Goal: Task Accomplishment & Management: Complete application form

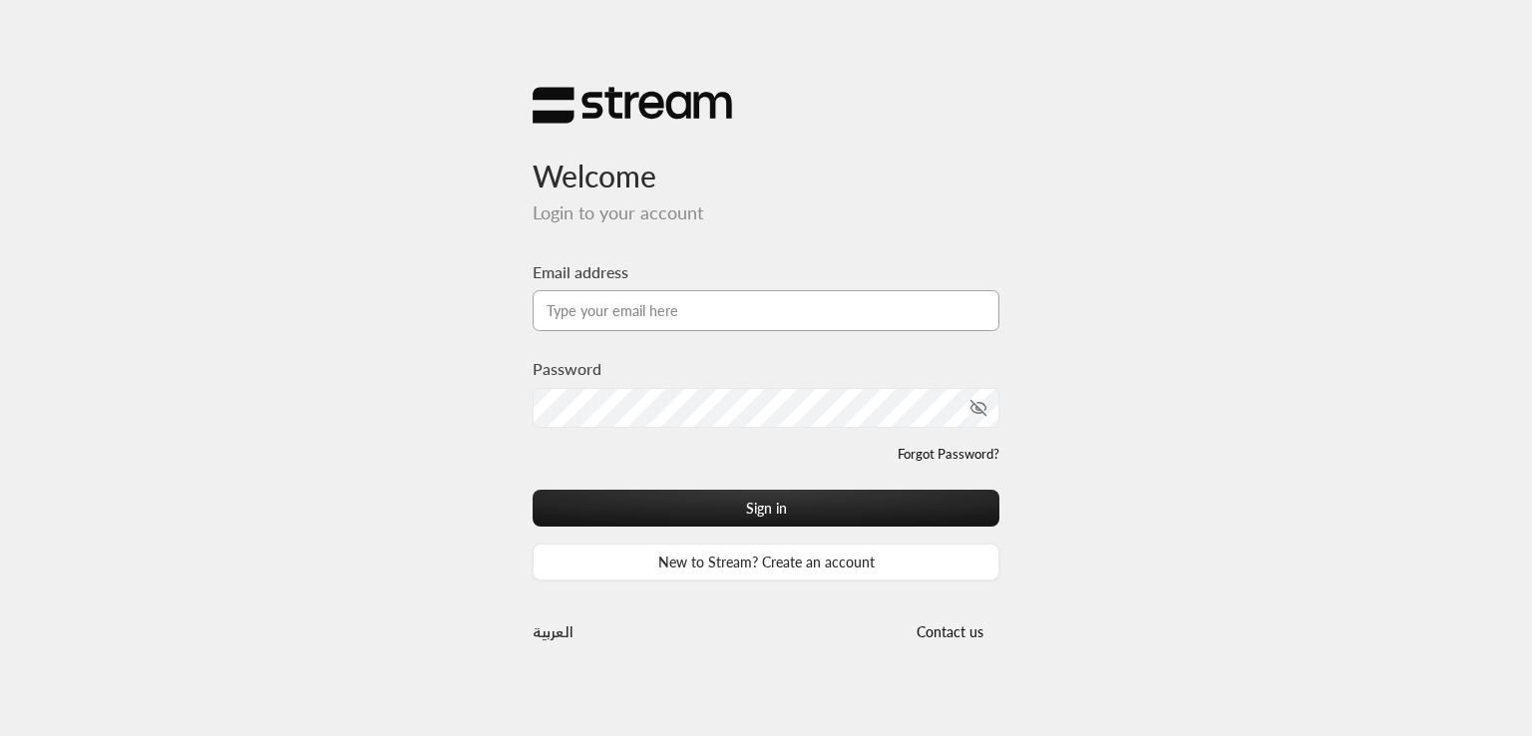
click at [634, 300] on input "Email address" at bounding box center [765, 310] width 467 height 41
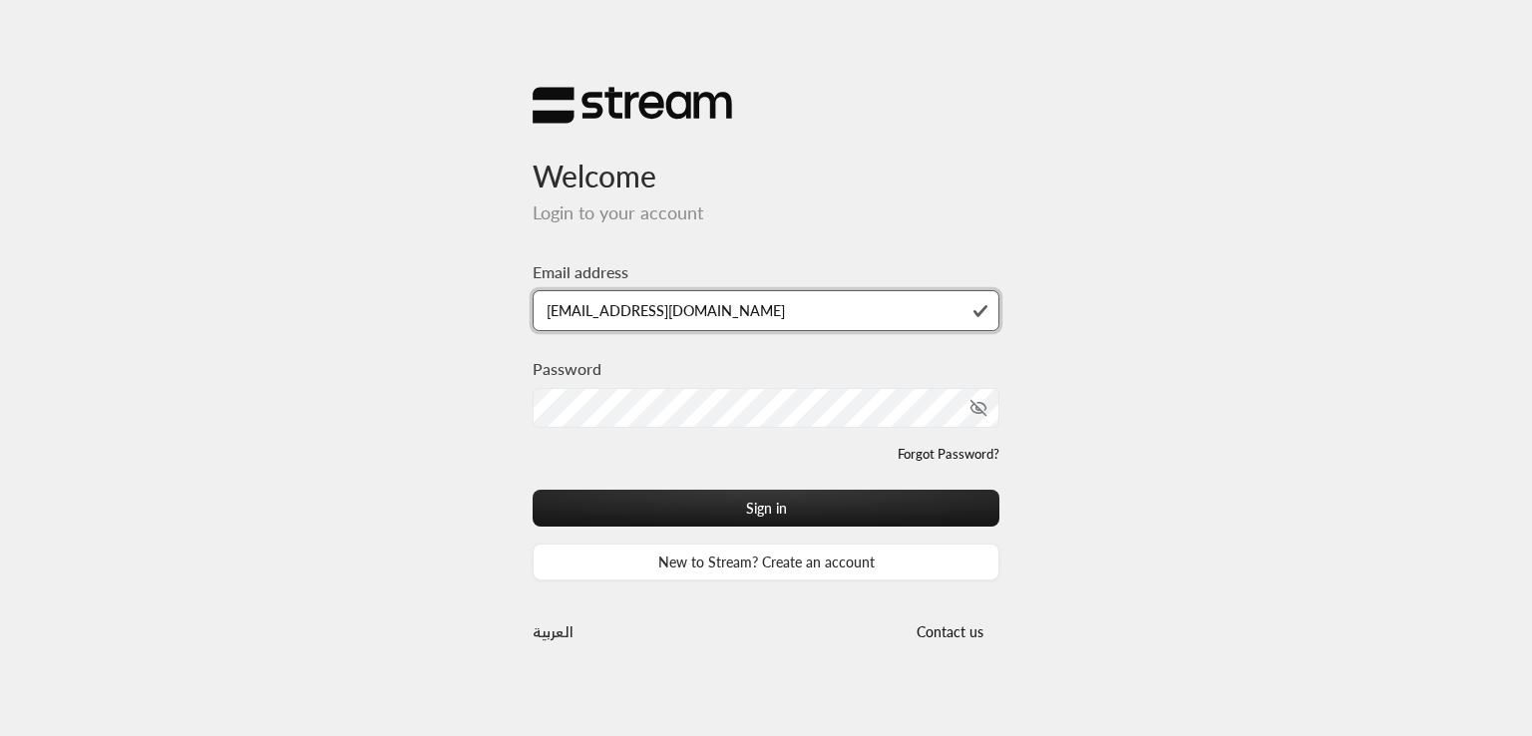
drag, startPoint x: 647, startPoint y: 308, endPoint x: 617, endPoint y: 308, distance: 29.9
click at [617, 308] on input "[EMAIL_ADDRESS][DOMAIN_NAME]" at bounding box center [765, 310] width 467 height 41
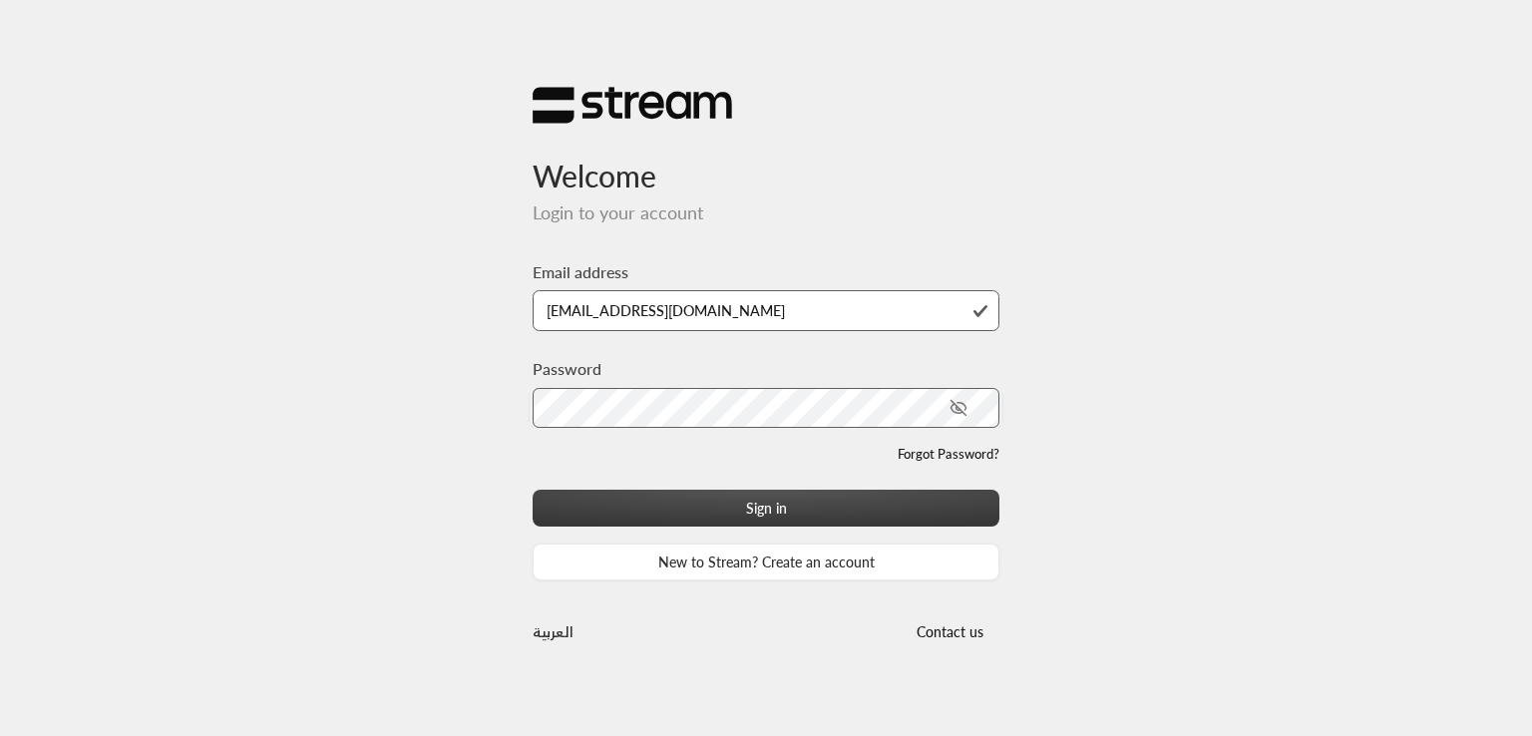
click at [697, 522] on button "Sign in" at bounding box center [765, 508] width 467 height 37
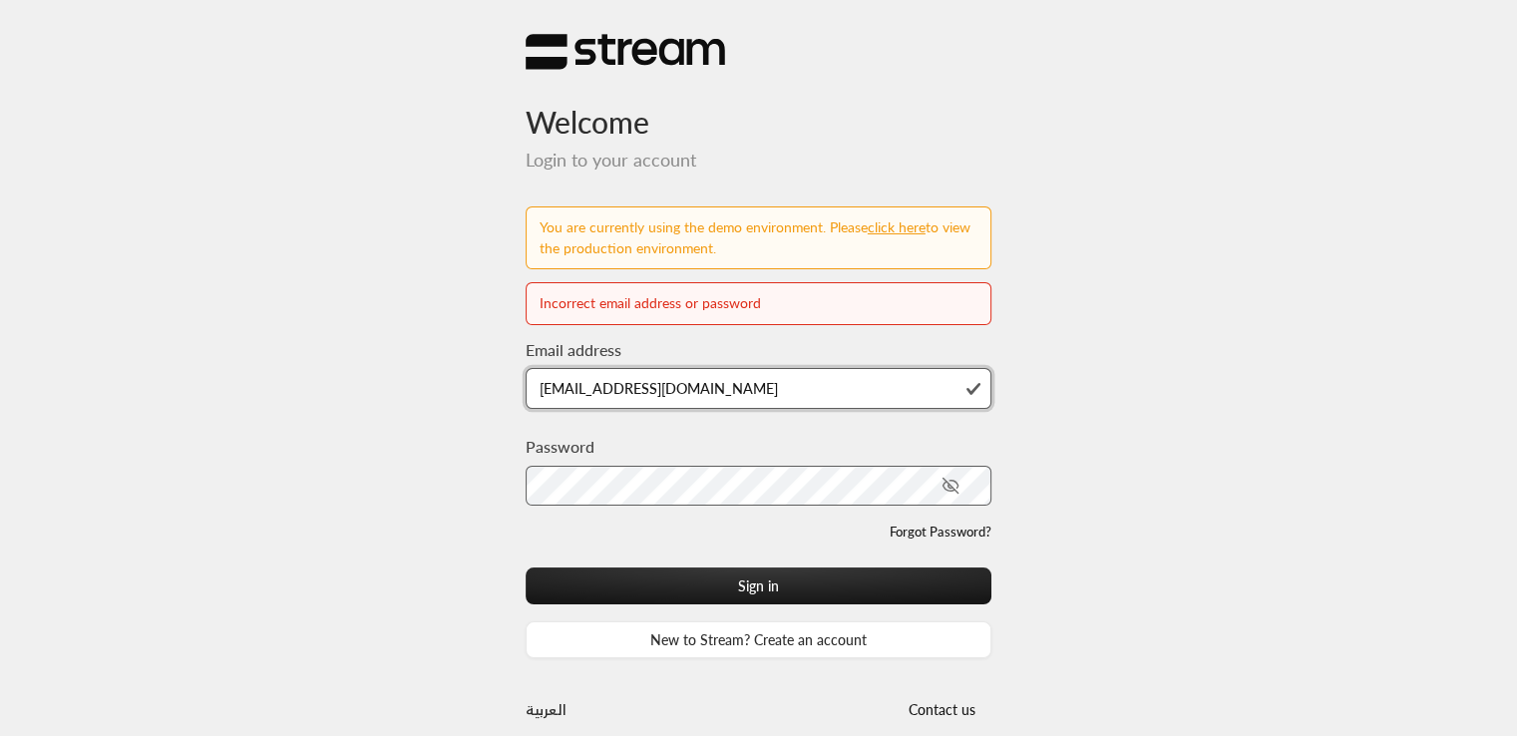
click at [719, 403] on input "[EMAIL_ADDRESS][DOMAIN_NAME]" at bounding box center [758, 388] width 467 height 41
click at [576, 366] on div "Email address [EMAIL_ADDRESS][DOMAIN_NAME]" at bounding box center [758, 373] width 467 height 71
click at [572, 390] on input "[EMAIL_ADDRESS][DOMAIN_NAME]" at bounding box center [758, 388] width 467 height 41
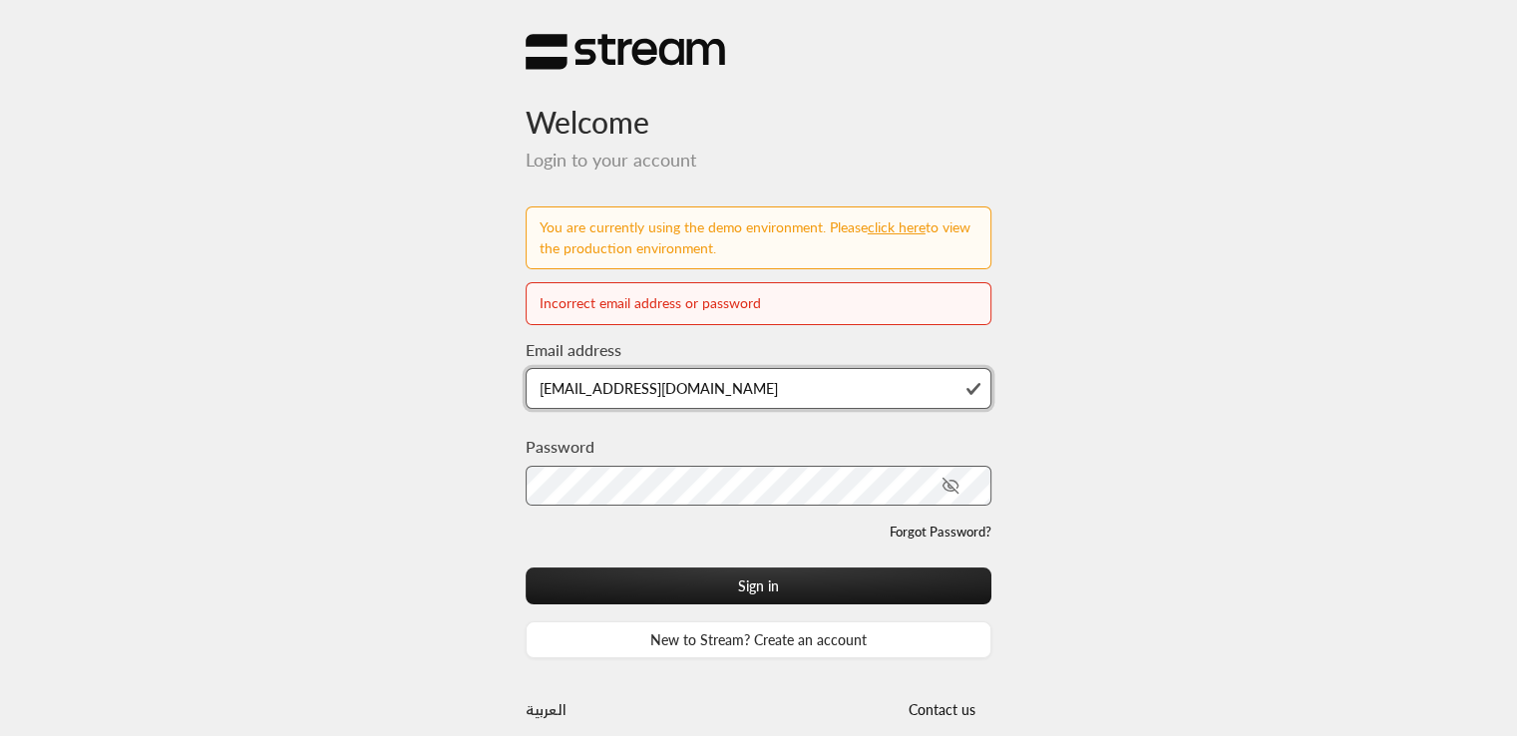
click at [572, 390] on input "[EMAIL_ADDRESS][DOMAIN_NAME]" at bounding box center [758, 388] width 467 height 41
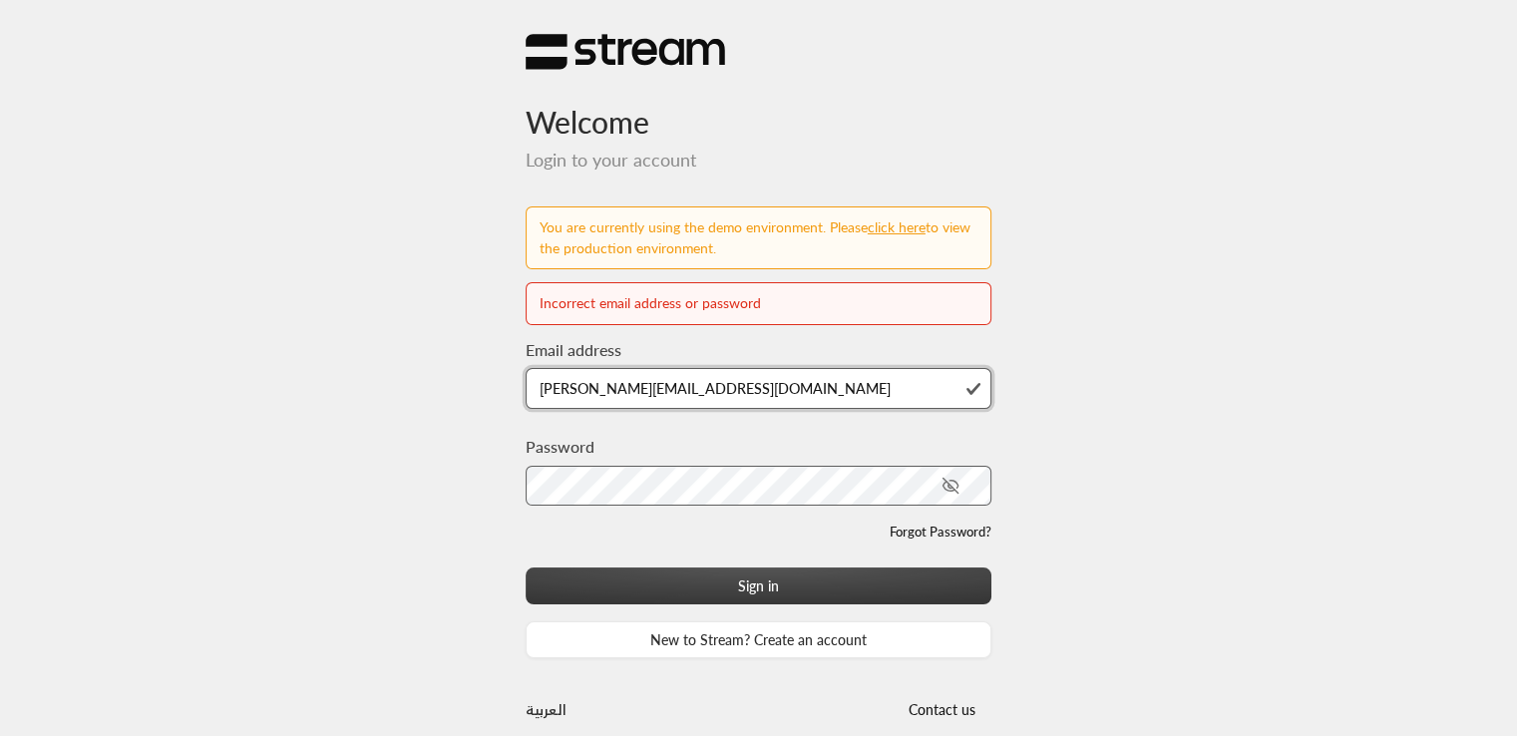
type input "[PERSON_NAME][EMAIL_ADDRESS][DOMAIN_NAME]"
click at [719, 588] on button "Sign in" at bounding box center [758, 585] width 467 height 37
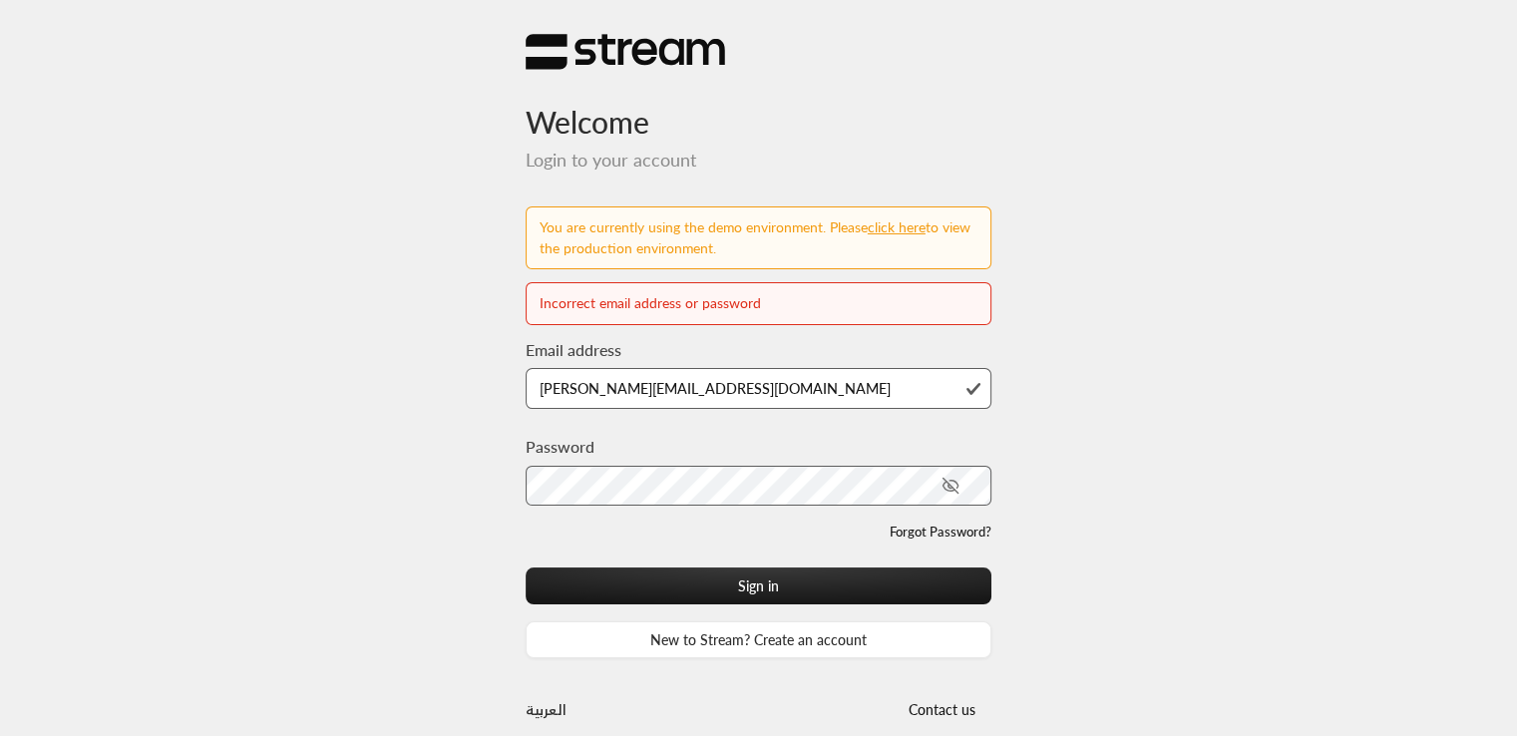
click at [679, 413] on div "Email address [PERSON_NAME][EMAIL_ADDRESS][DOMAIN_NAME]" at bounding box center [758, 386] width 467 height 97
click at [686, 396] on input "[PERSON_NAME][EMAIL_ADDRESS][DOMAIN_NAME]" at bounding box center [758, 388] width 467 height 41
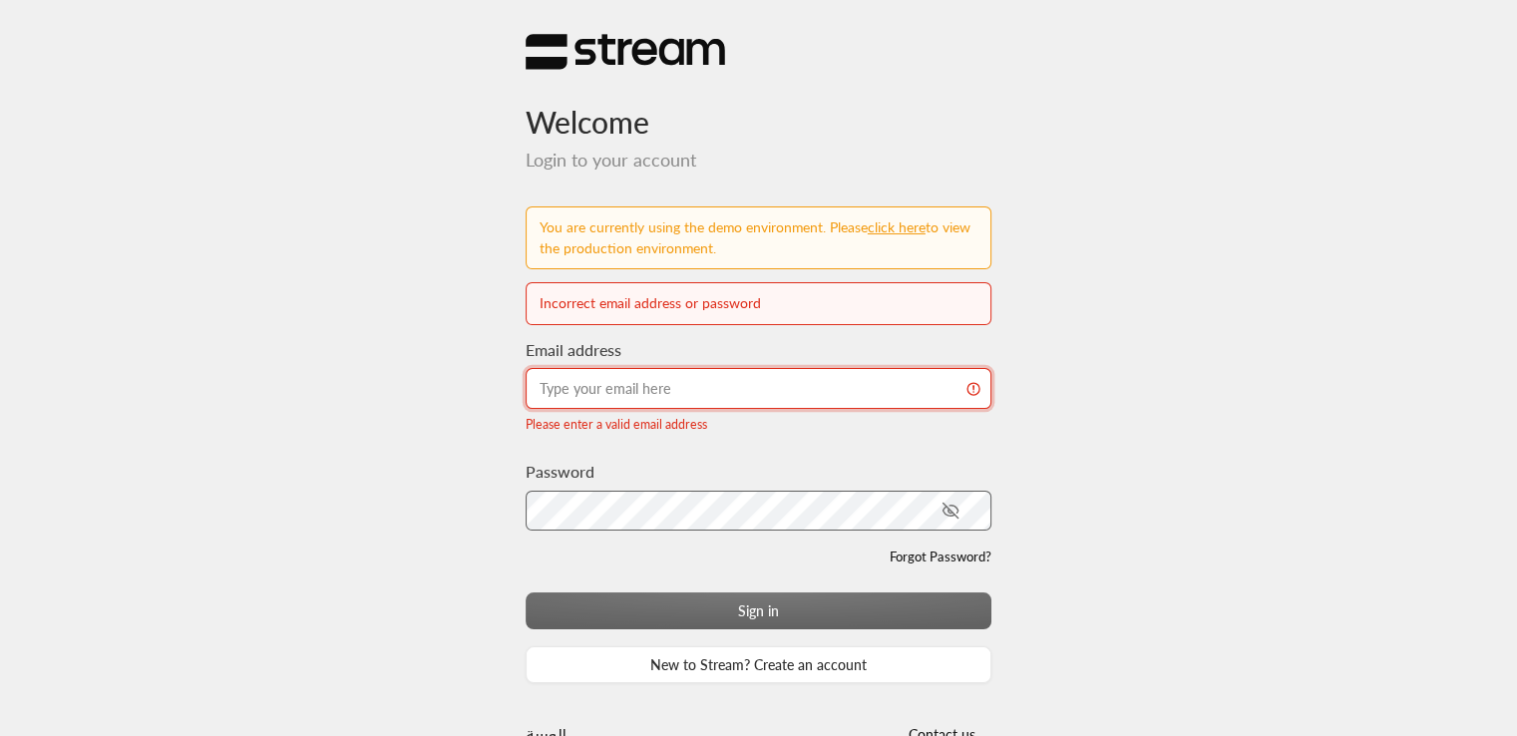
click at [756, 392] on input "Email address" at bounding box center [758, 388] width 467 height 41
paste input "1A2s1a2s!"
type input "1A2s1a2s!"
click at [586, 372] on input "1A2s1a2s!" at bounding box center [758, 388] width 467 height 41
click at [614, 392] on input "1A2s1a2s!" at bounding box center [758, 388] width 467 height 41
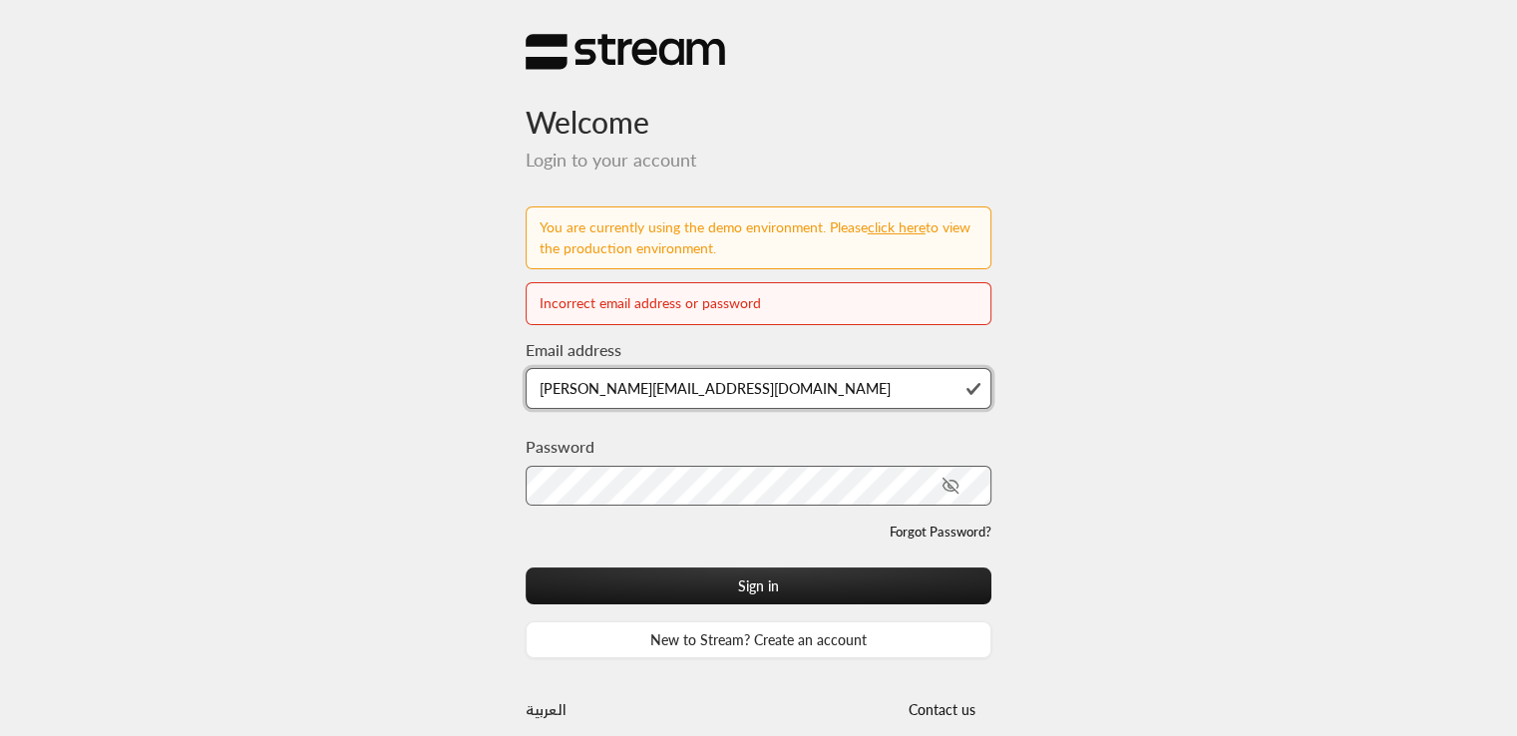
type input "[PERSON_NAME][EMAIL_ADDRESS][DOMAIN_NAME]"
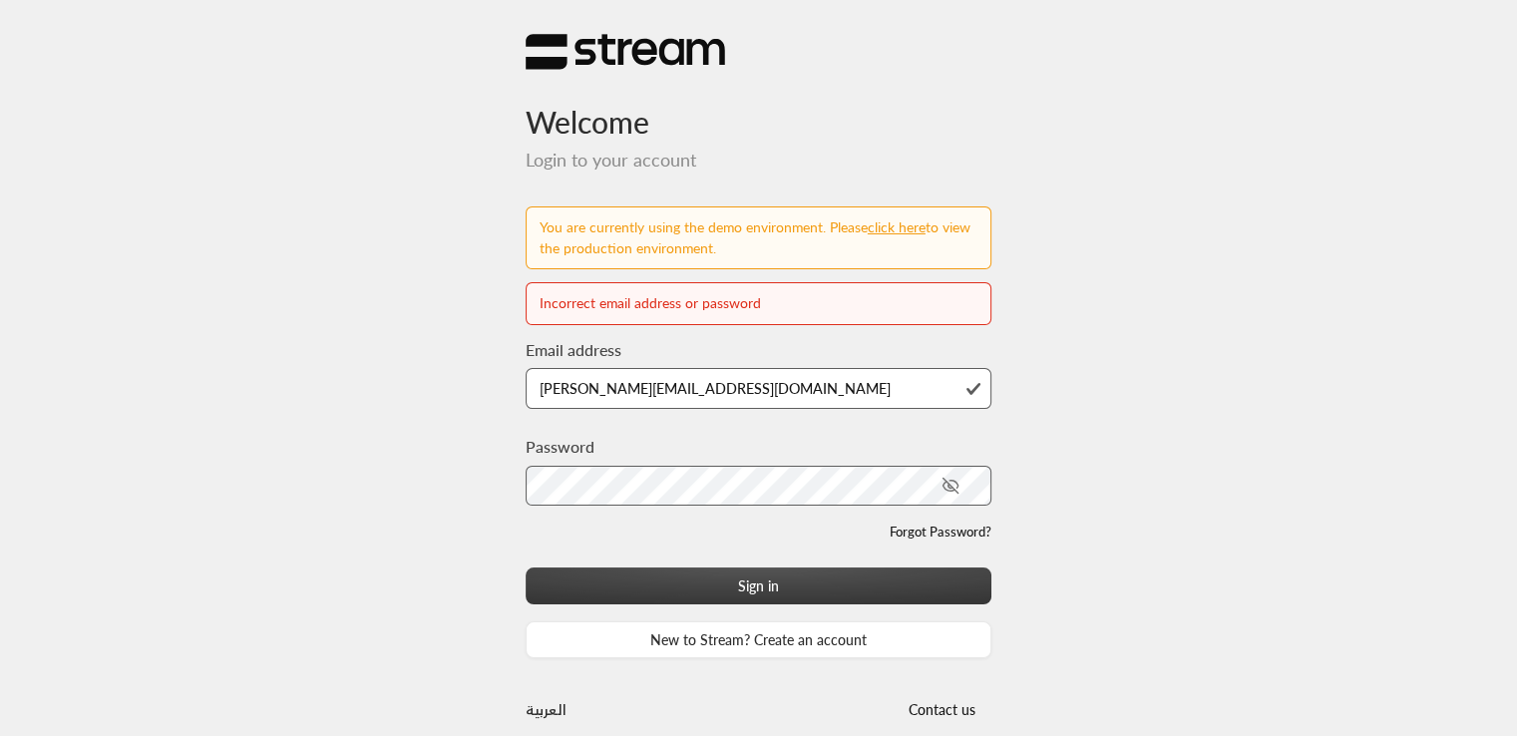
click at [741, 598] on button "Sign in" at bounding box center [758, 585] width 467 height 37
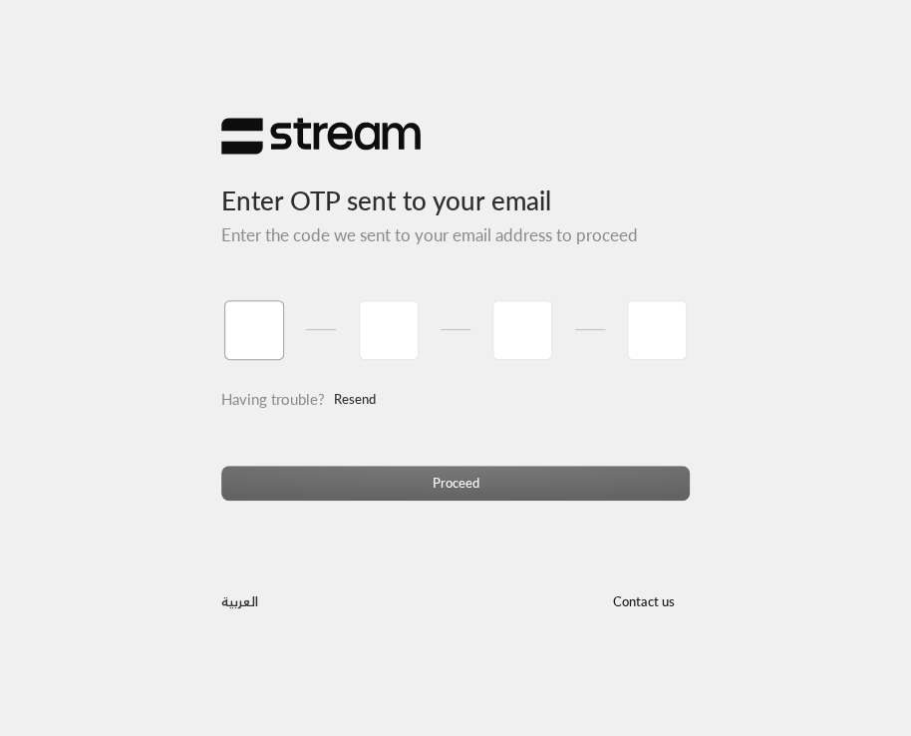
click at [240, 324] on input "tel" at bounding box center [254, 330] width 60 height 60
type input "1"
type input "2"
type input "3"
type input "4"
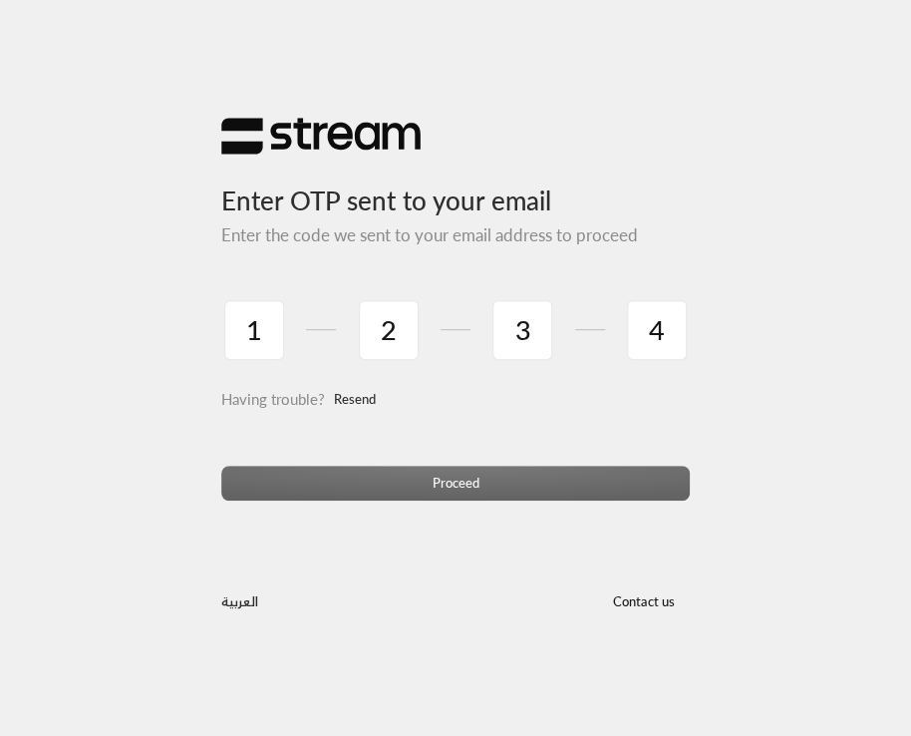
click at [456, 476] on div "Proceed" at bounding box center [455, 491] width 469 height 50
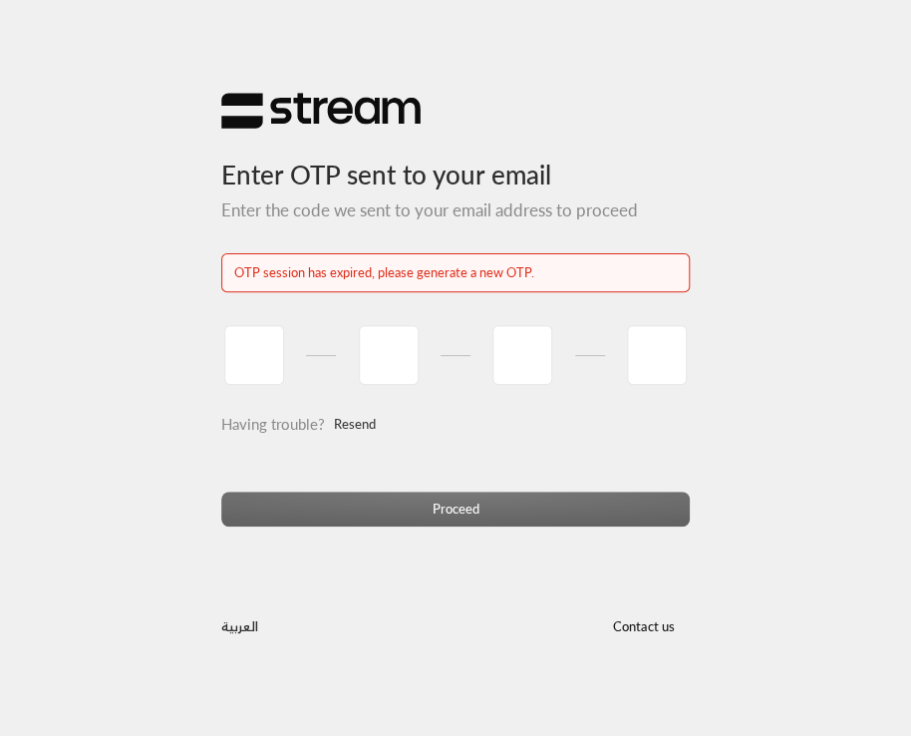
click at [354, 424] on link "Resend" at bounding box center [355, 425] width 42 height 38
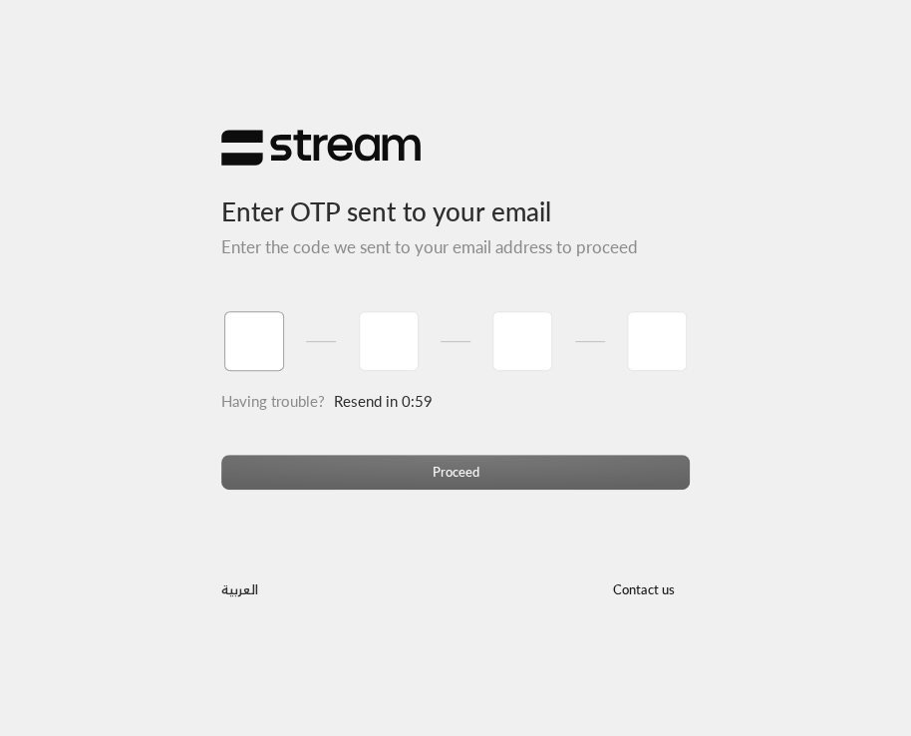
click at [259, 347] on input "tel" at bounding box center [254, 341] width 60 height 60
type input "1"
type input "2"
click at [495, 328] on input "tel" at bounding box center [523, 341] width 60 height 60
type input "3"
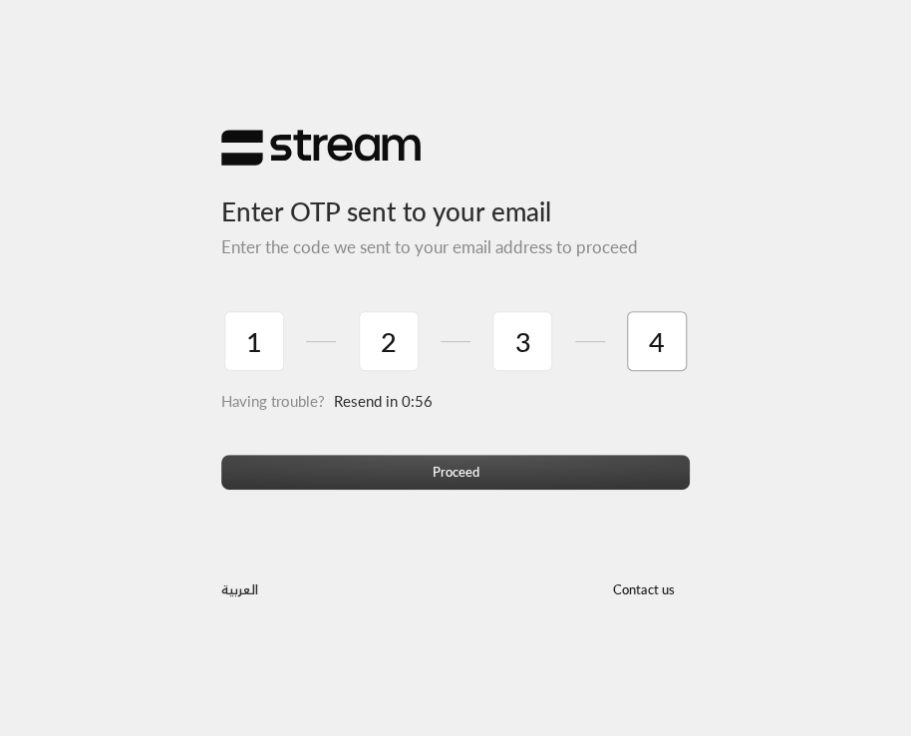
type input "4"
click at [554, 466] on button "Proceed" at bounding box center [455, 472] width 469 height 35
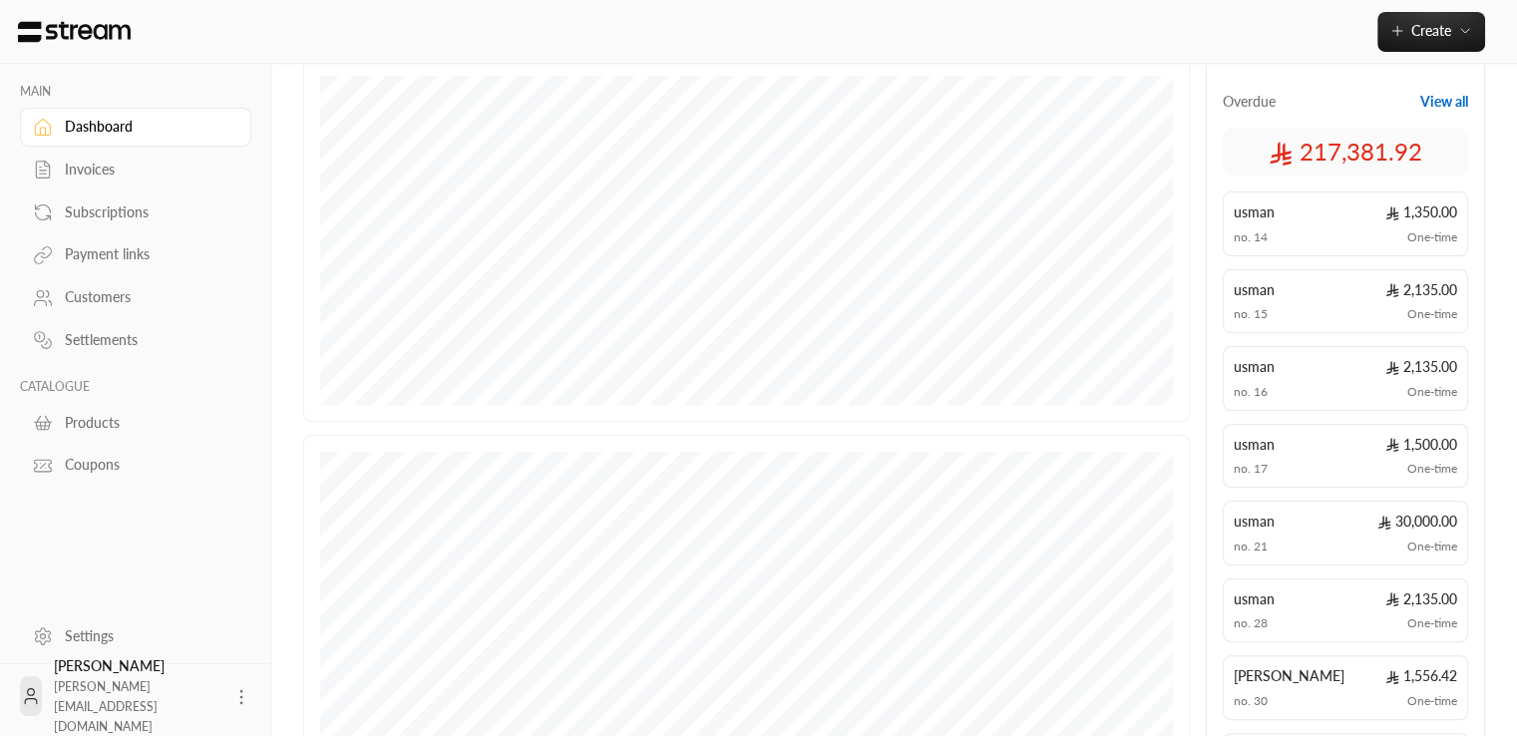
scroll to position [102, 0]
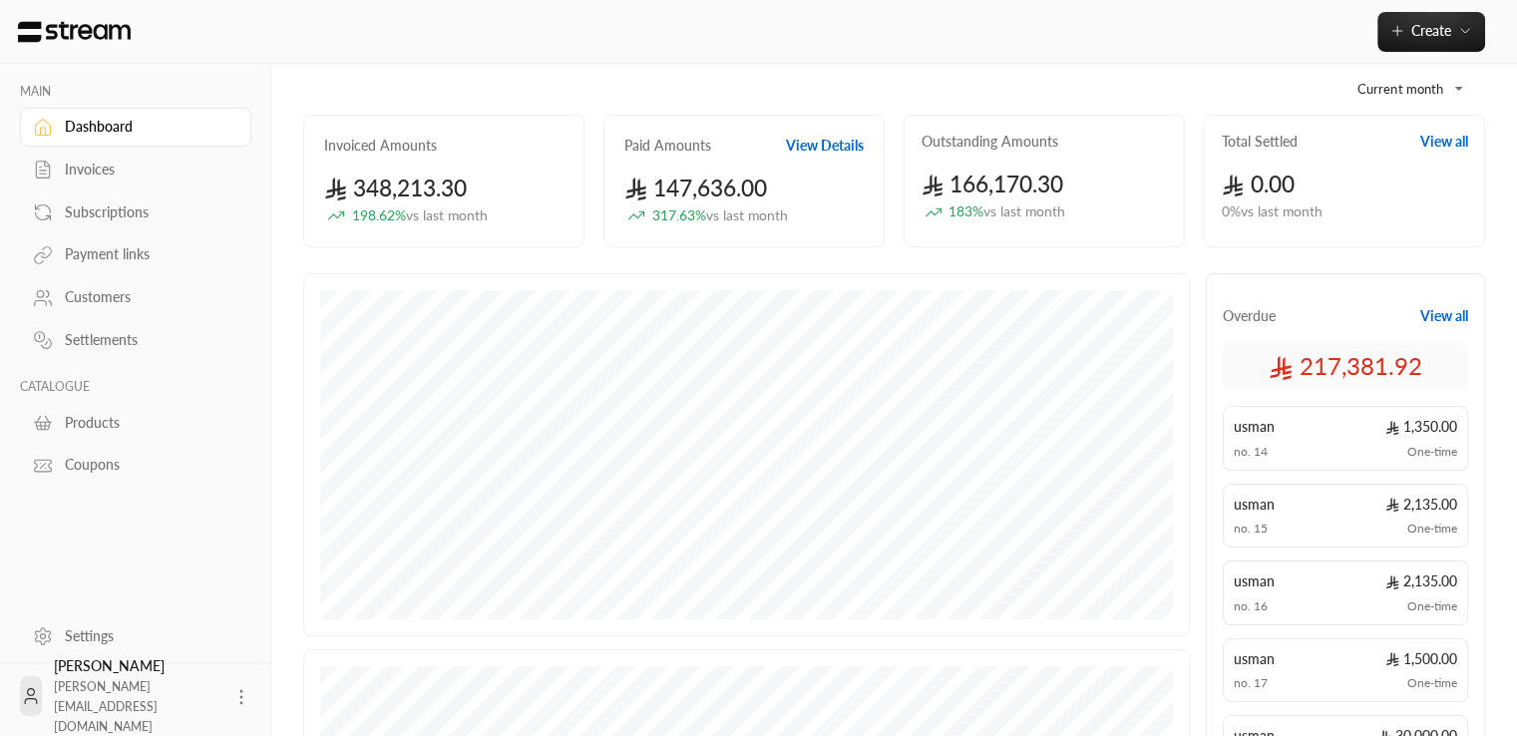
click at [114, 304] on div "Customers" at bounding box center [146, 297] width 162 height 20
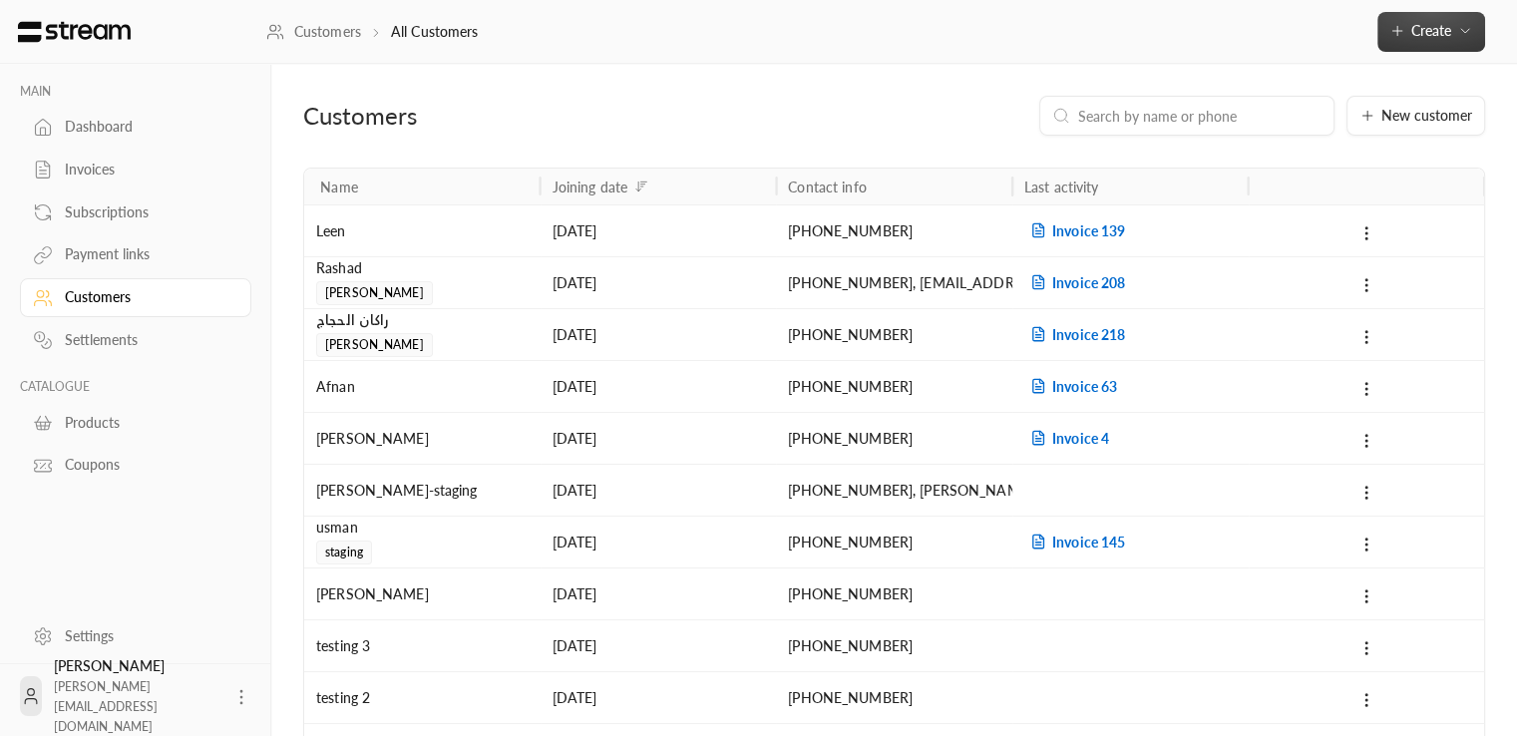
click at [1470, 13] on button "Create" at bounding box center [1431, 32] width 108 height 40
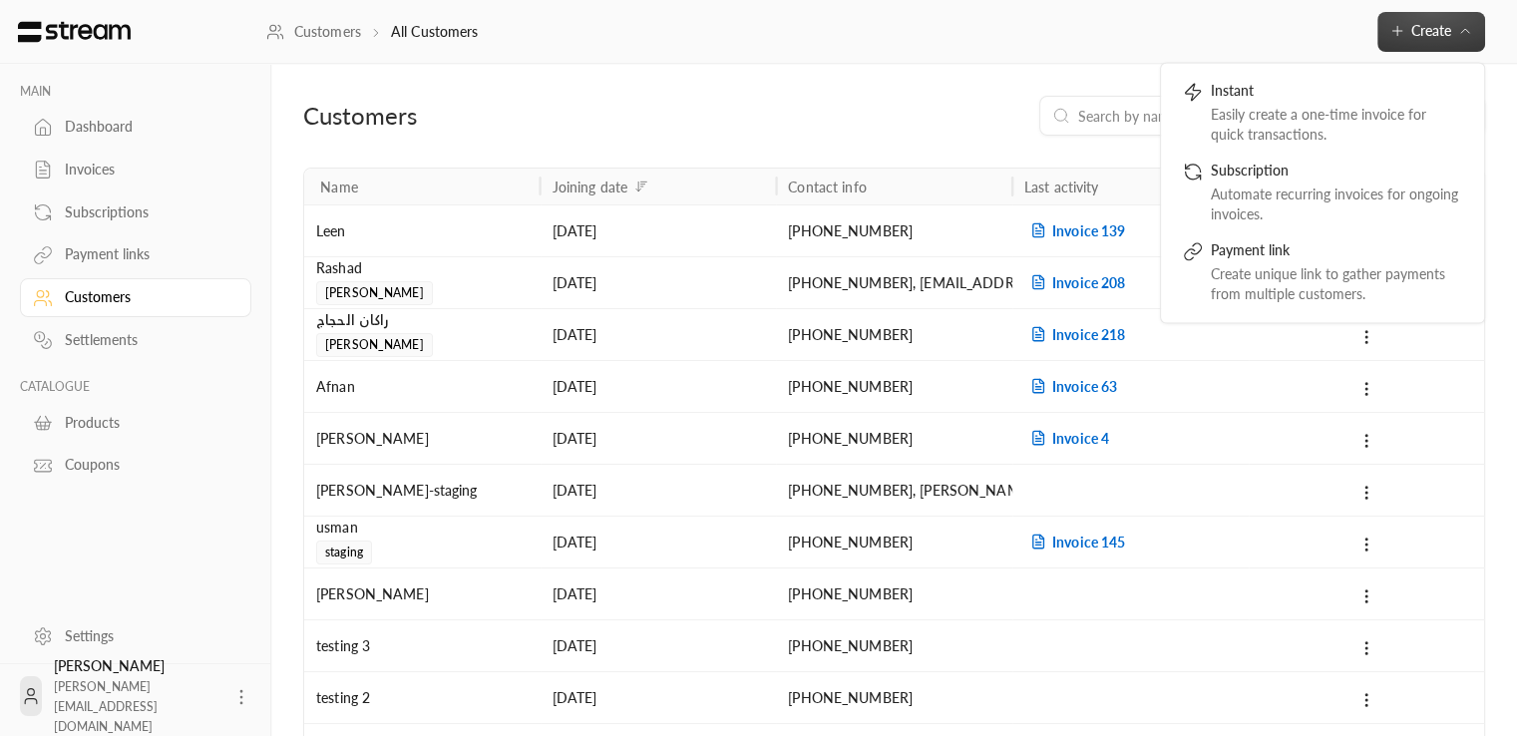
click at [511, 123] on div "Customers" at bounding box center [493, 116] width 381 height 32
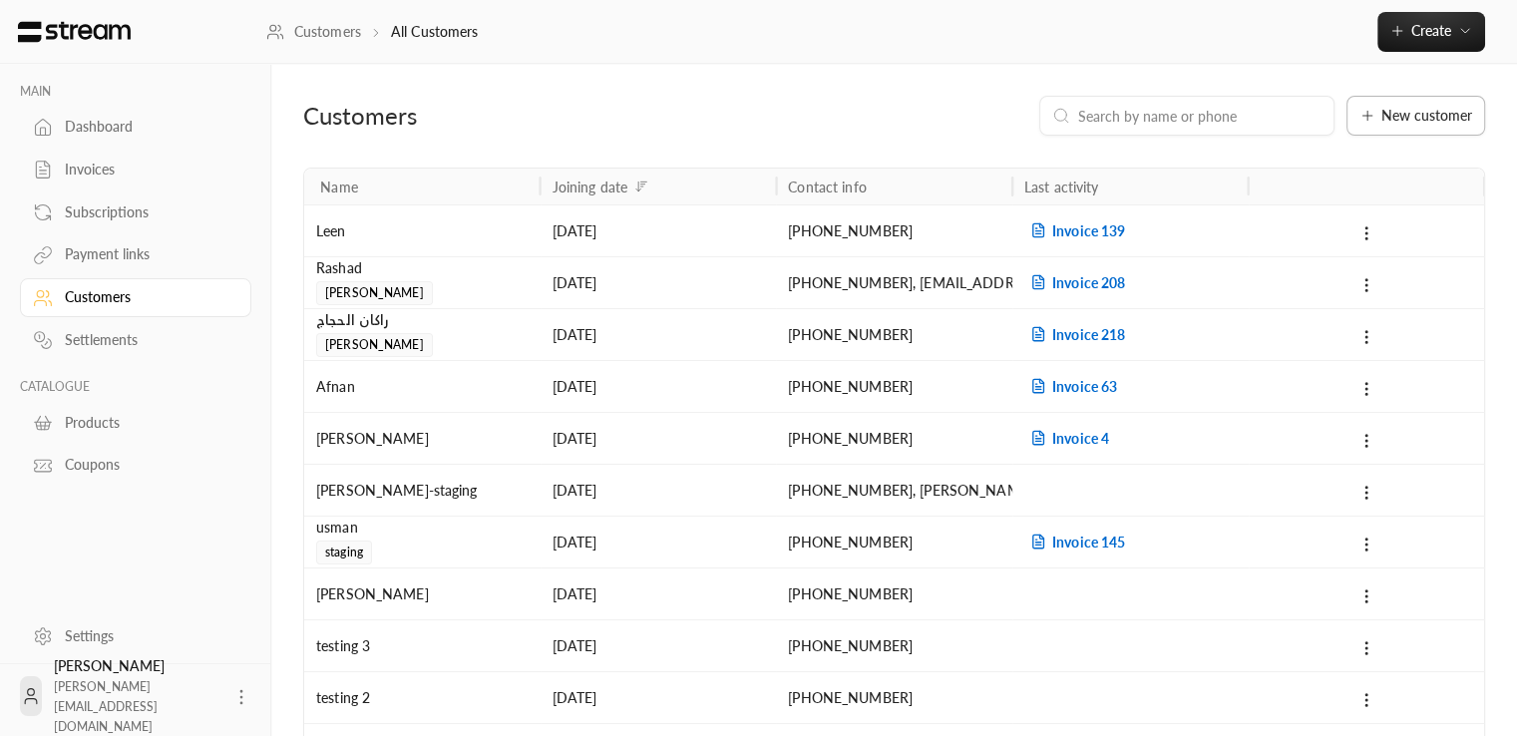
click at [1424, 113] on span "New customer" at bounding box center [1426, 116] width 91 height 14
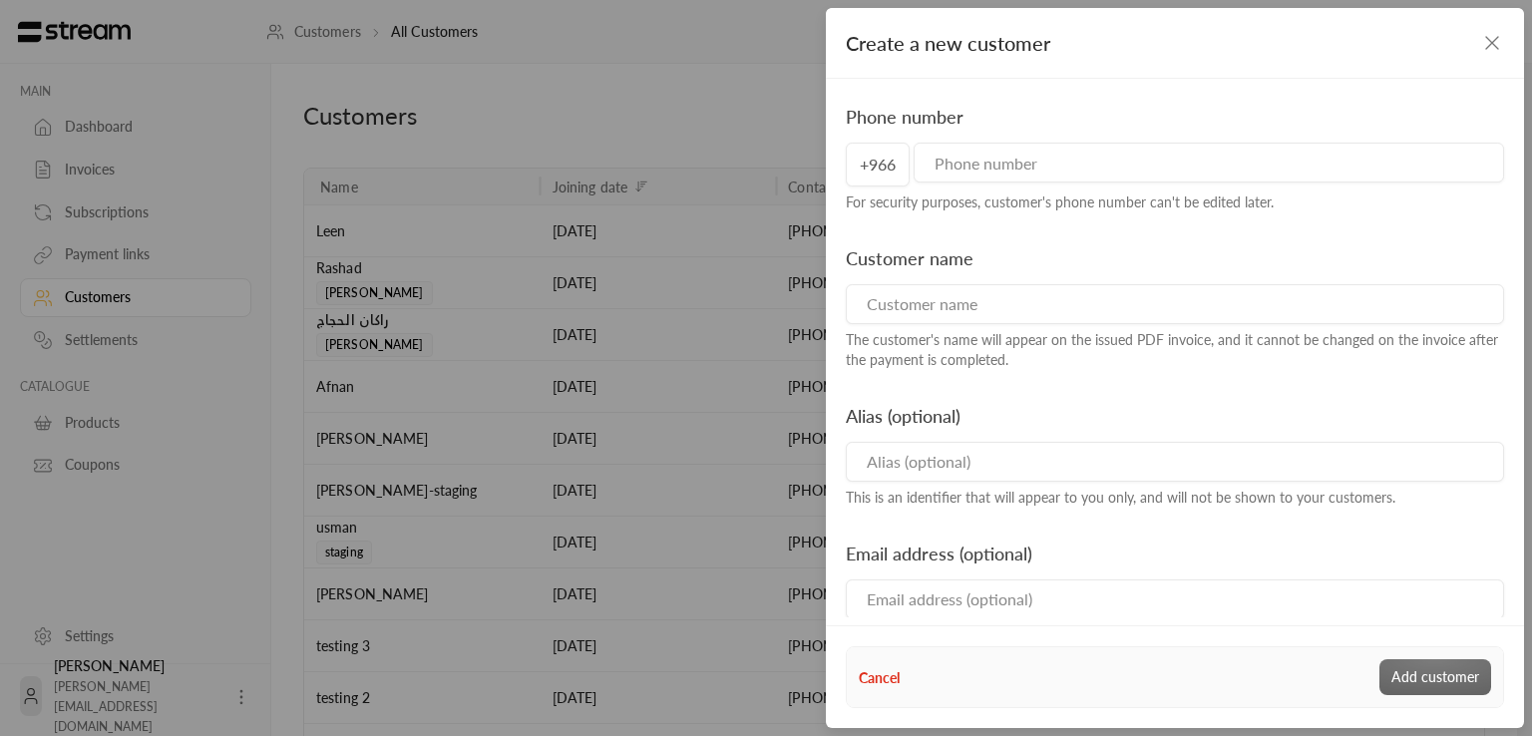
click at [1081, 169] on input "tel" at bounding box center [1208, 163] width 590 height 40
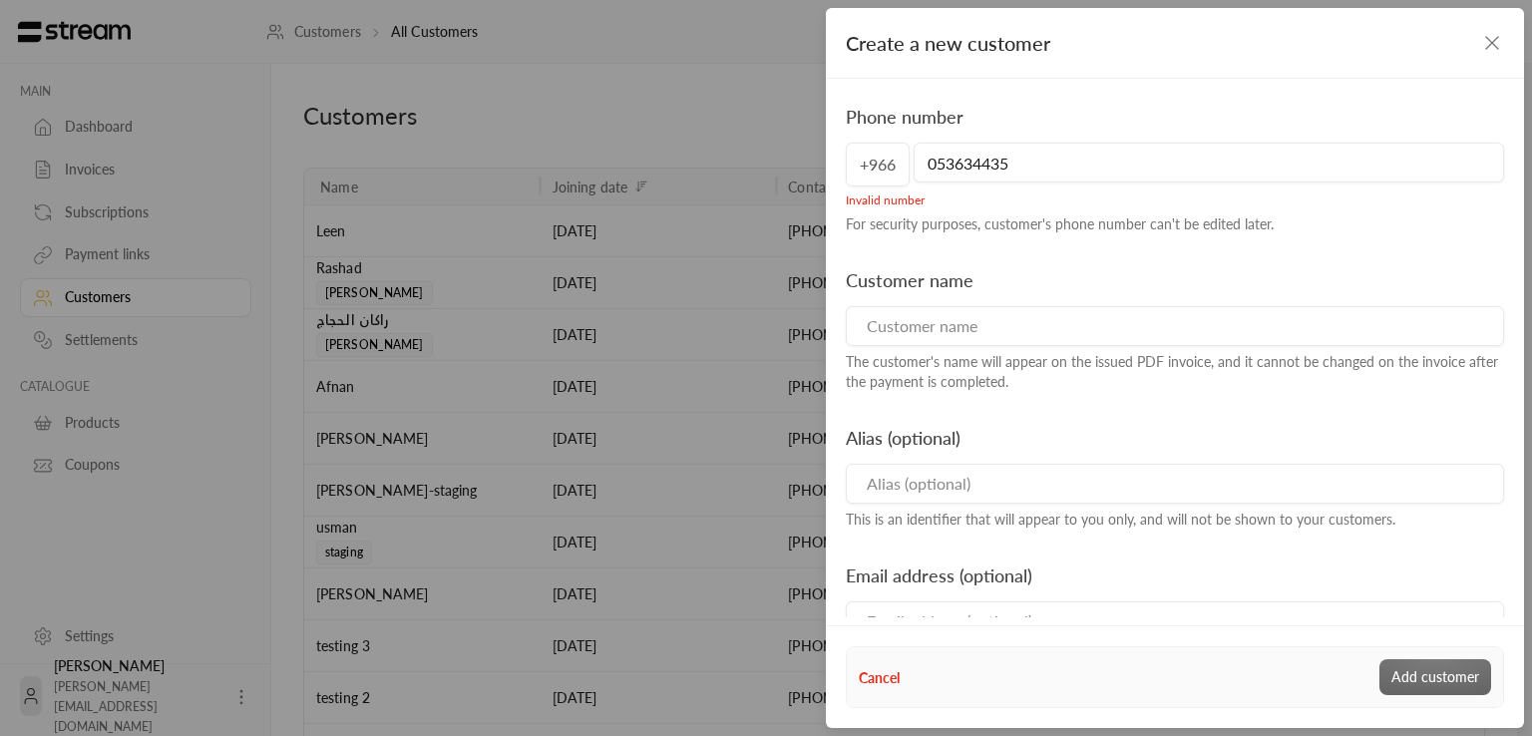
type input "0536344351"
click at [1079, 199] on div "Phone number is required" at bounding box center [1175, 197] width 658 height 22
click at [1015, 165] on input "tel" at bounding box center [1208, 163] width 590 height 40
drag, startPoint x: 961, startPoint y: 163, endPoint x: 923, endPoint y: 167, distance: 38.1
click at [923, 167] on input "[PHONE_NUMBER]" at bounding box center [1208, 163] width 590 height 40
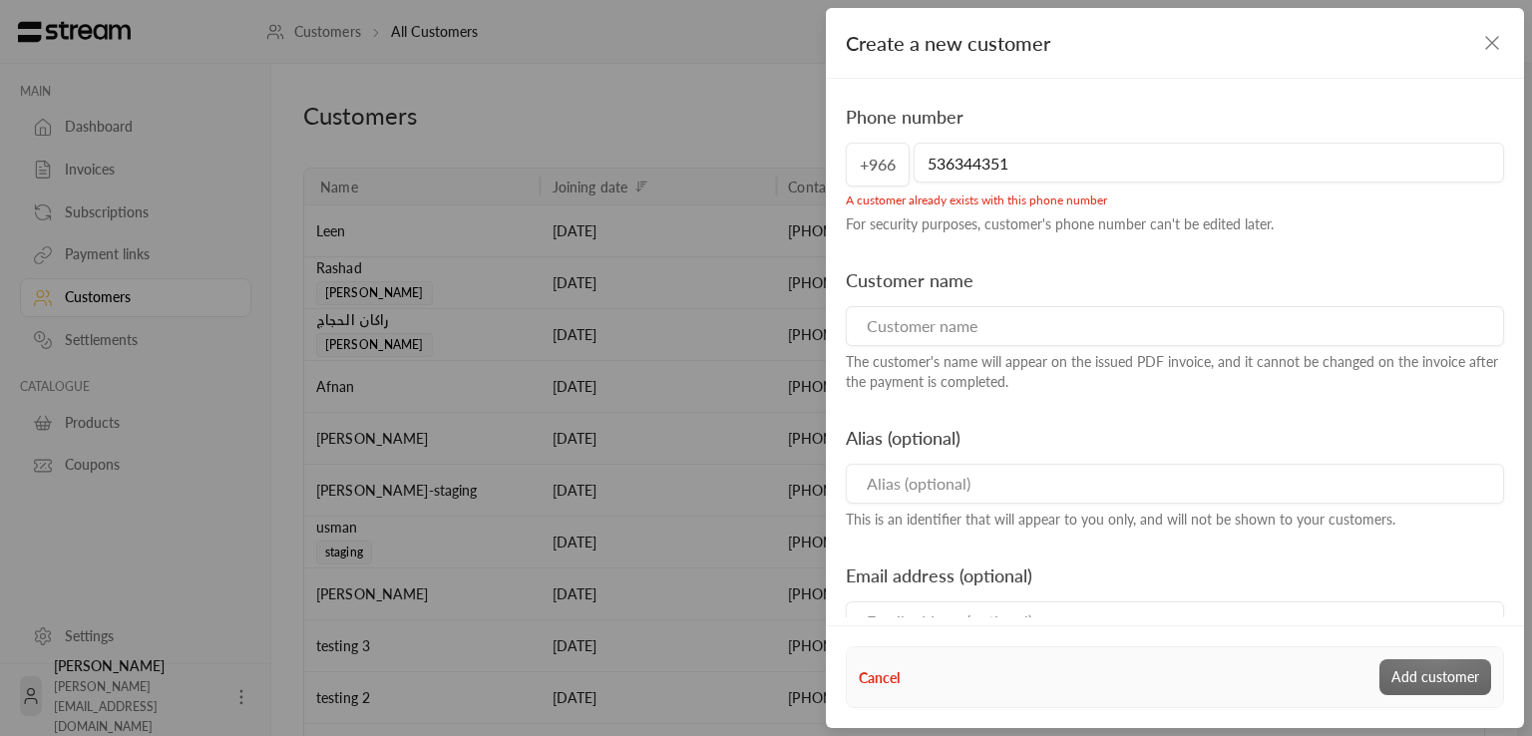
type input "536344351"
click at [963, 316] on input at bounding box center [1175, 326] width 658 height 40
type input "الجمعية الخيرية لتحفيظ القرآن الكريم بتبوك"
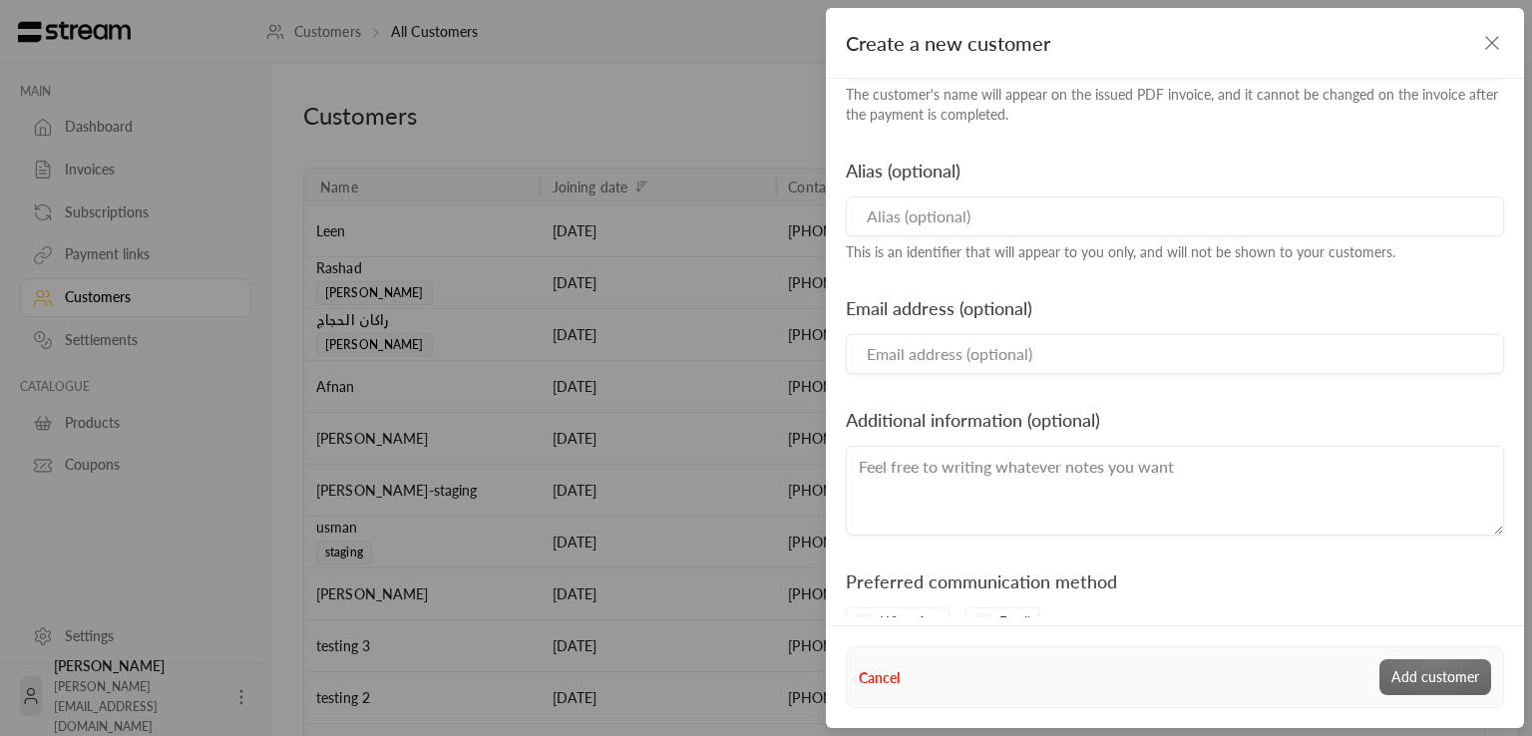
scroll to position [308, 0]
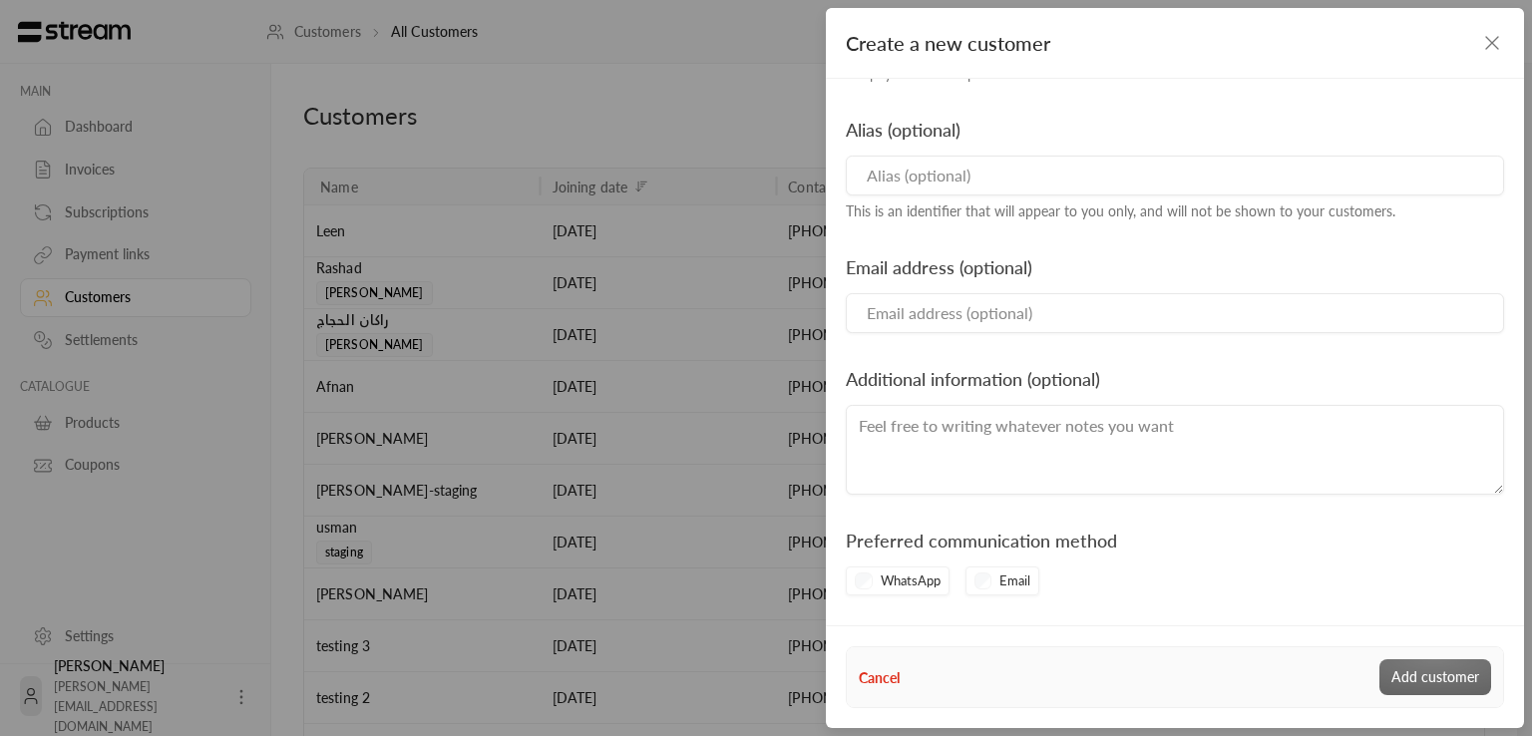
click at [999, 320] on input "Email" at bounding box center [1175, 313] width 658 height 40
drag, startPoint x: 971, startPoint y: 307, endPoint x: 939, endPoint y: 308, distance: 31.9
click at [939, 308] on input "[EMAIL_ADDRESS][DOMAIN_NAME]" at bounding box center [1175, 313] width 658 height 40
type input "[EMAIL_ADDRESS][DOMAIN_NAME]"
click at [951, 344] on div "Phone number [PHONE_NUMBER] A customer already exists with this phone number Fo…" at bounding box center [1175, 145] width 678 height 700
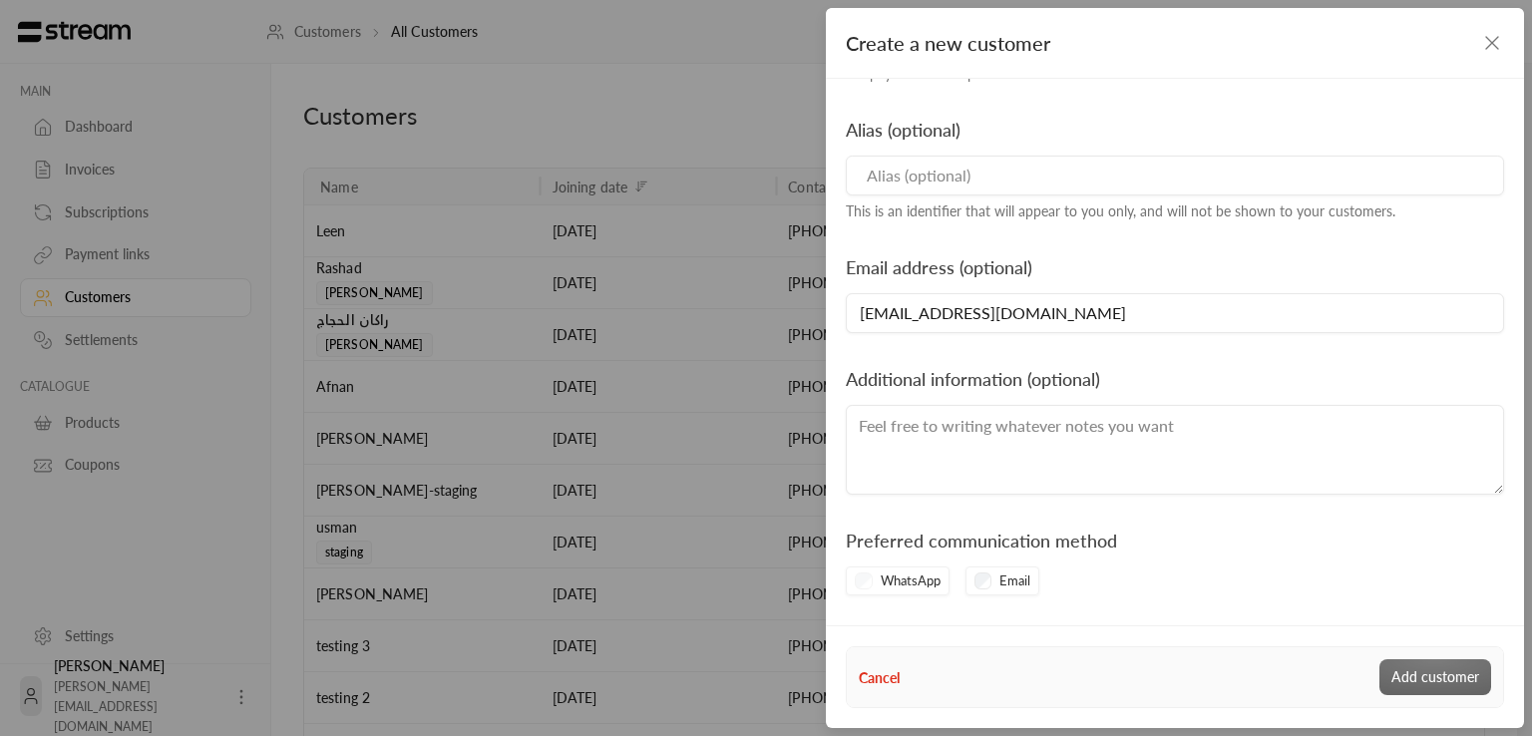
click at [850, 587] on div "WhatsApp" at bounding box center [898, 581] width 104 height 30
click at [1434, 666] on div "Cancel Add customer" at bounding box center [1175, 677] width 632 height 36
click at [1436, 675] on div "Cancel Add customer" at bounding box center [1175, 677] width 632 height 36
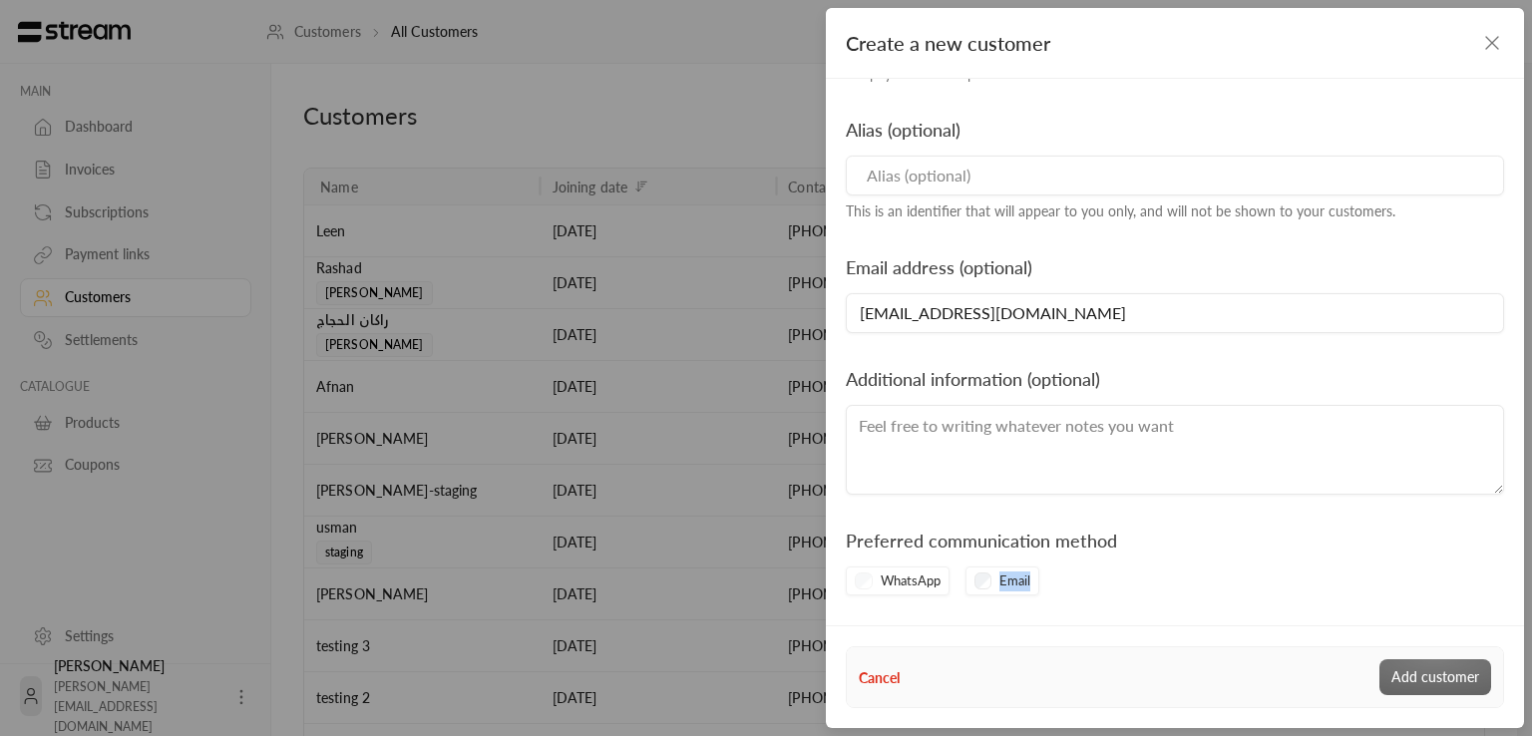
click at [1436, 675] on div "Cancel Add customer" at bounding box center [1175, 677] width 632 height 36
click at [1396, 683] on div "Cancel Add customer" at bounding box center [1175, 677] width 632 height 36
click at [1398, 683] on div "Cancel Add customer" at bounding box center [1175, 677] width 632 height 36
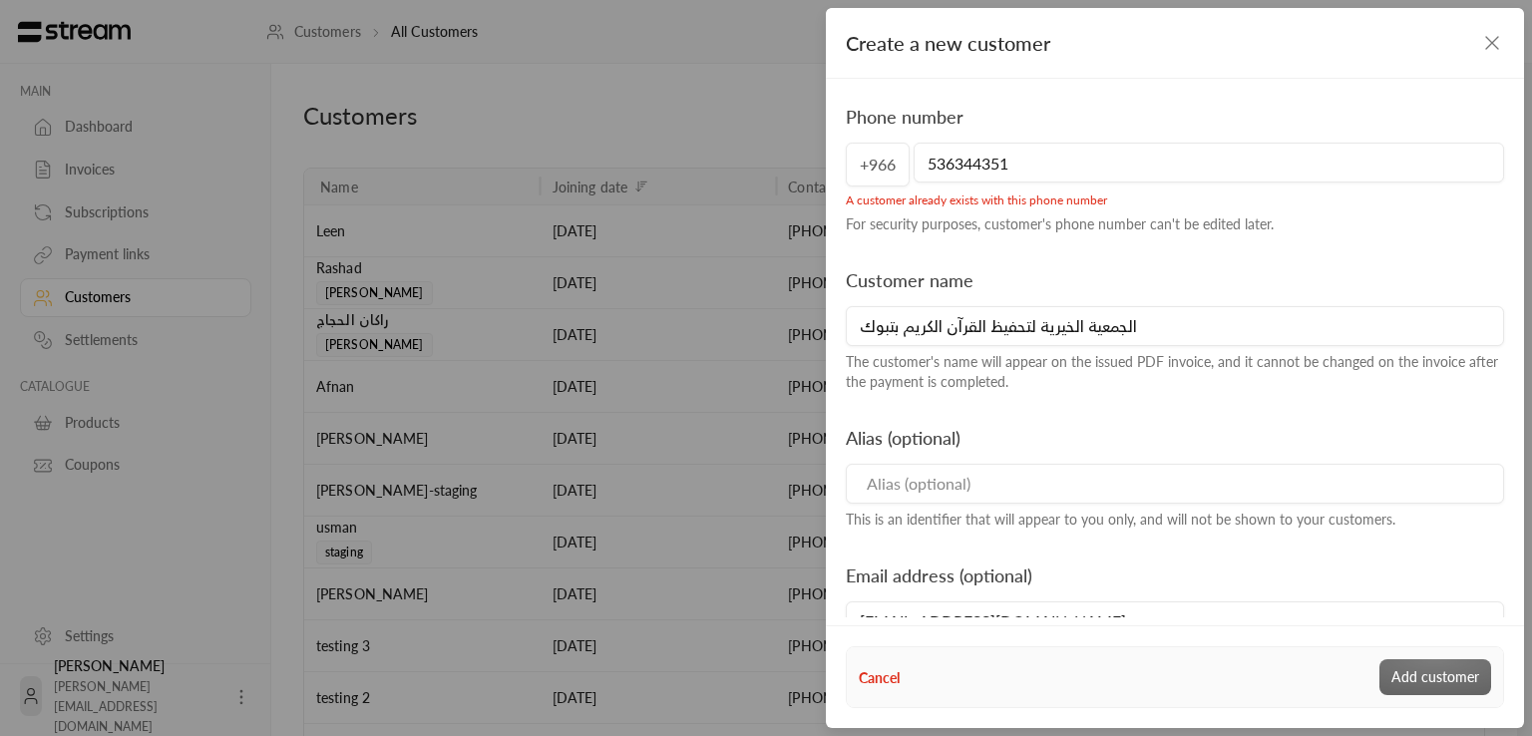
click at [1490, 39] on icon "button" at bounding box center [1492, 43] width 24 height 24
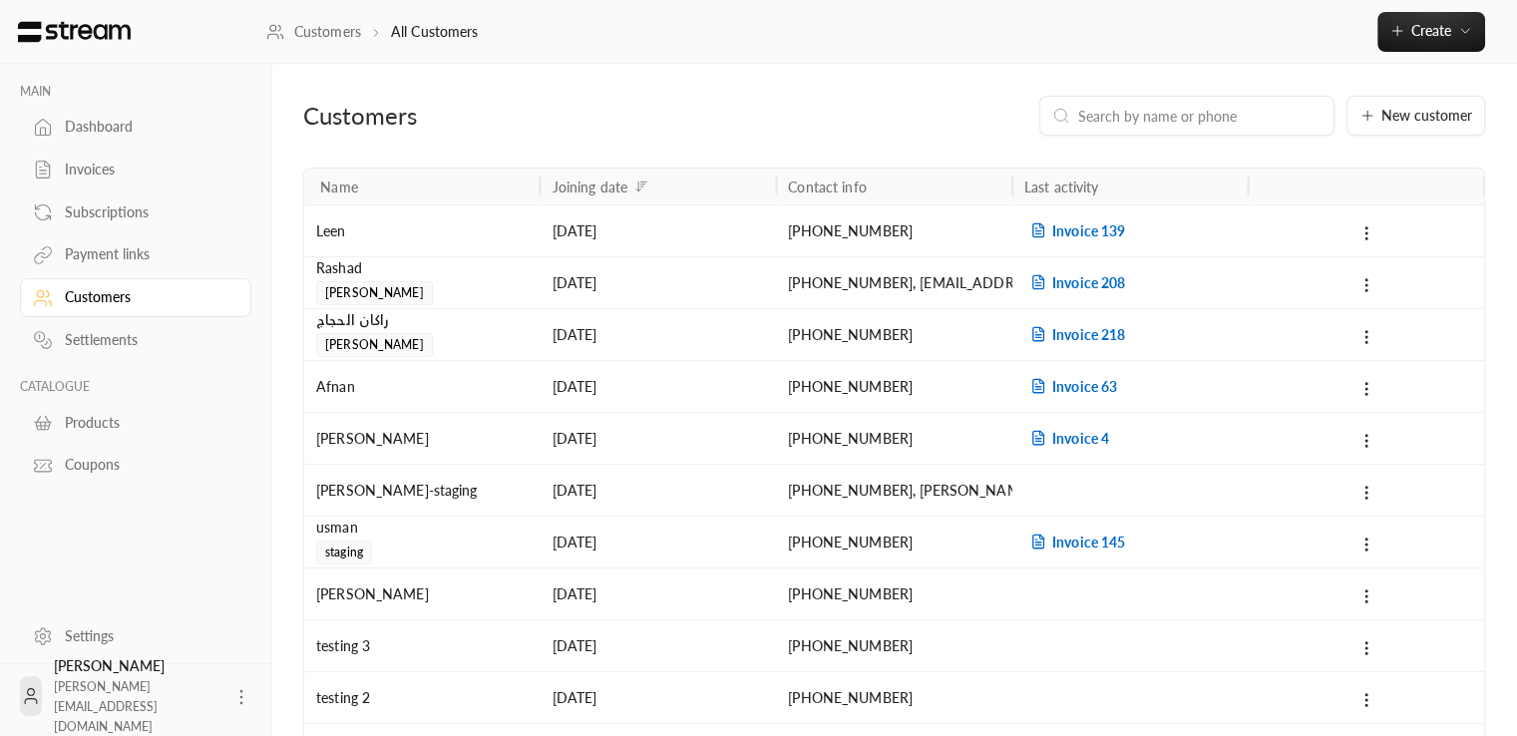
click at [1499, 511] on div "Customers New customer Name Joining date Contact info Last activity Leen [DATE]…" at bounding box center [893, 594] width 1245 height 1060
click at [1467, 33] on icon "button" at bounding box center [1465, 31] width 16 height 16
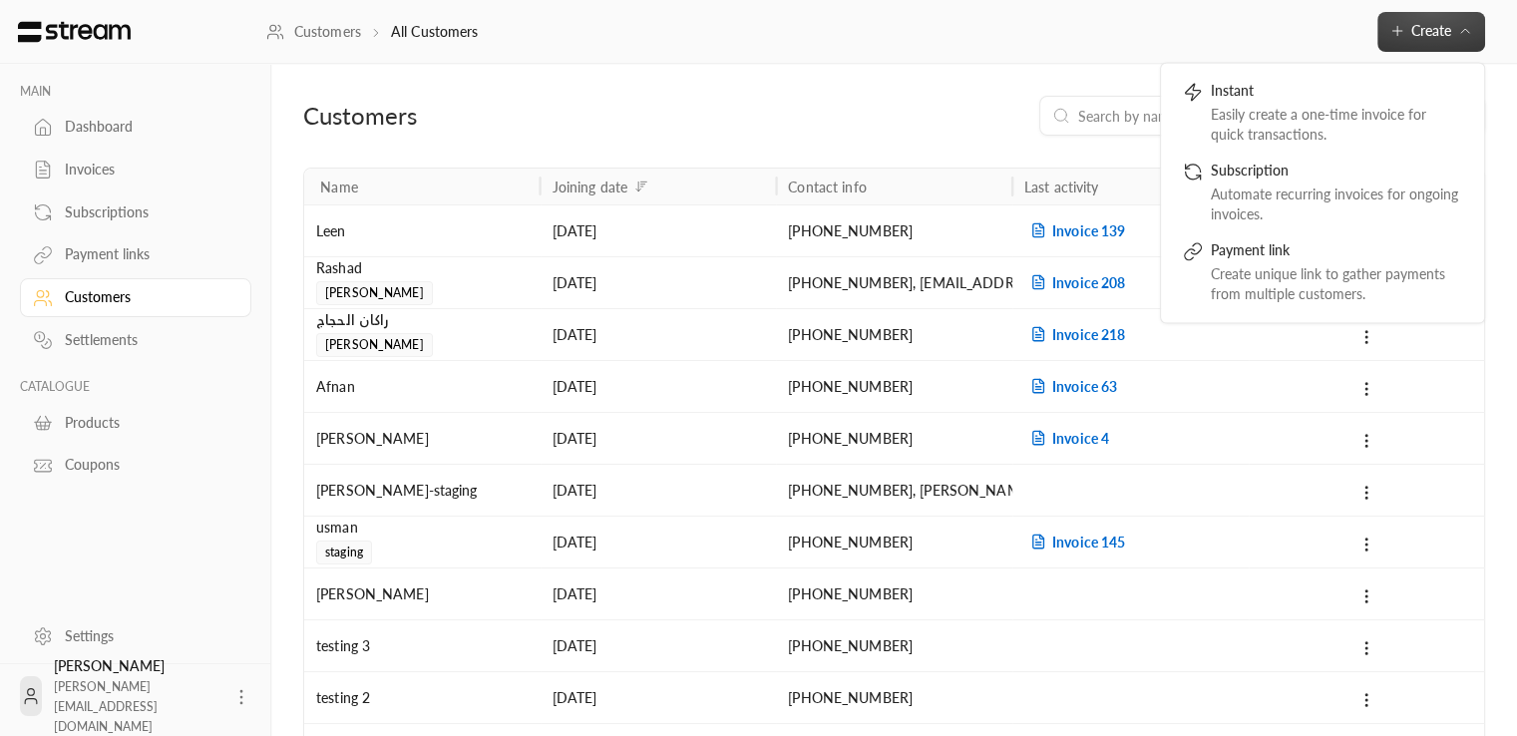
click at [103, 413] on div "Products" at bounding box center [146, 423] width 162 height 20
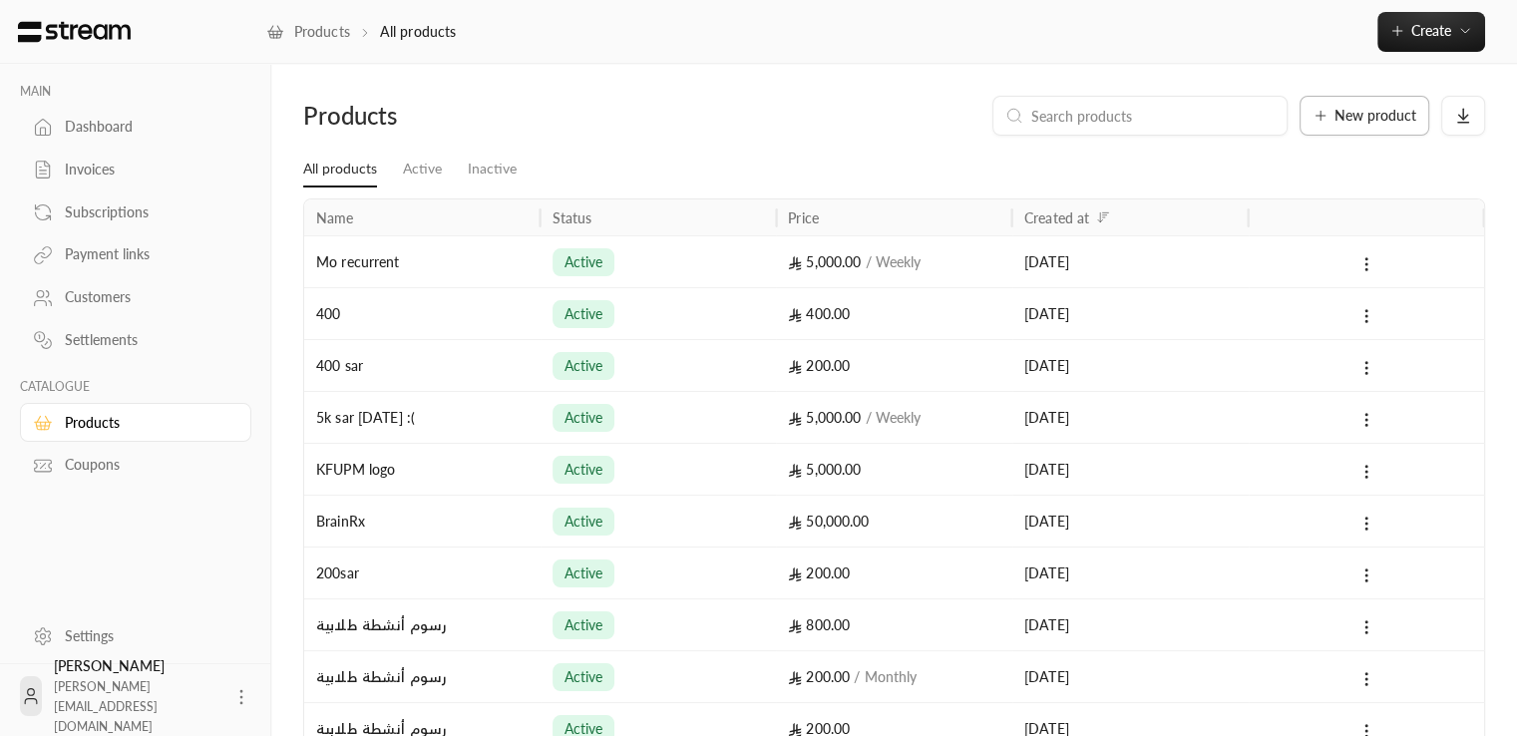
click at [1369, 125] on button "New product" at bounding box center [1364, 116] width 130 height 40
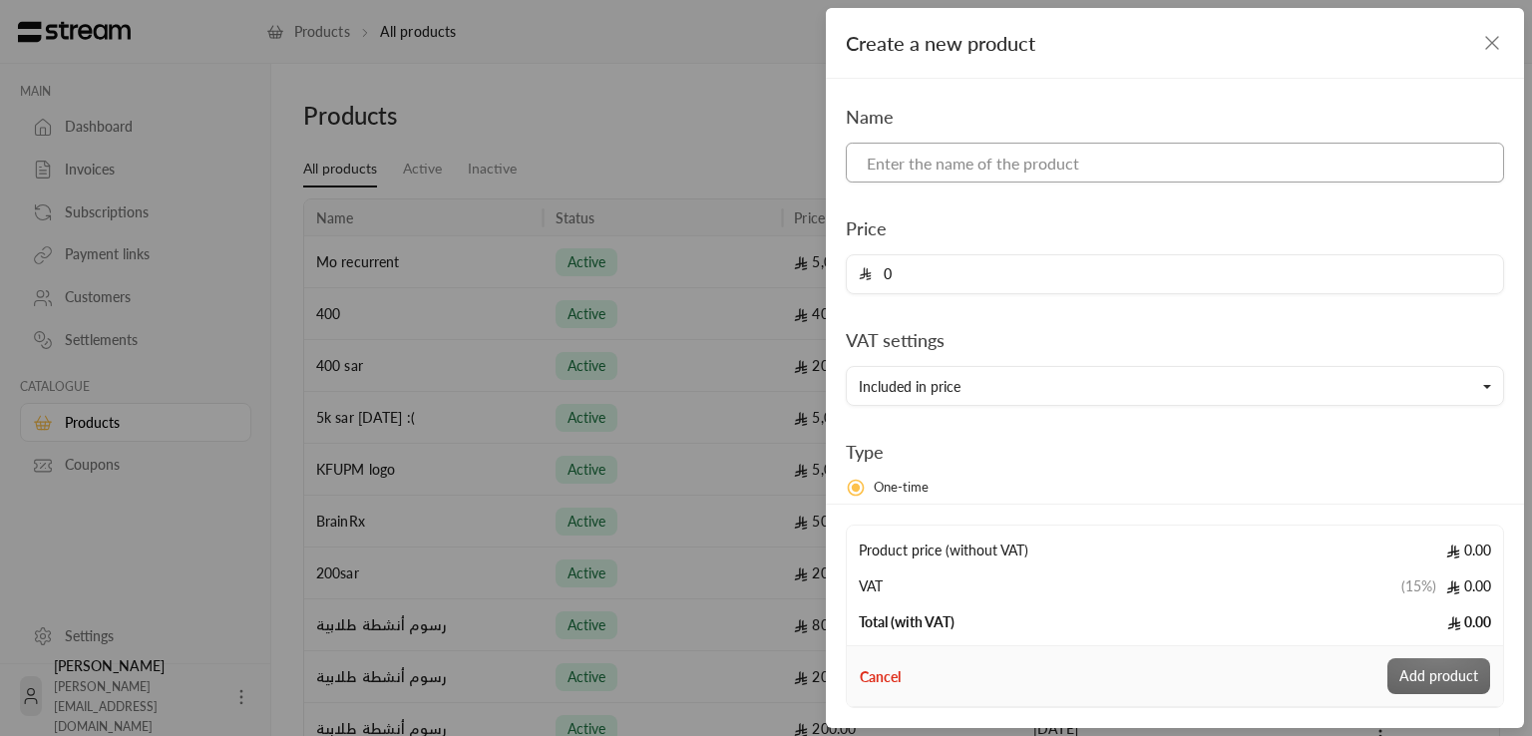
click at [981, 176] on input at bounding box center [1175, 163] width 658 height 40
type input "Test one time"
click at [951, 271] on input "0" at bounding box center [1181, 274] width 619 height 38
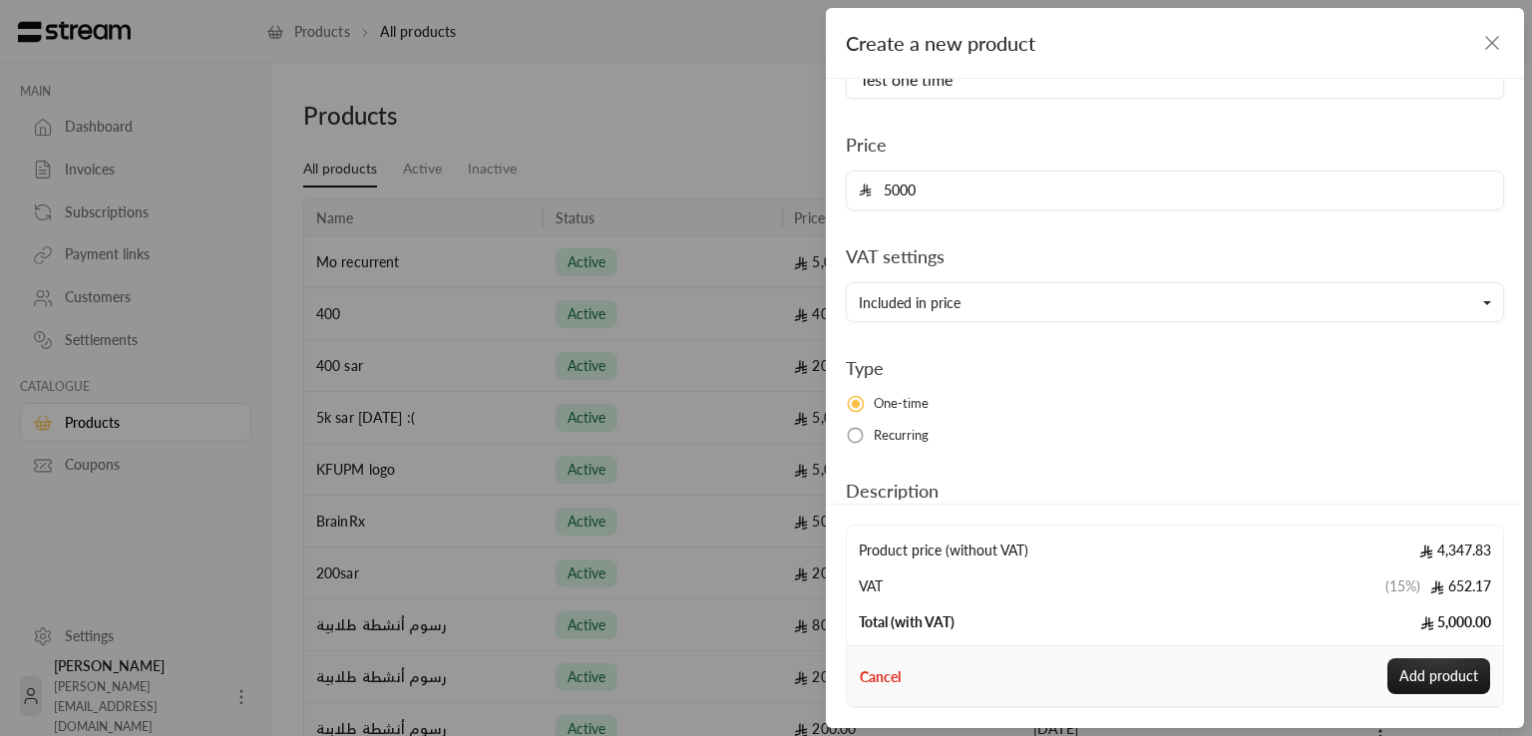
scroll to position [82, 0]
type input "5000"
click at [1251, 288] on button "Included in price" at bounding box center [1175, 304] width 658 height 40
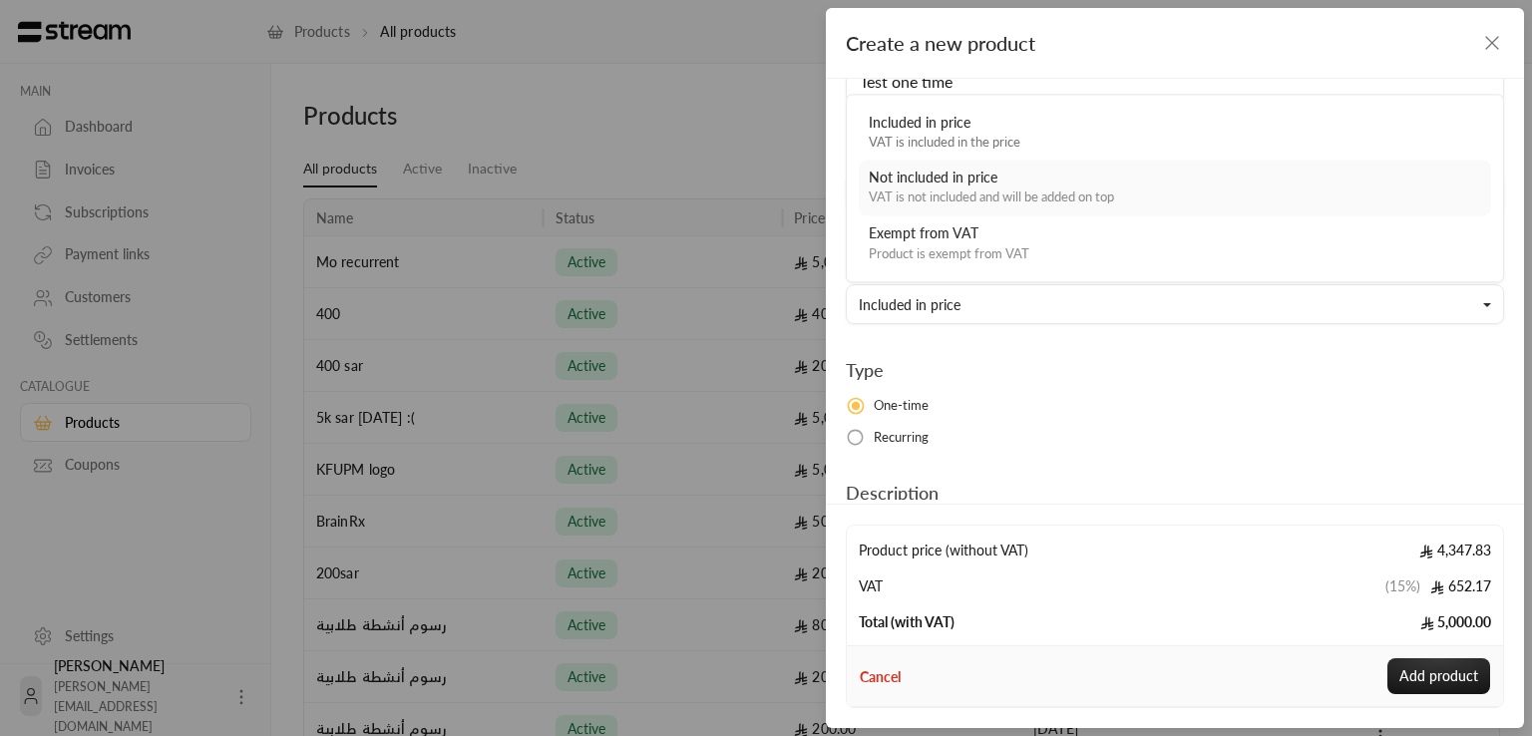
click at [1105, 178] on div "Not included in price" at bounding box center [1175, 178] width 612 height 20
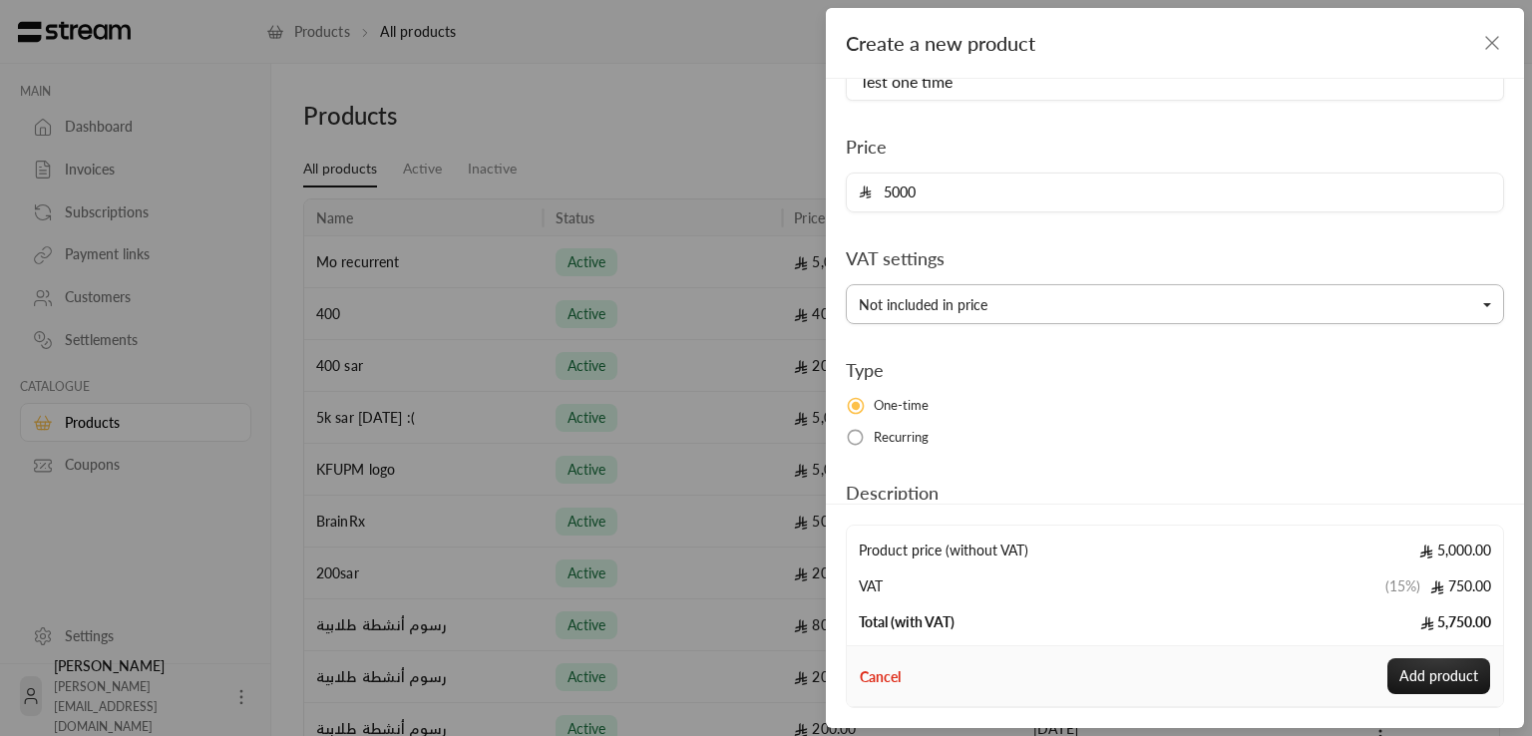
click at [1025, 303] on button "Not included in price" at bounding box center [1175, 304] width 658 height 40
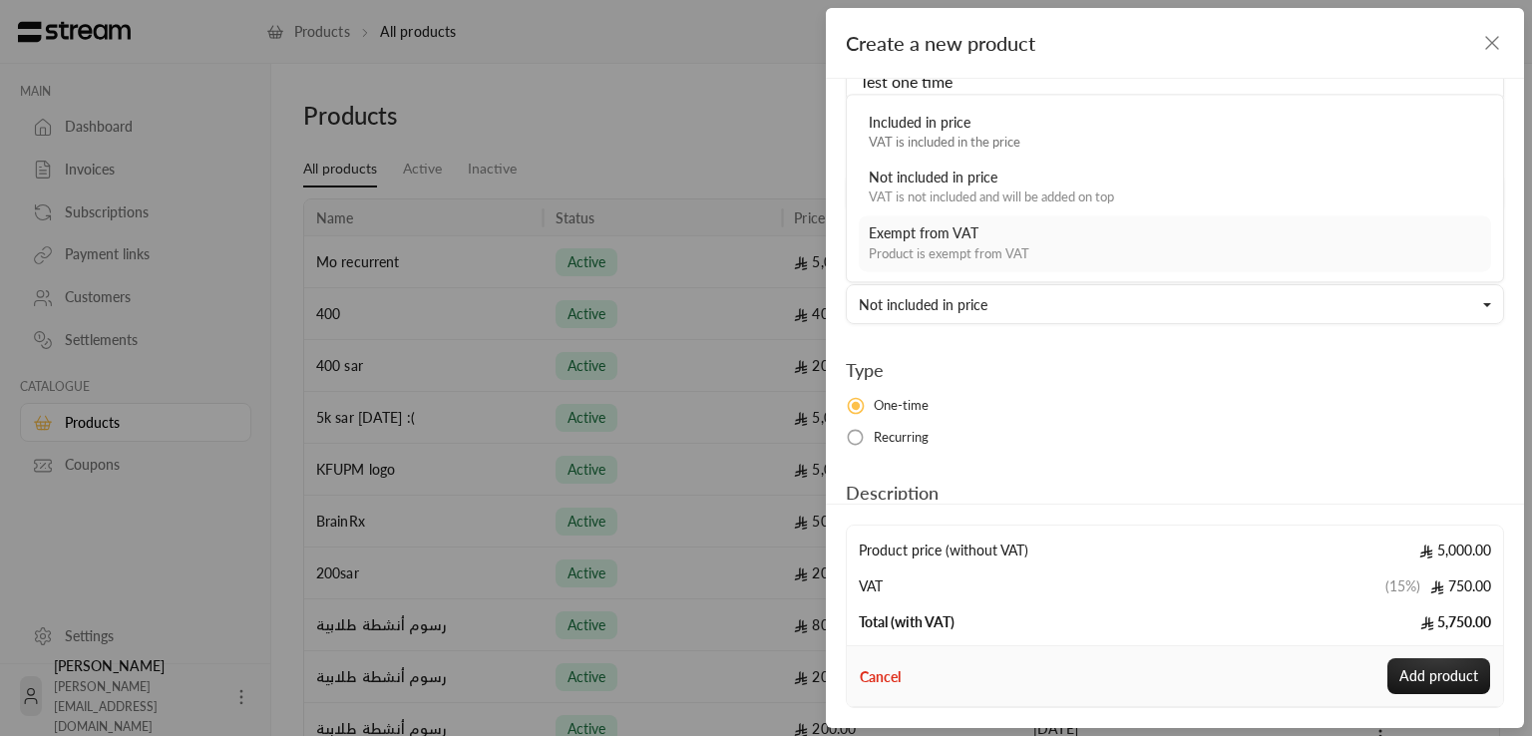
click at [990, 248] on div "Product is exempt from VAT" at bounding box center [1175, 254] width 612 height 20
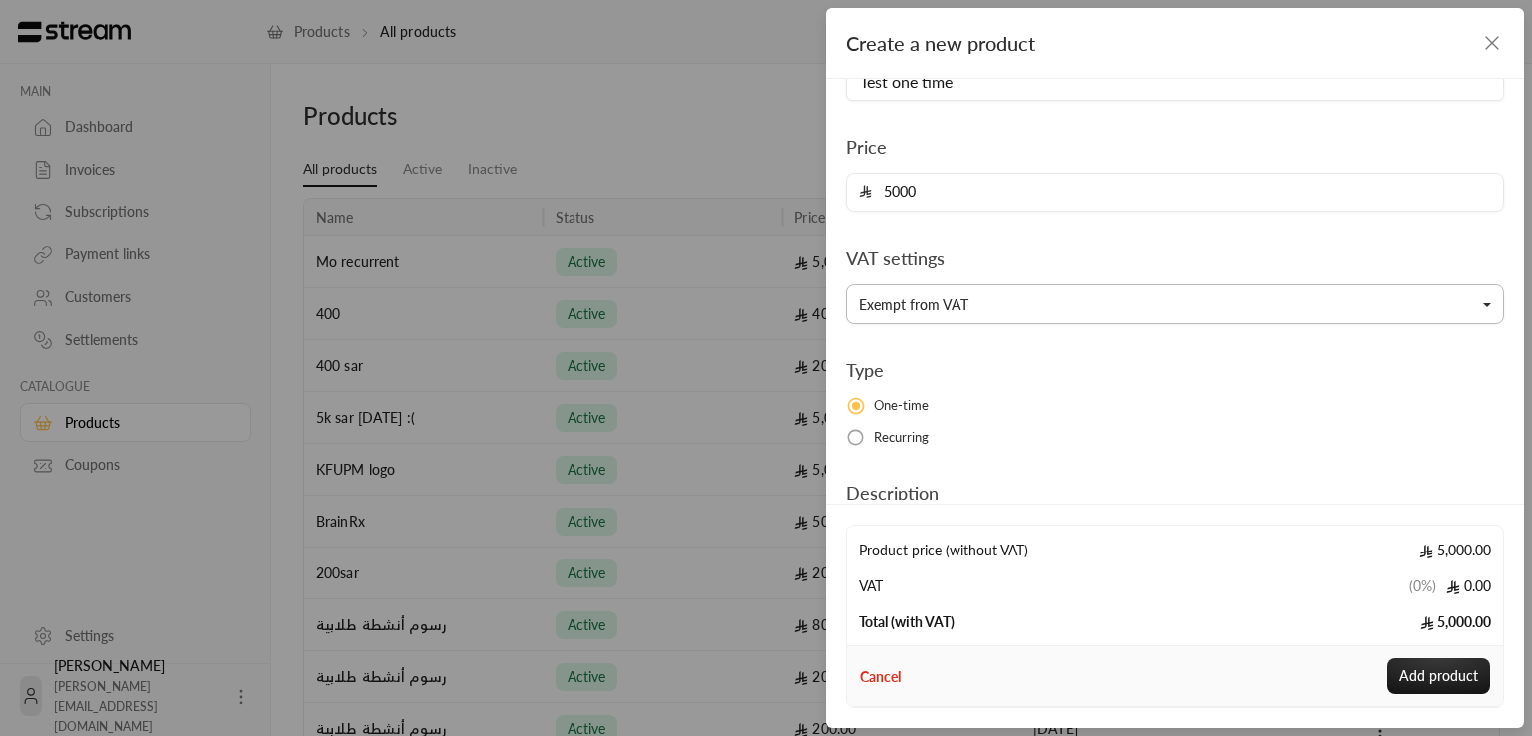
click at [1054, 290] on button "Exempt from VAT" at bounding box center [1175, 304] width 658 height 40
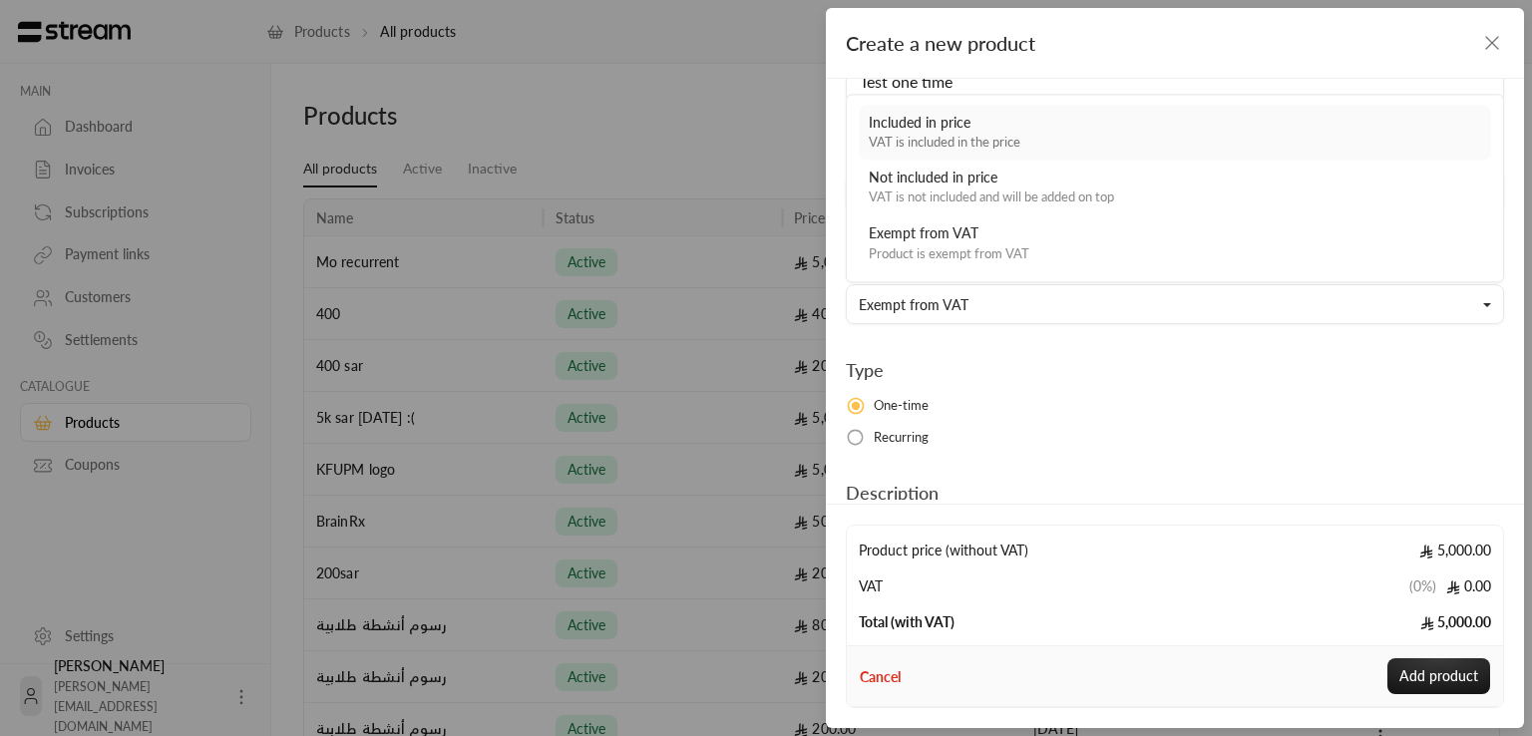
click at [1058, 140] on div "VAT is included in the price" at bounding box center [1175, 143] width 612 height 20
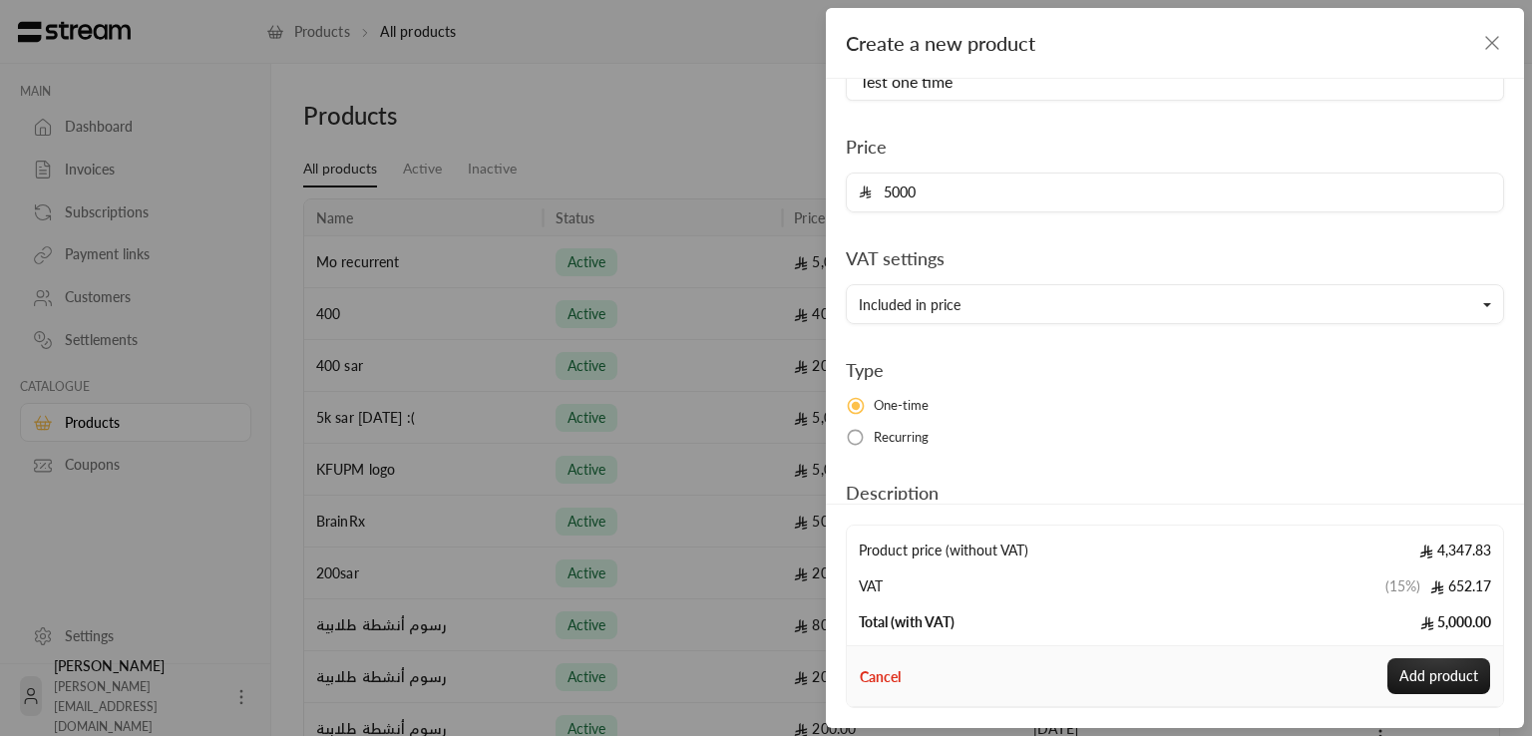
click at [1052, 334] on div "Name Test one time Price 5000 VAT settings Included in price Included in price …" at bounding box center [1175, 325] width 678 height 608
click at [1063, 297] on button "Included in price" at bounding box center [1175, 304] width 658 height 40
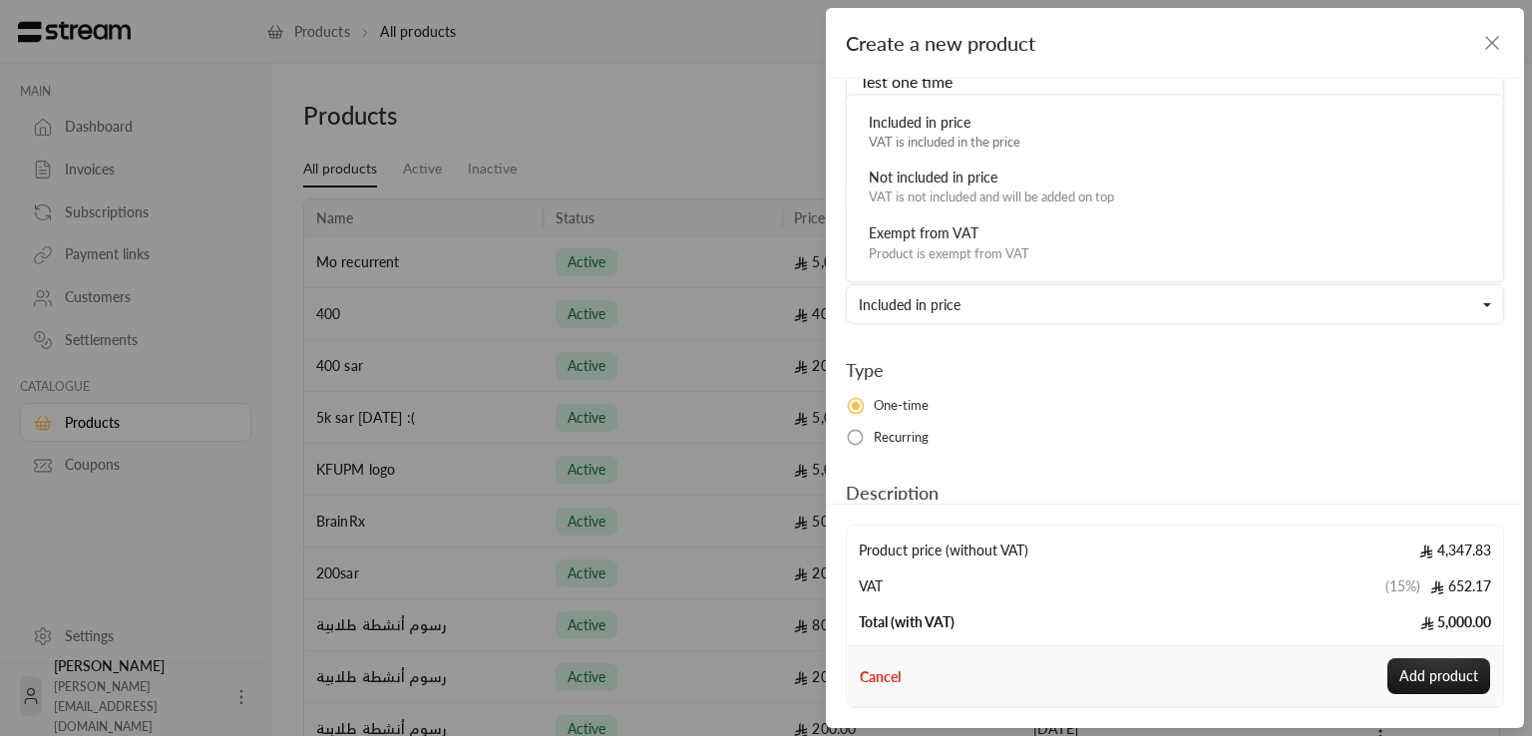
click at [1048, 336] on div "Name Test one time Price 5000 VAT settings Included in price Included in price …" at bounding box center [1175, 325] width 678 height 608
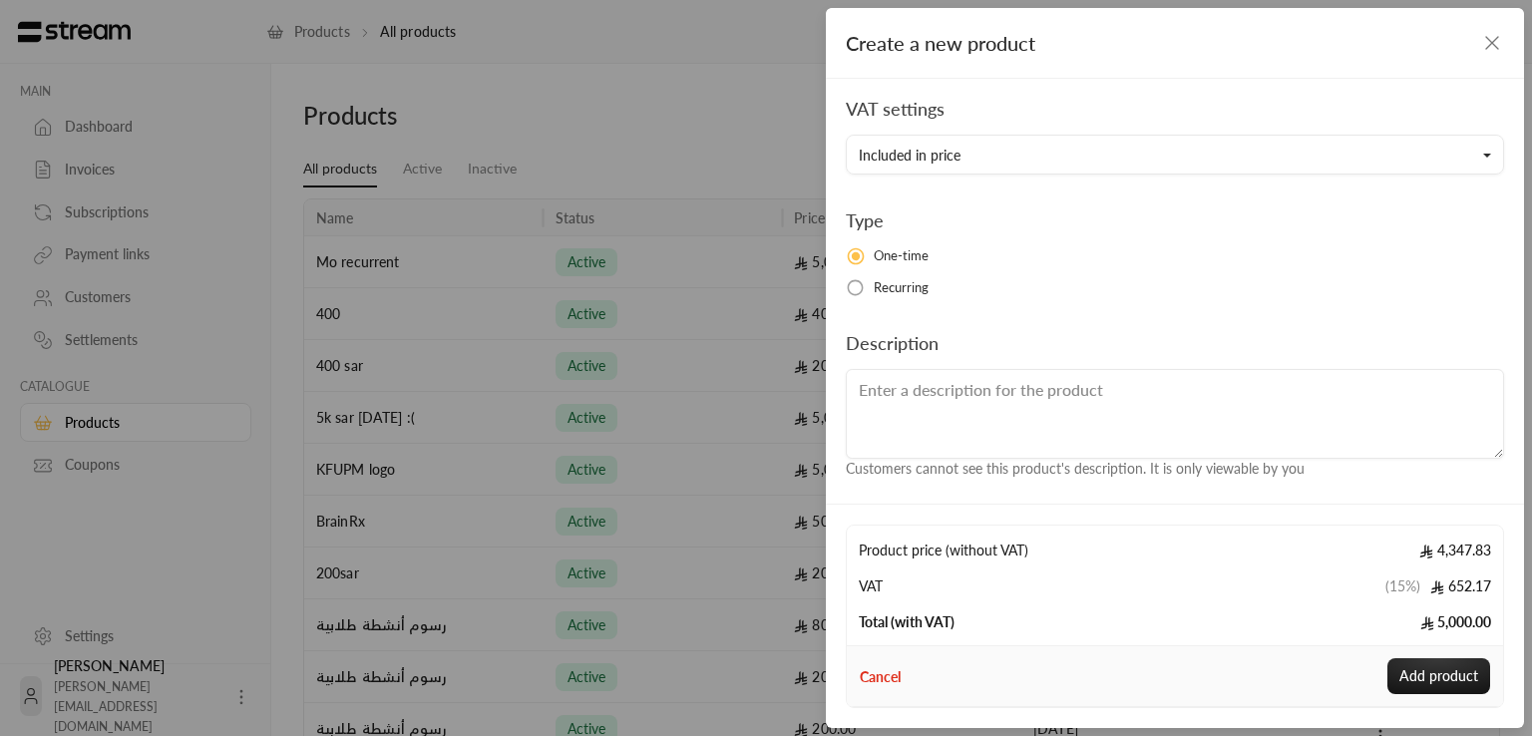
scroll to position [234, 0]
click at [994, 392] on textarea at bounding box center [1175, 411] width 658 height 90
click at [867, 289] on label "Recurring" at bounding box center [1175, 294] width 658 height 20
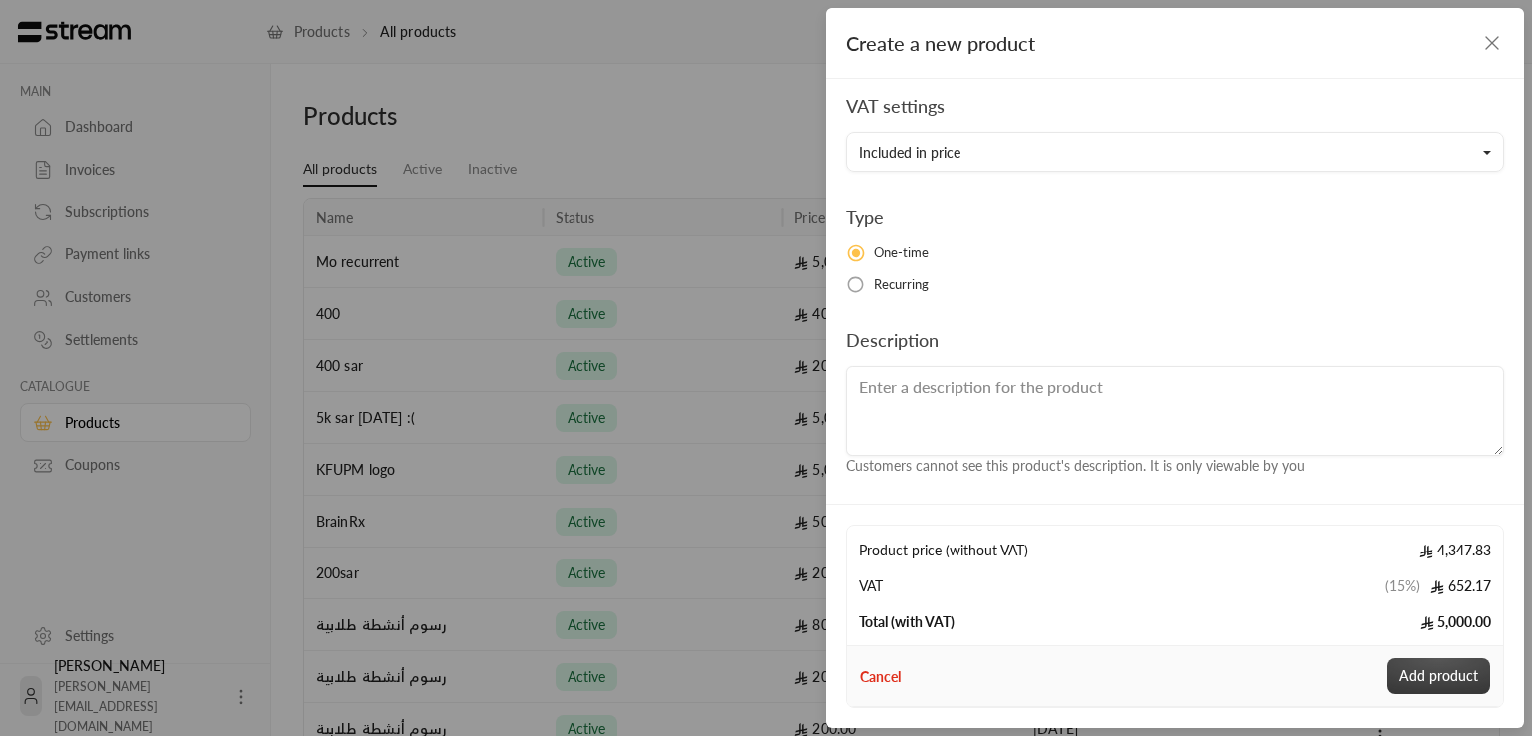
click at [1440, 664] on button "Add product" at bounding box center [1438, 676] width 103 height 36
type input "0"
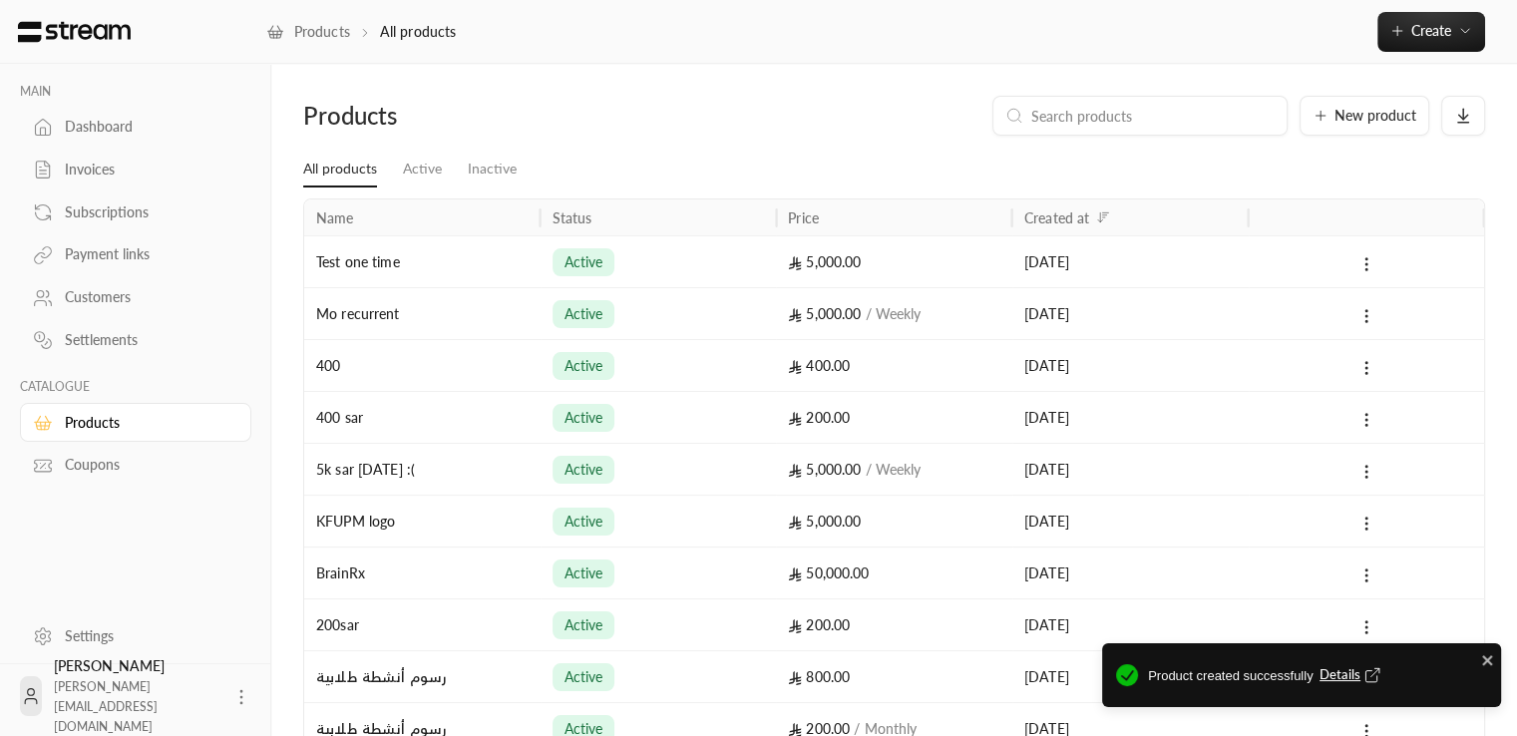
click at [499, 248] on div "Test one time" at bounding box center [422, 261] width 212 height 51
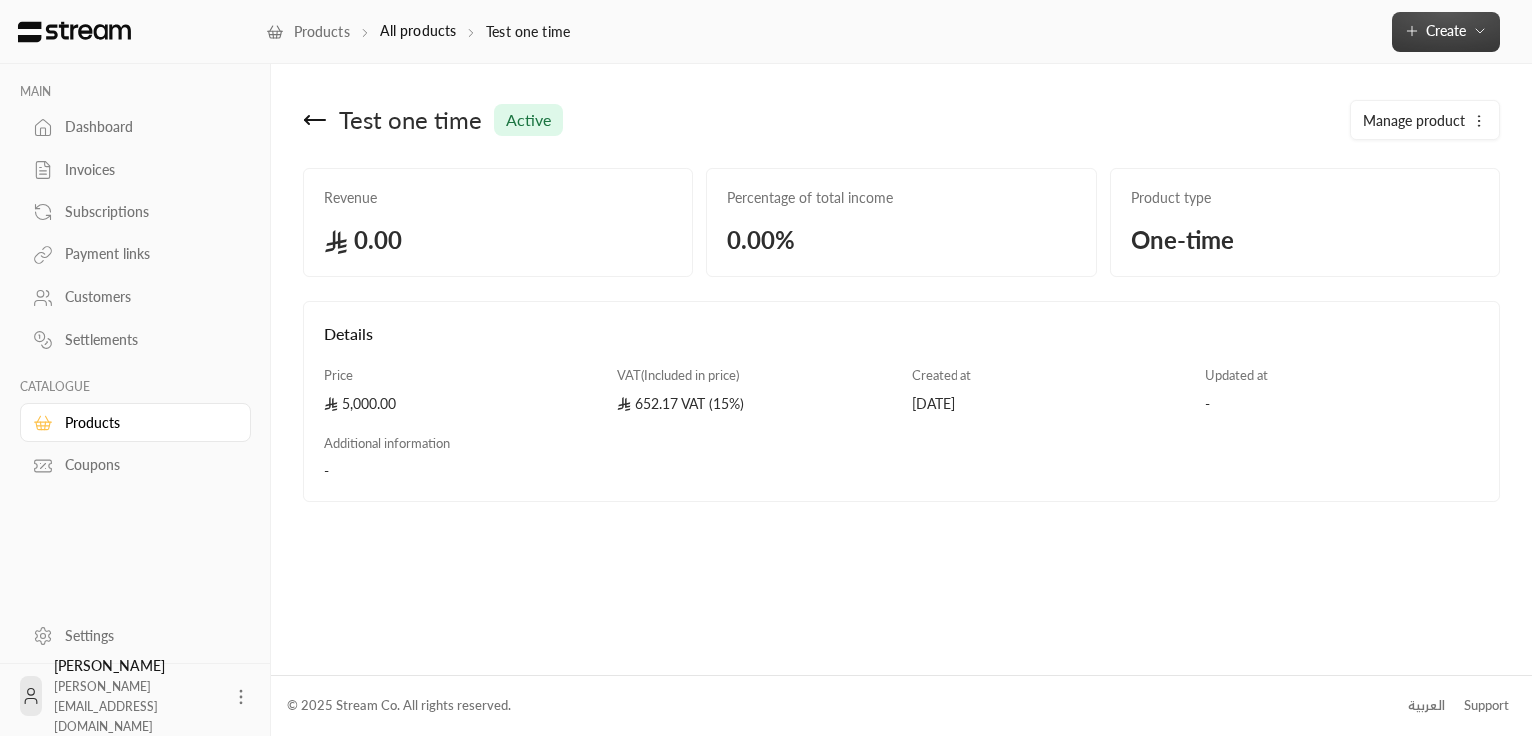
click at [1487, 28] on icon "button" at bounding box center [1480, 31] width 16 height 16
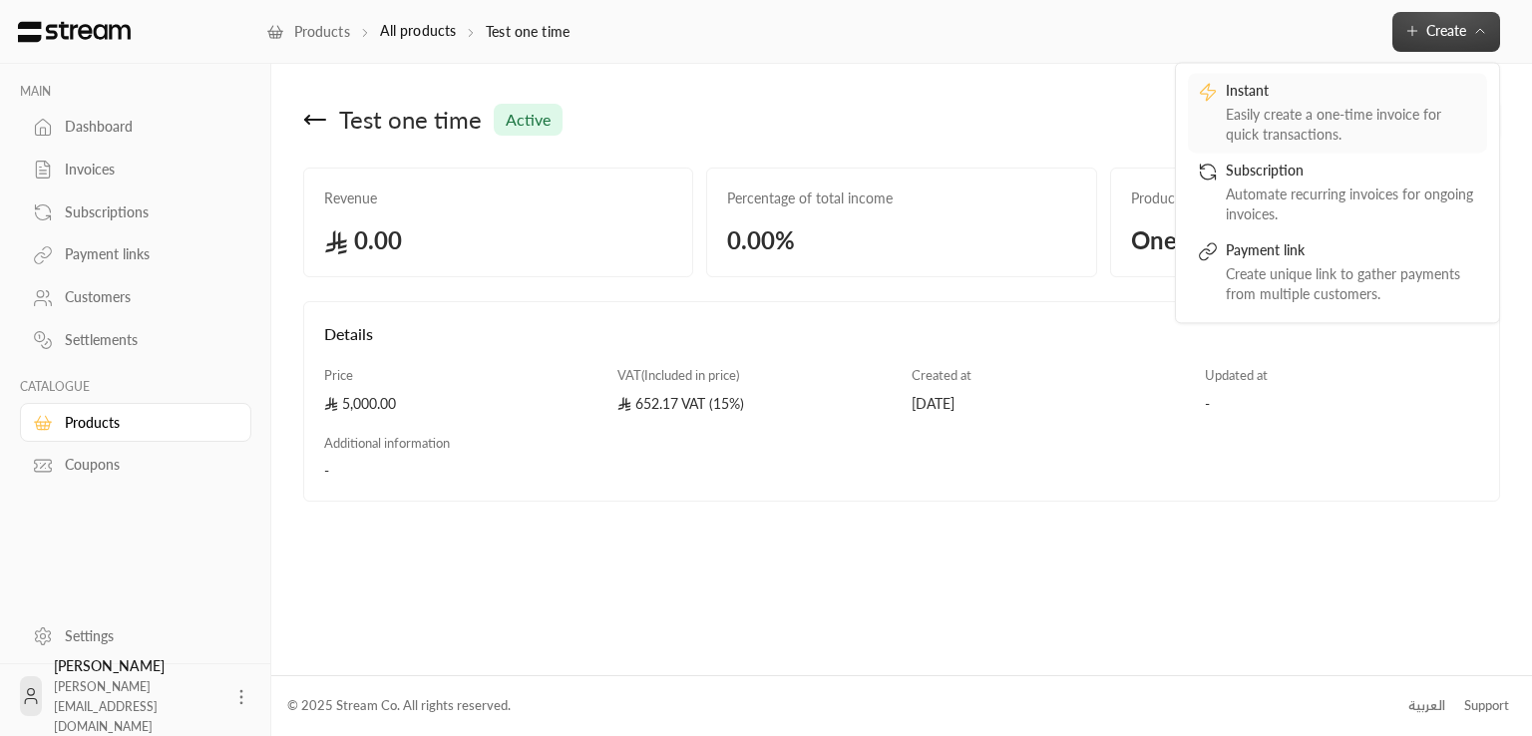
click at [1348, 100] on div "Instant" at bounding box center [1350, 93] width 251 height 24
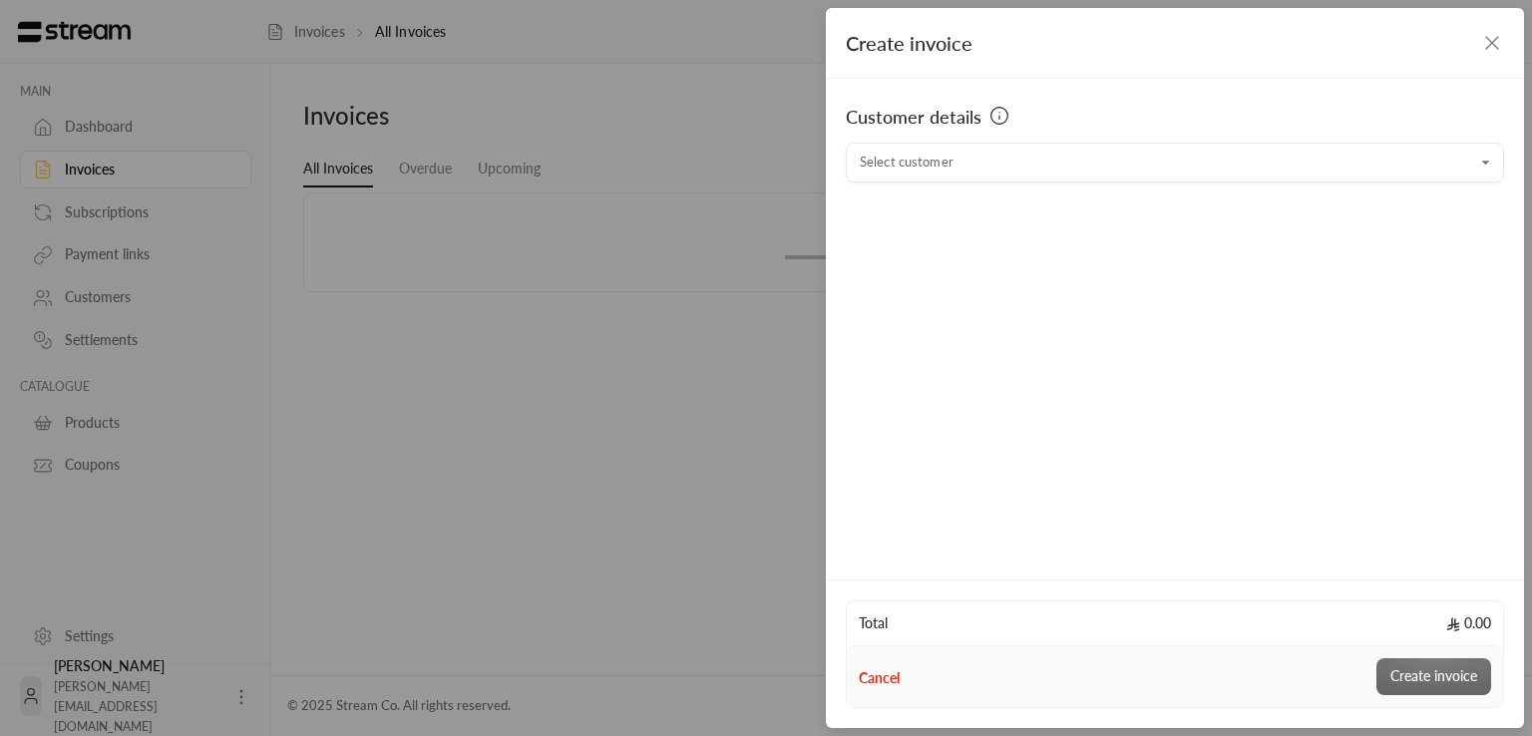
click at [1488, 46] on icon "button" at bounding box center [1492, 43] width 12 height 12
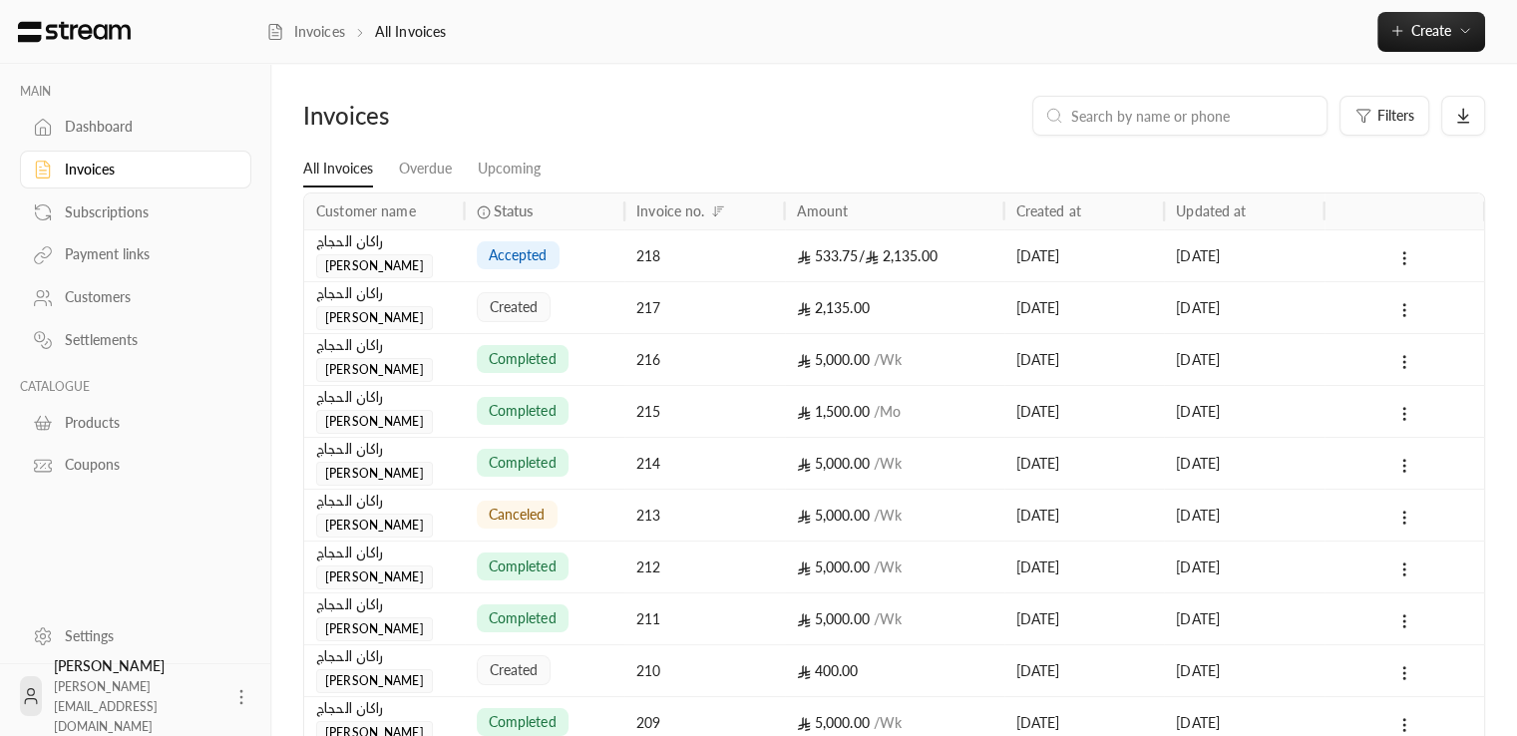
click at [109, 463] on div "Coupons" at bounding box center [146, 465] width 162 height 20
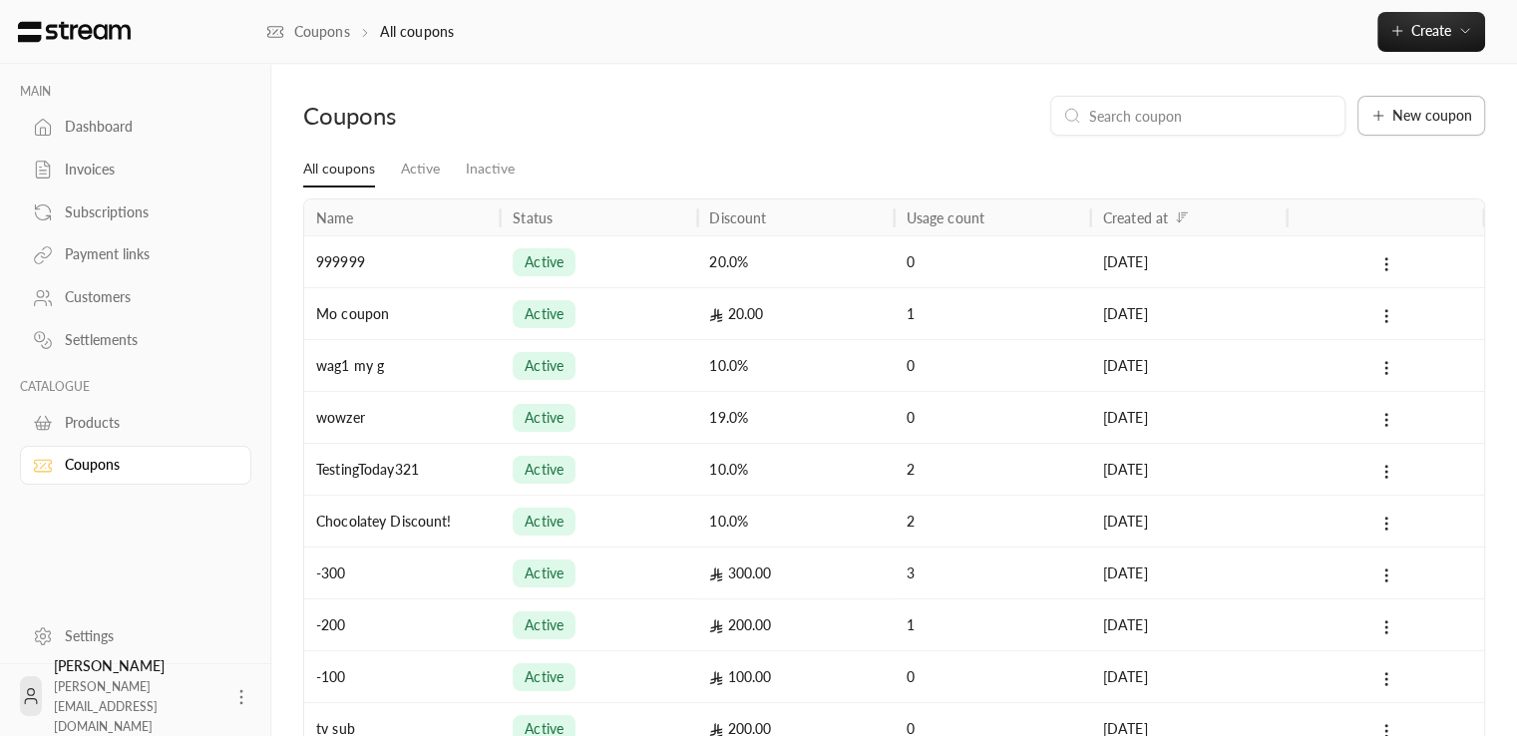
click at [1412, 130] on button "New coupon" at bounding box center [1421, 116] width 128 height 40
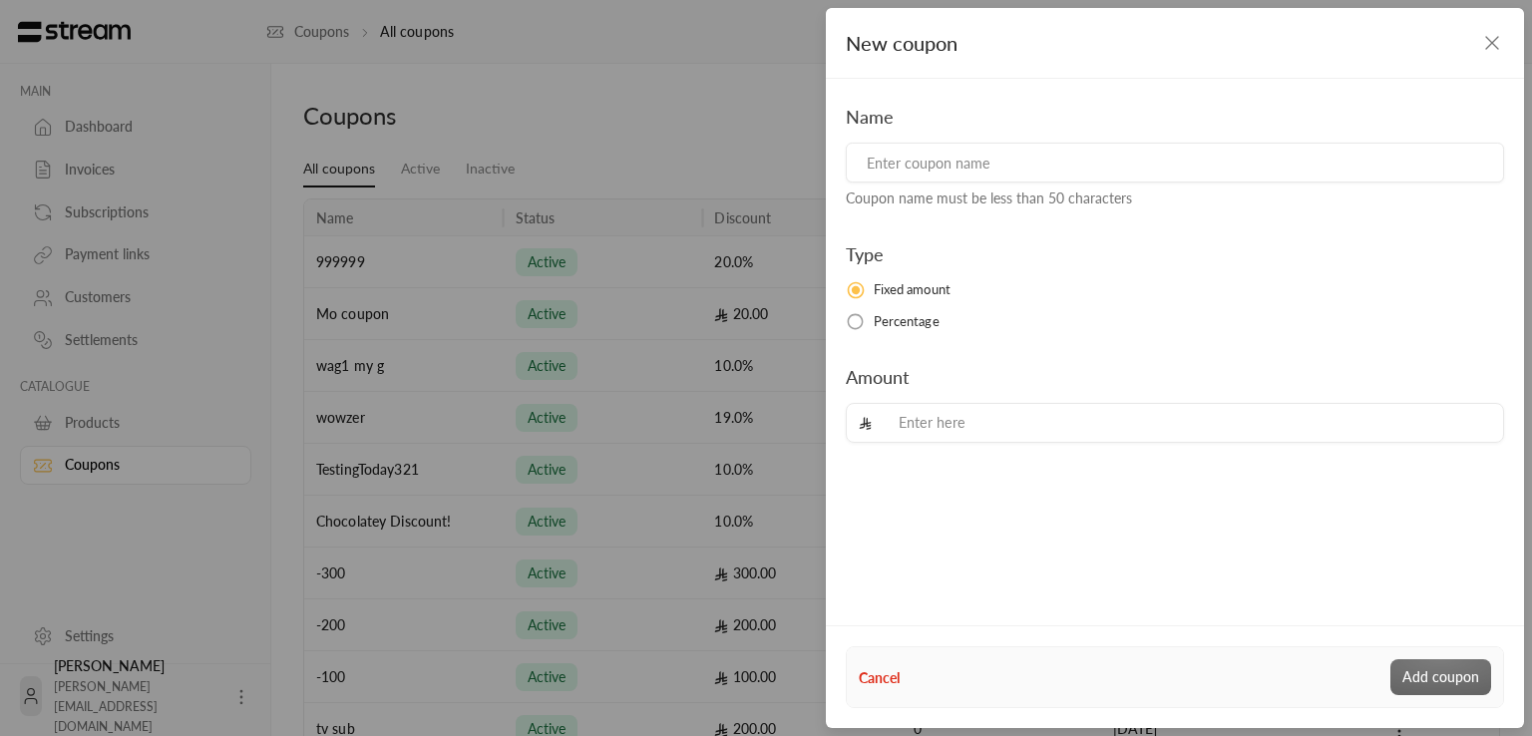
click at [1020, 168] on input at bounding box center [1175, 163] width 658 height 40
type input "test copun"
drag, startPoint x: 956, startPoint y: 442, endPoint x: 952, endPoint y: 424, distance: 18.4
click at [955, 443] on div "Name test copun Coupon name must be less than 50 characters Type Fixed amount P…" at bounding box center [1175, 347] width 698 height 536
click at [950, 416] on input "tel" at bounding box center [1187, 423] width 605 height 39
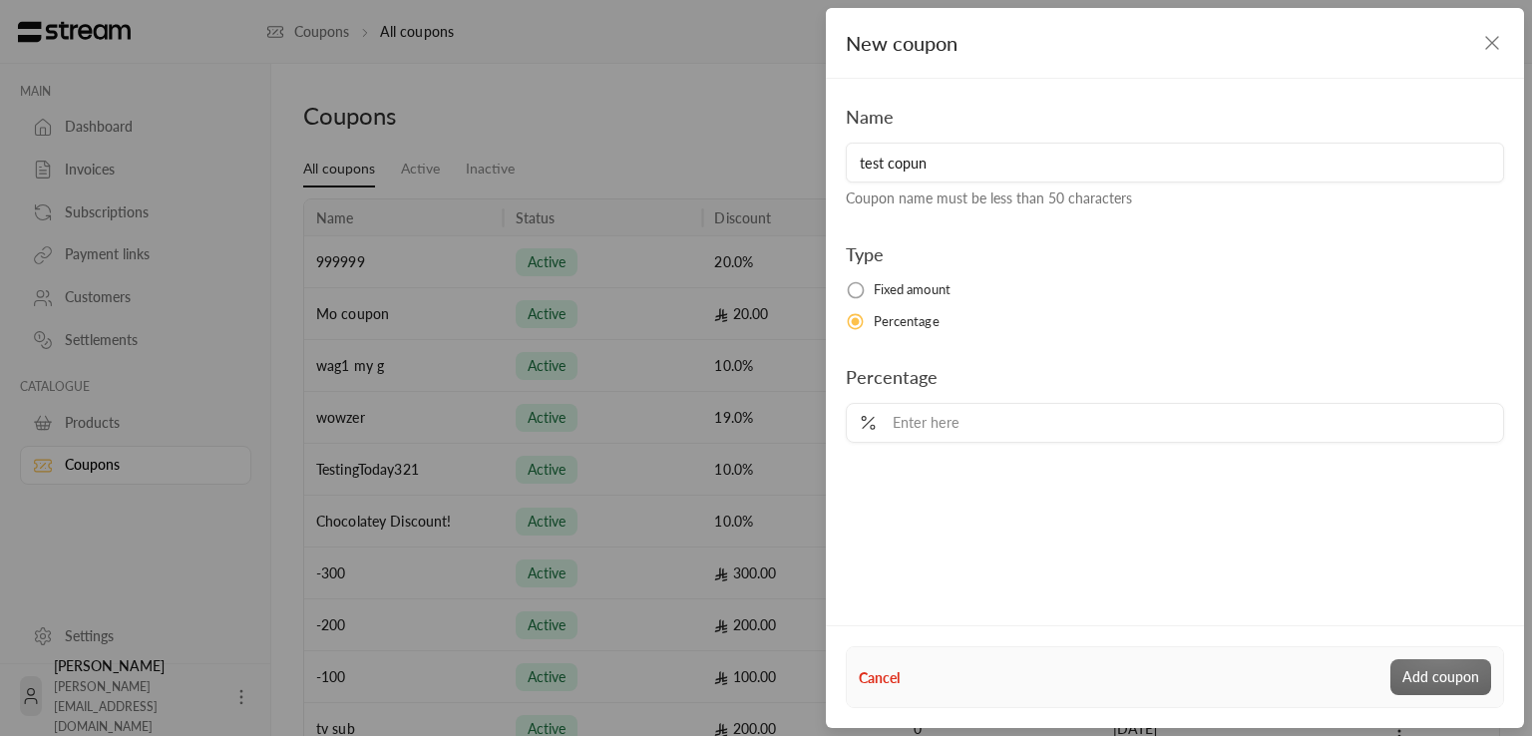
type input "1"
type input "20"
click at [1458, 672] on button "Add coupon" at bounding box center [1440, 677] width 101 height 36
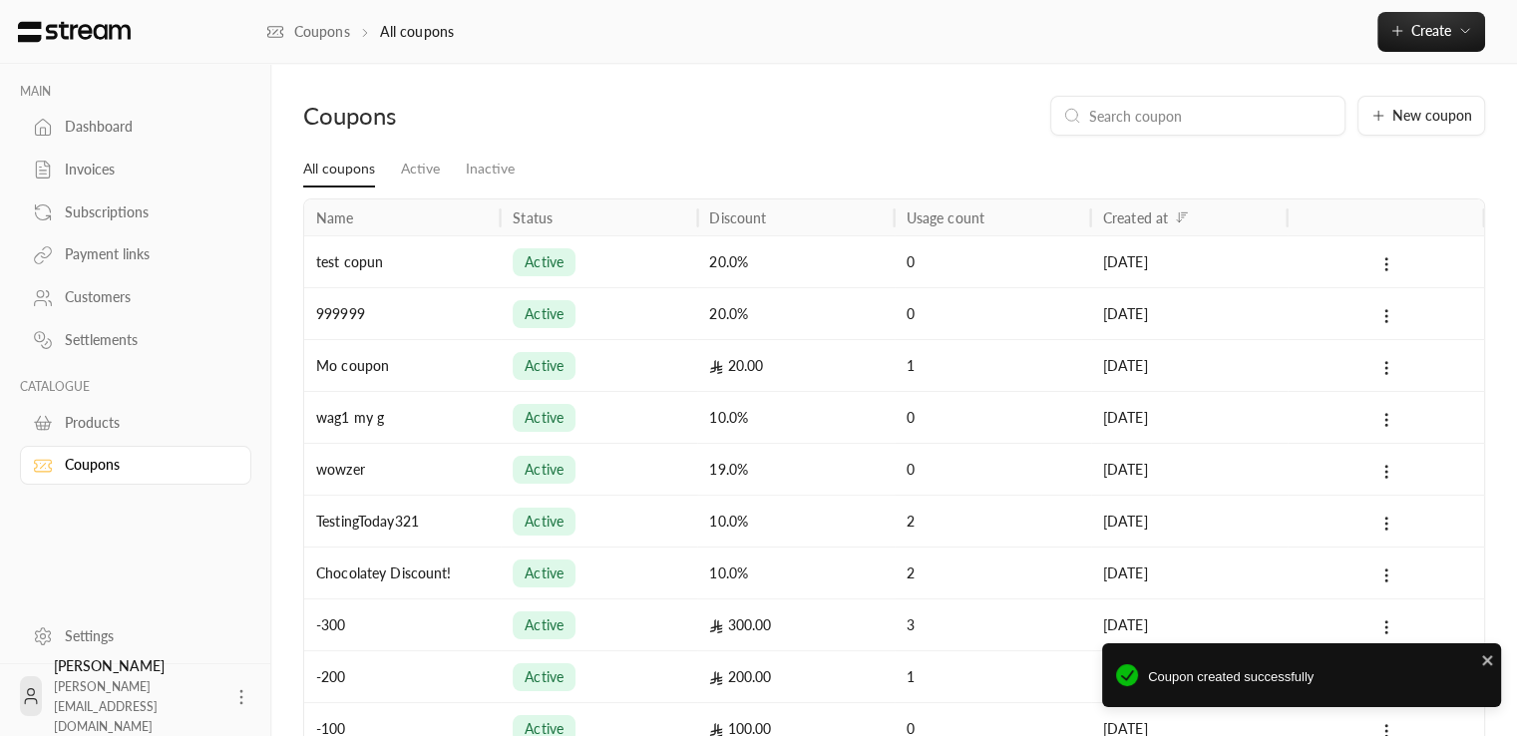
click at [127, 429] on div "Products" at bounding box center [146, 423] width 162 height 20
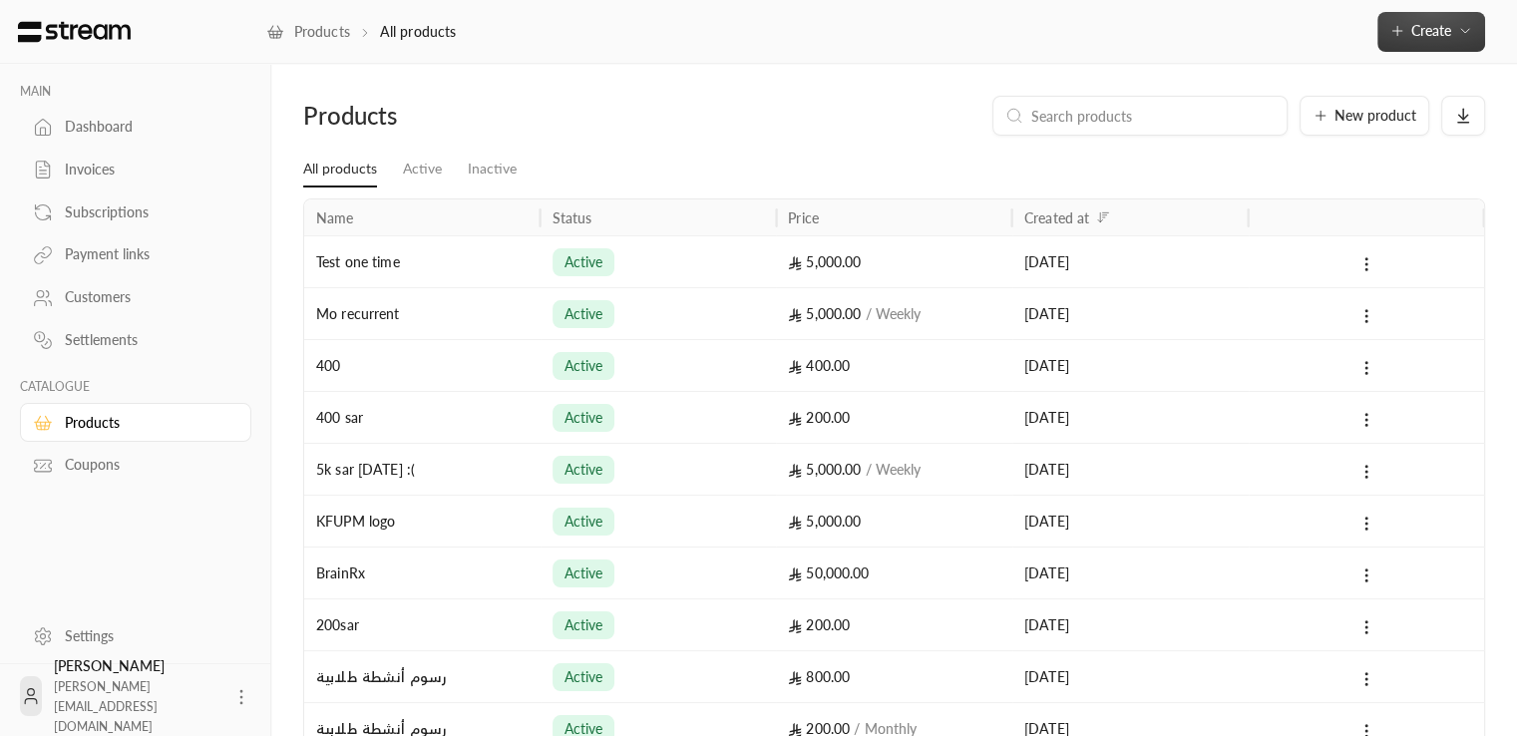
click at [1428, 27] on span "Create" at bounding box center [1431, 30] width 40 height 17
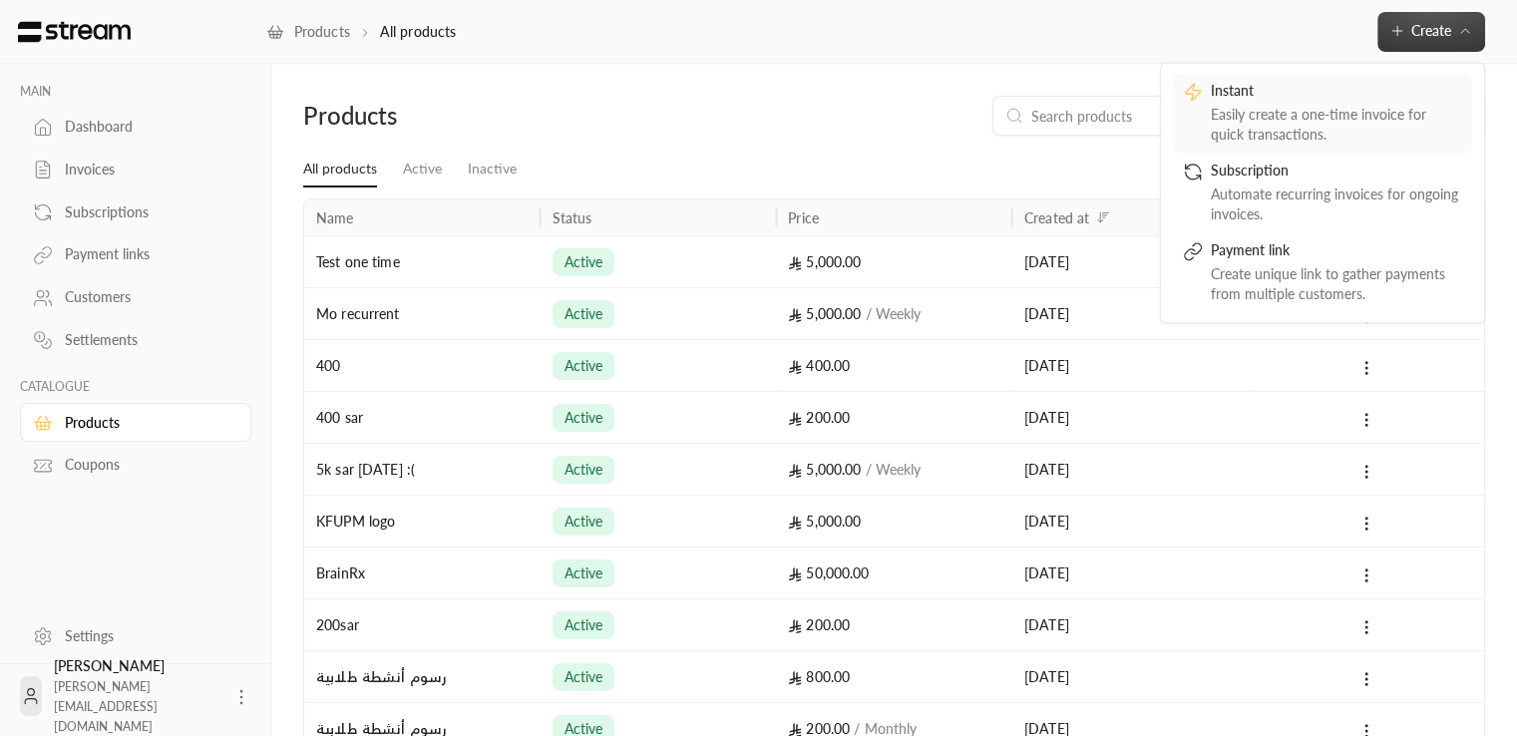
click at [1280, 138] on div "Easily create a one-time invoice for quick transactions." at bounding box center [1336, 125] width 251 height 40
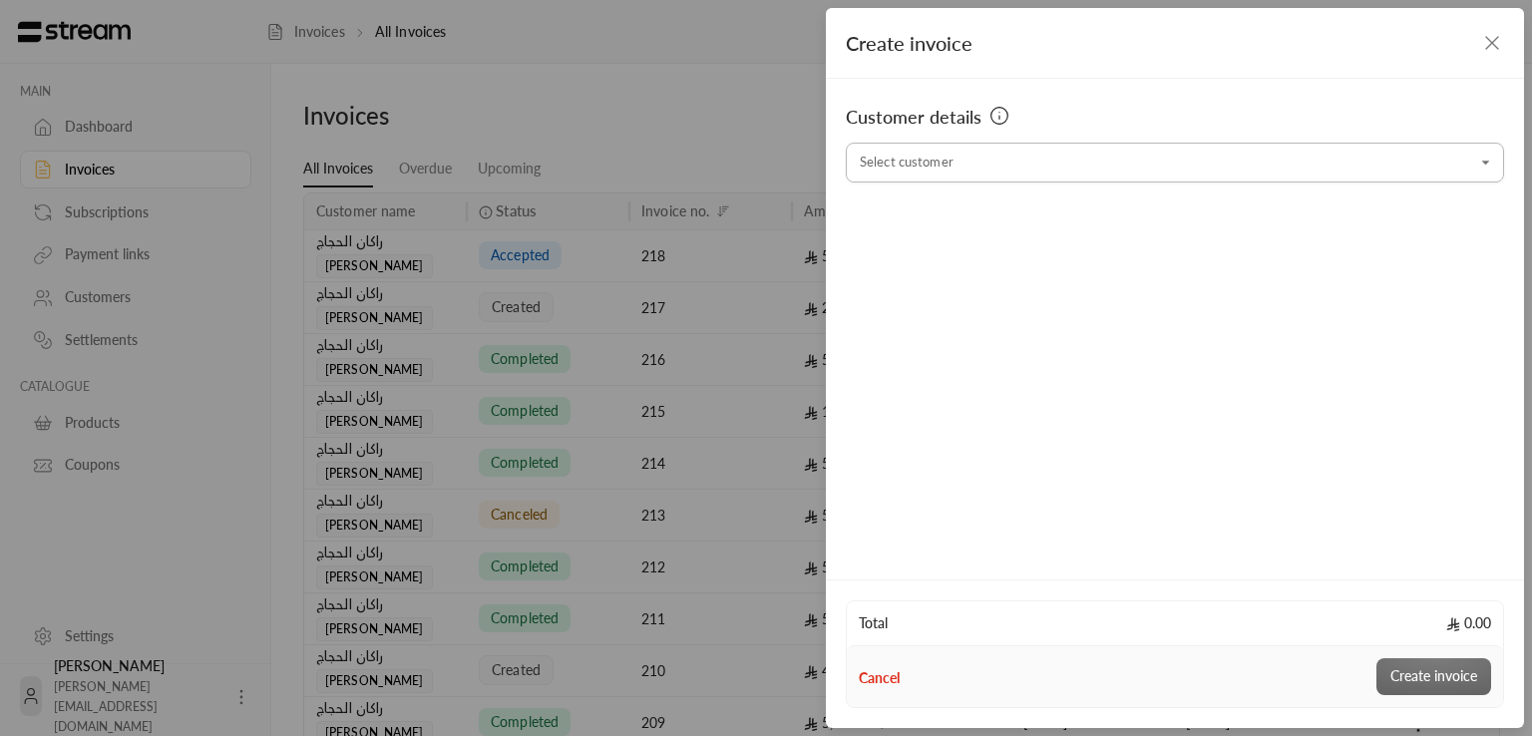
click at [942, 161] on input "Select customer" at bounding box center [1175, 163] width 658 height 35
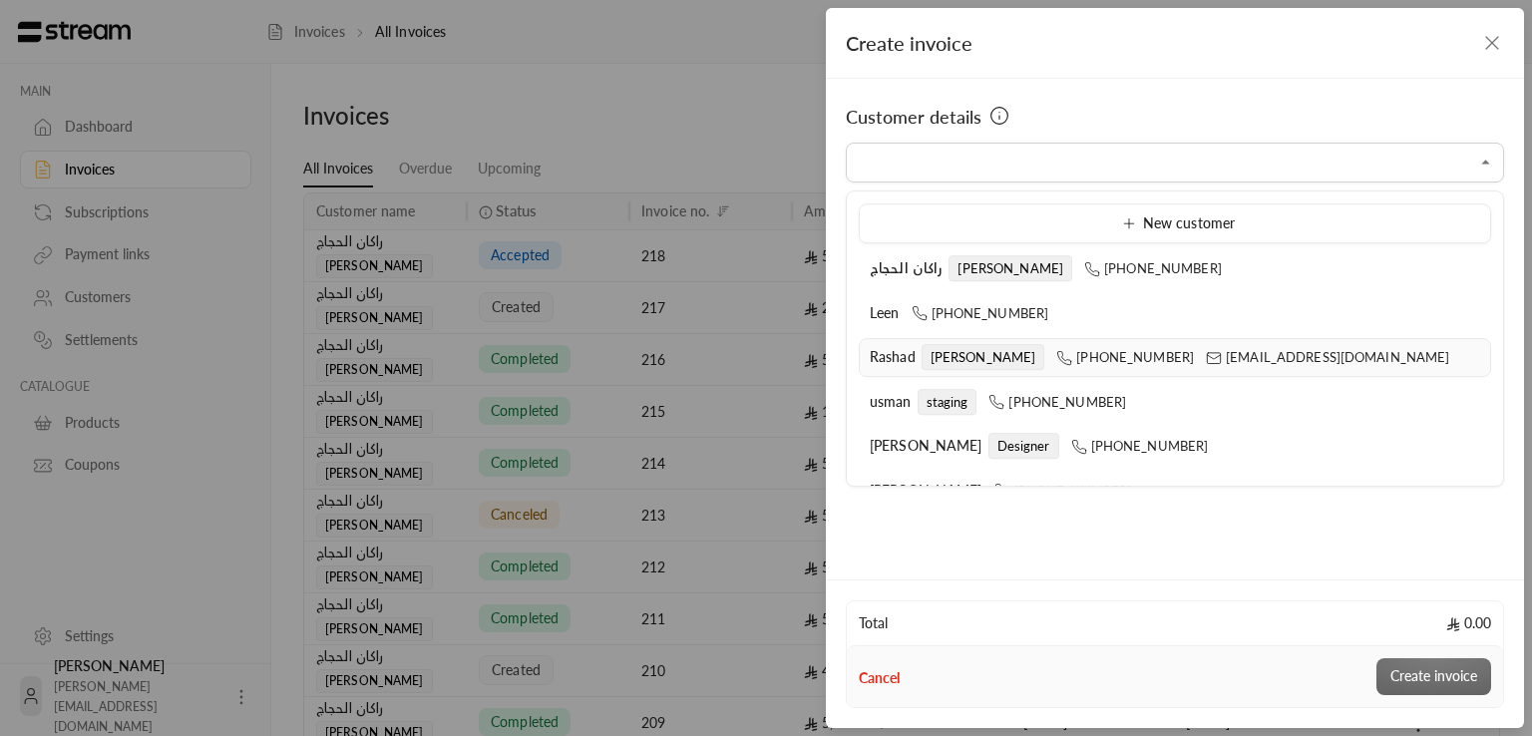
click at [929, 346] on span "[PERSON_NAME]" at bounding box center [983, 357] width 124 height 26
type input "**********"
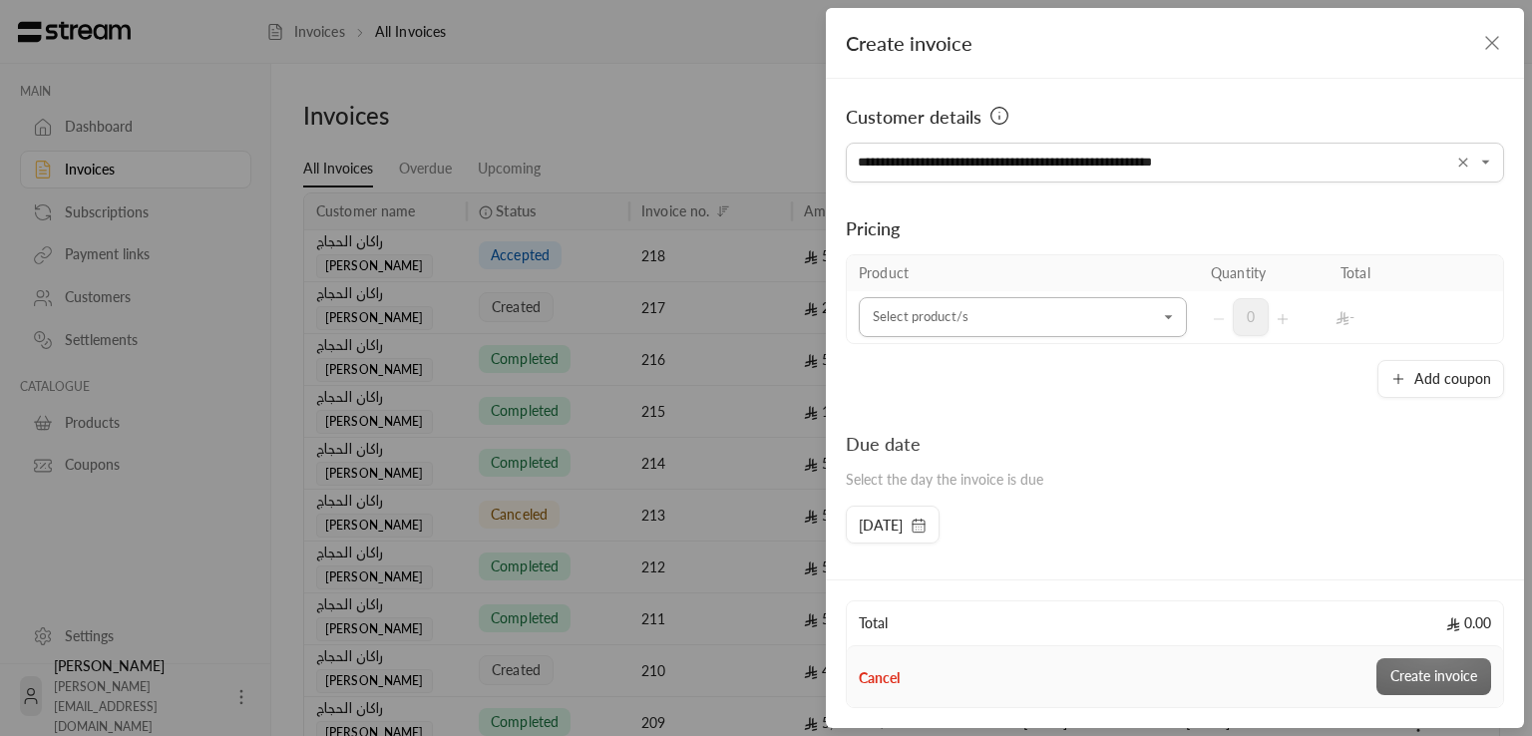
click at [975, 328] on input "Select customer" at bounding box center [1023, 317] width 328 height 35
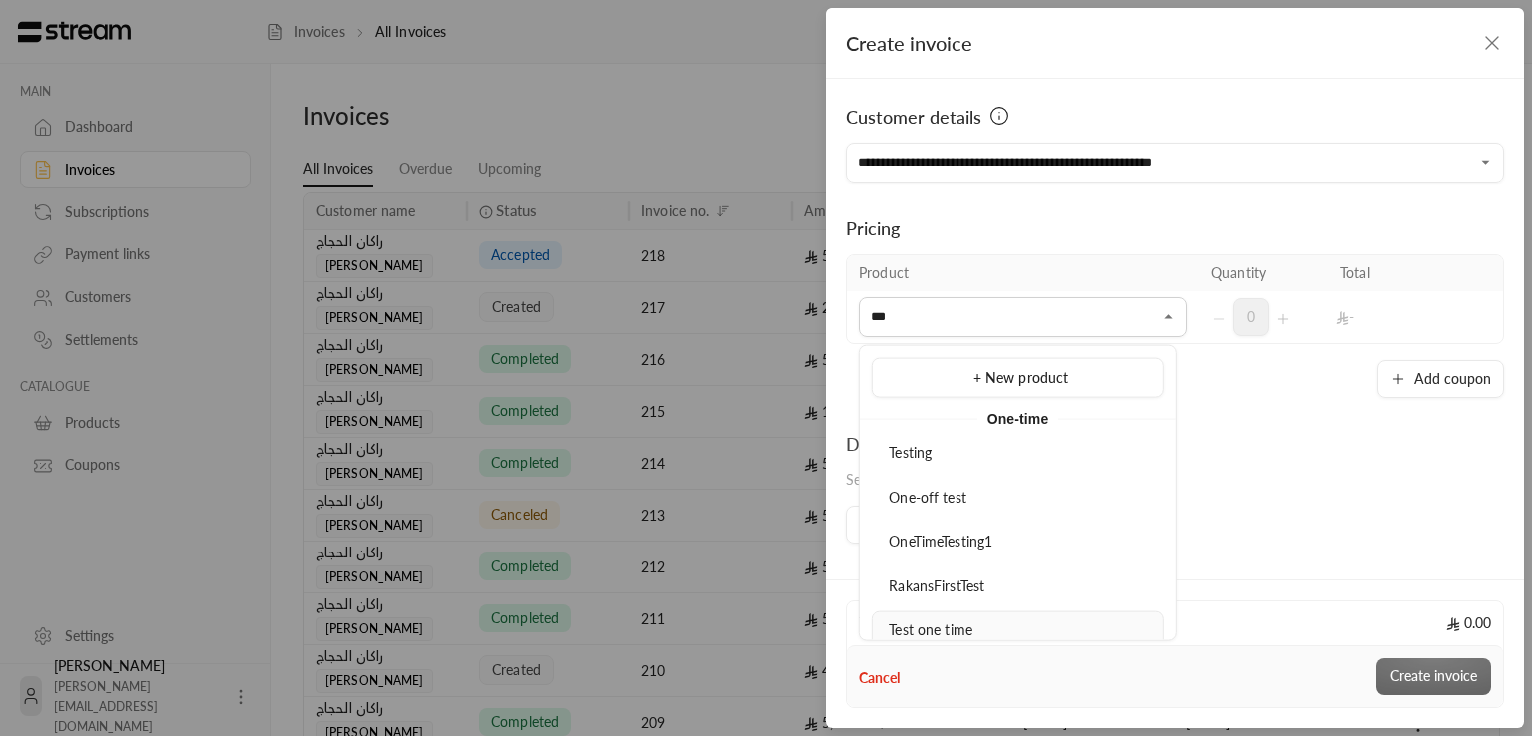
click at [961, 626] on span "Test one time" at bounding box center [930, 629] width 84 height 17
type input "***"
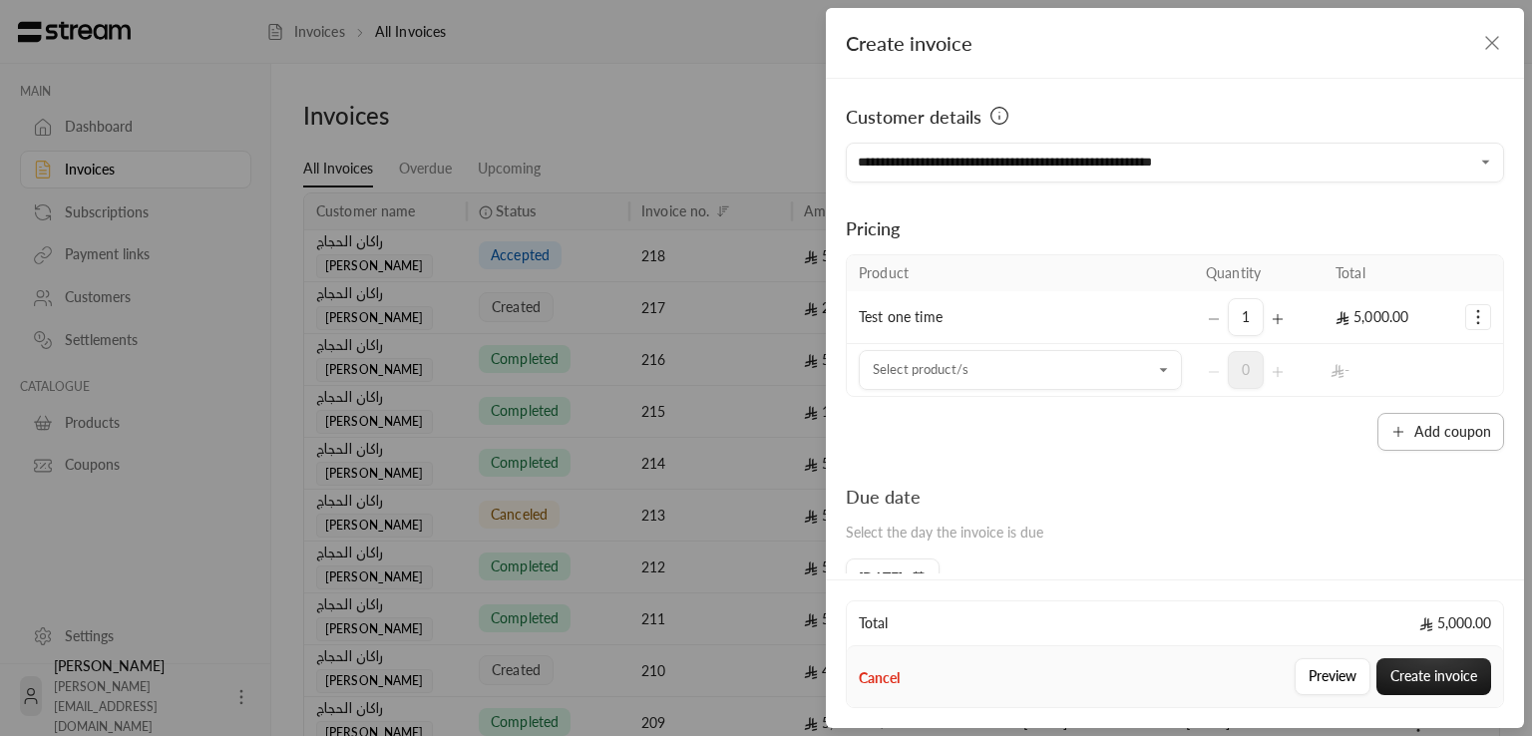
click at [1420, 424] on button "Add coupon" at bounding box center [1440, 432] width 127 height 38
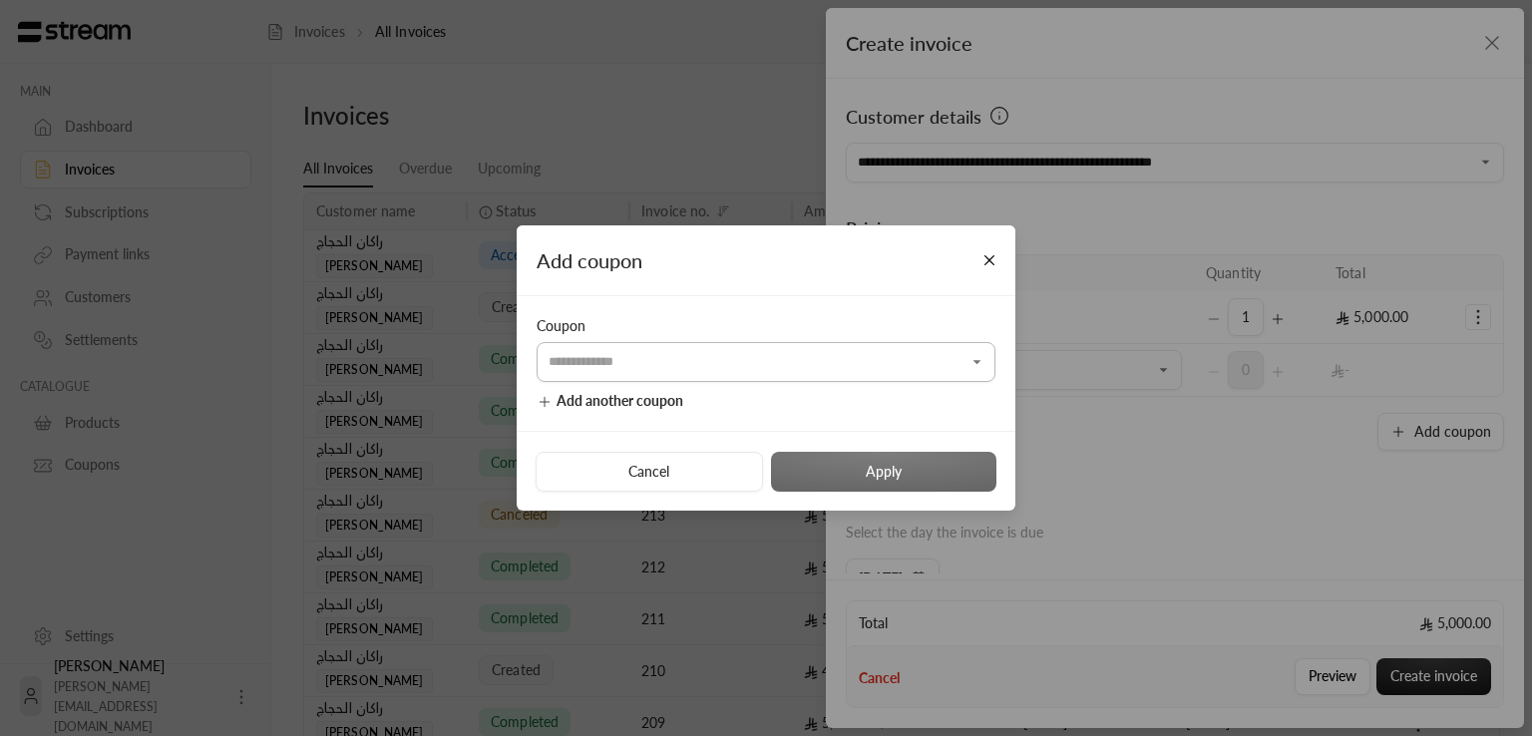
click at [797, 371] on input "Select customer" at bounding box center [765, 362] width 459 height 35
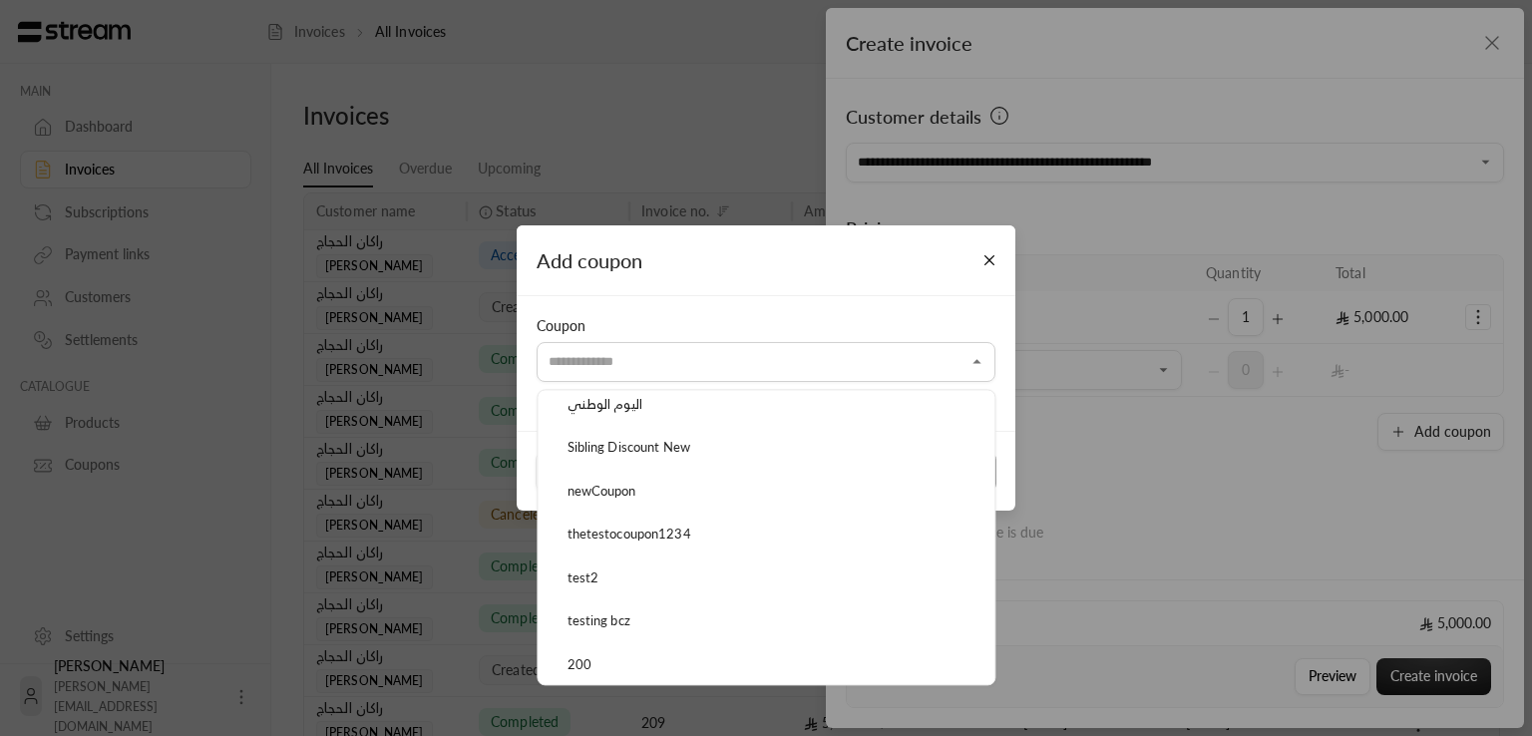
scroll to position [797, 0]
click at [642, 663] on span "Testing Coupon" at bounding box center [612, 667] width 90 height 16
type input "**********"
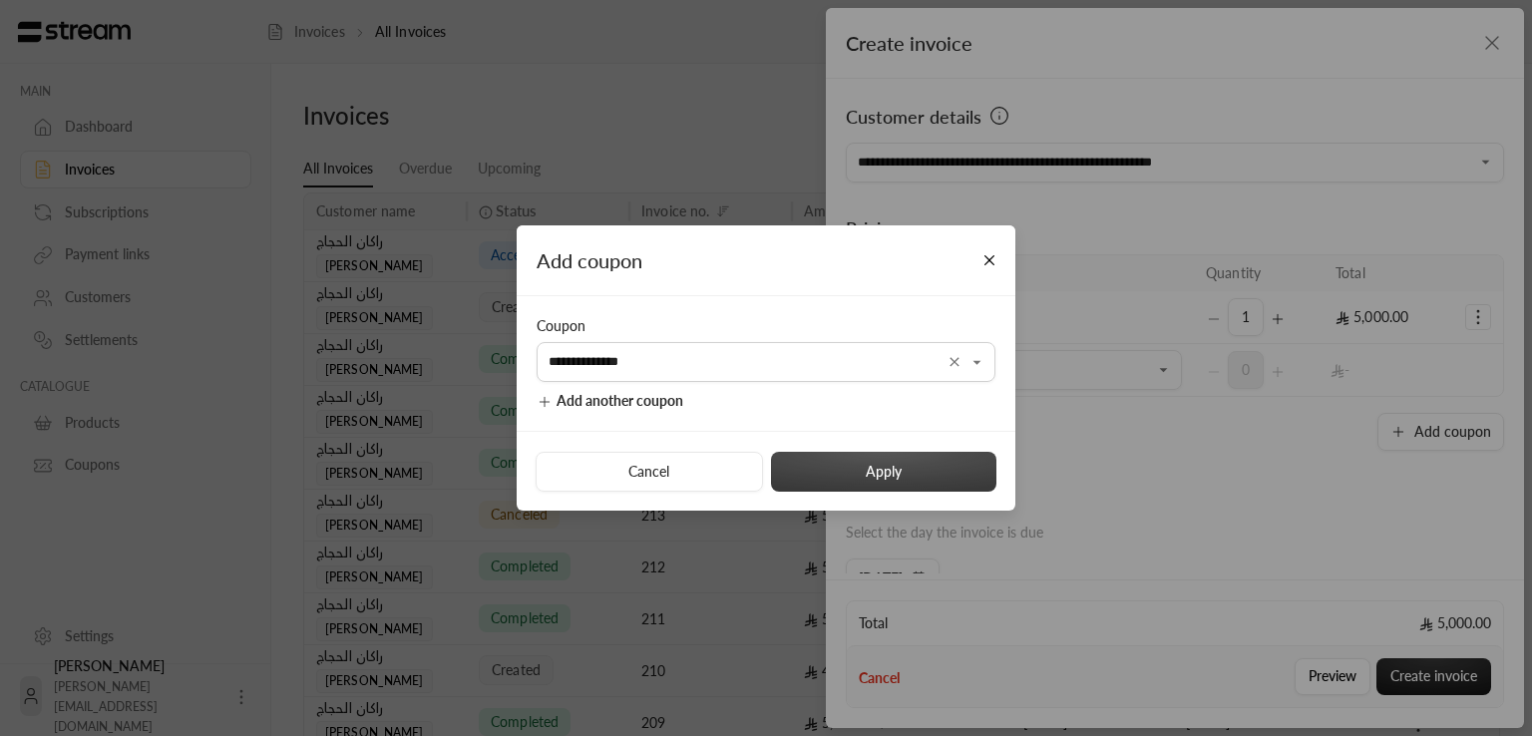
click at [941, 472] on button "Apply" at bounding box center [883, 472] width 225 height 40
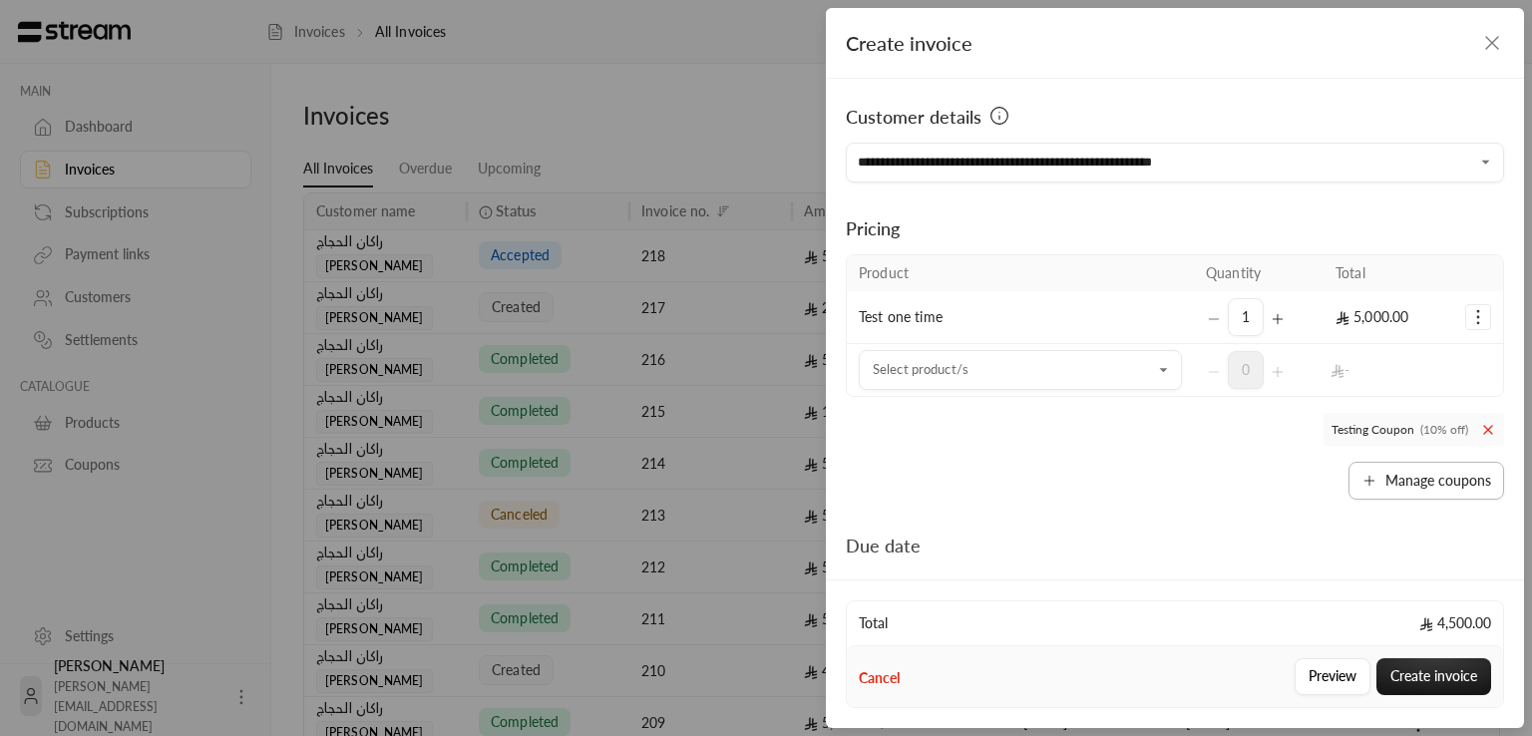
click at [1376, 481] on button "Manage coupons" at bounding box center [1426, 481] width 156 height 38
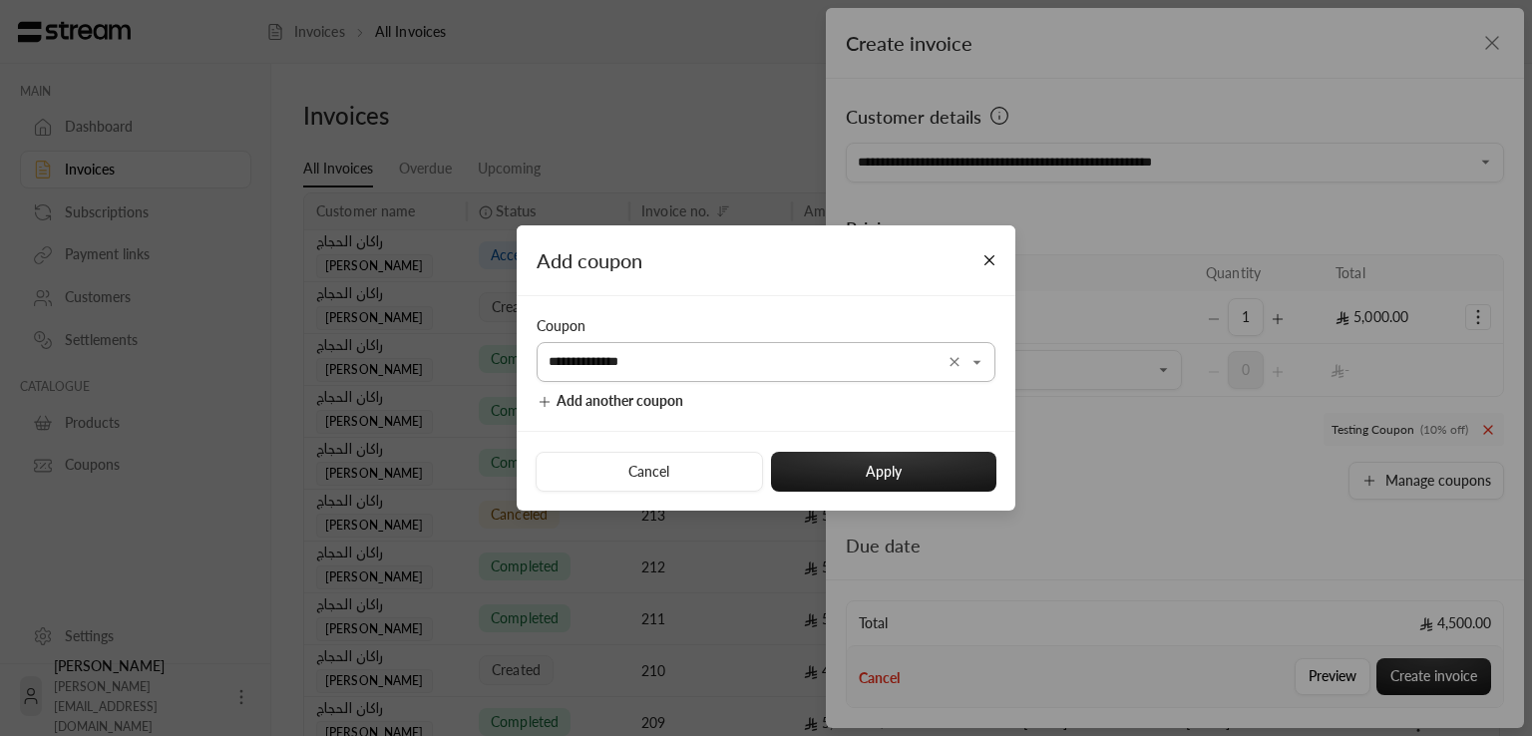
click at [734, 359] on input "**********" at bounding box center [765, 362] width 459 height 35
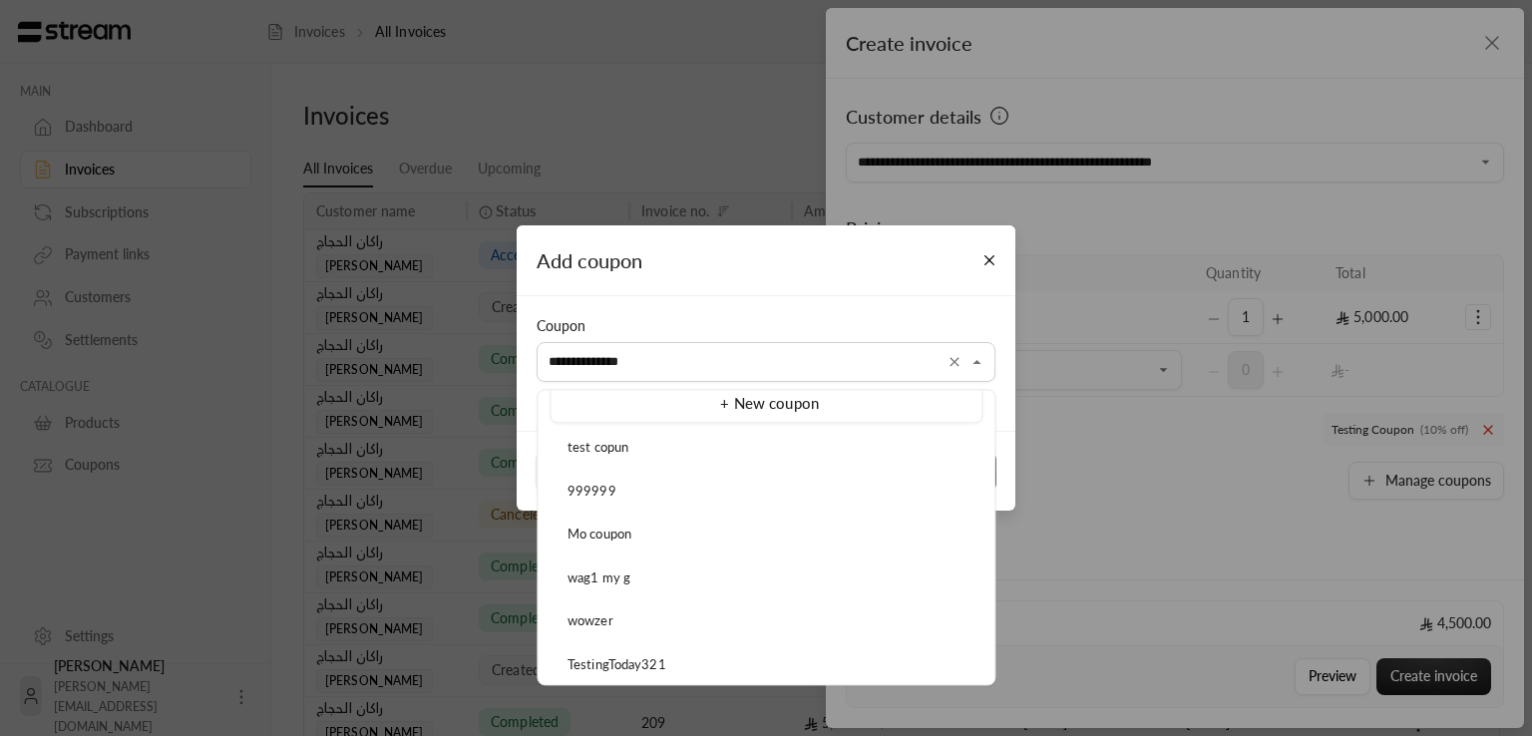
scroll to position [0, 0]
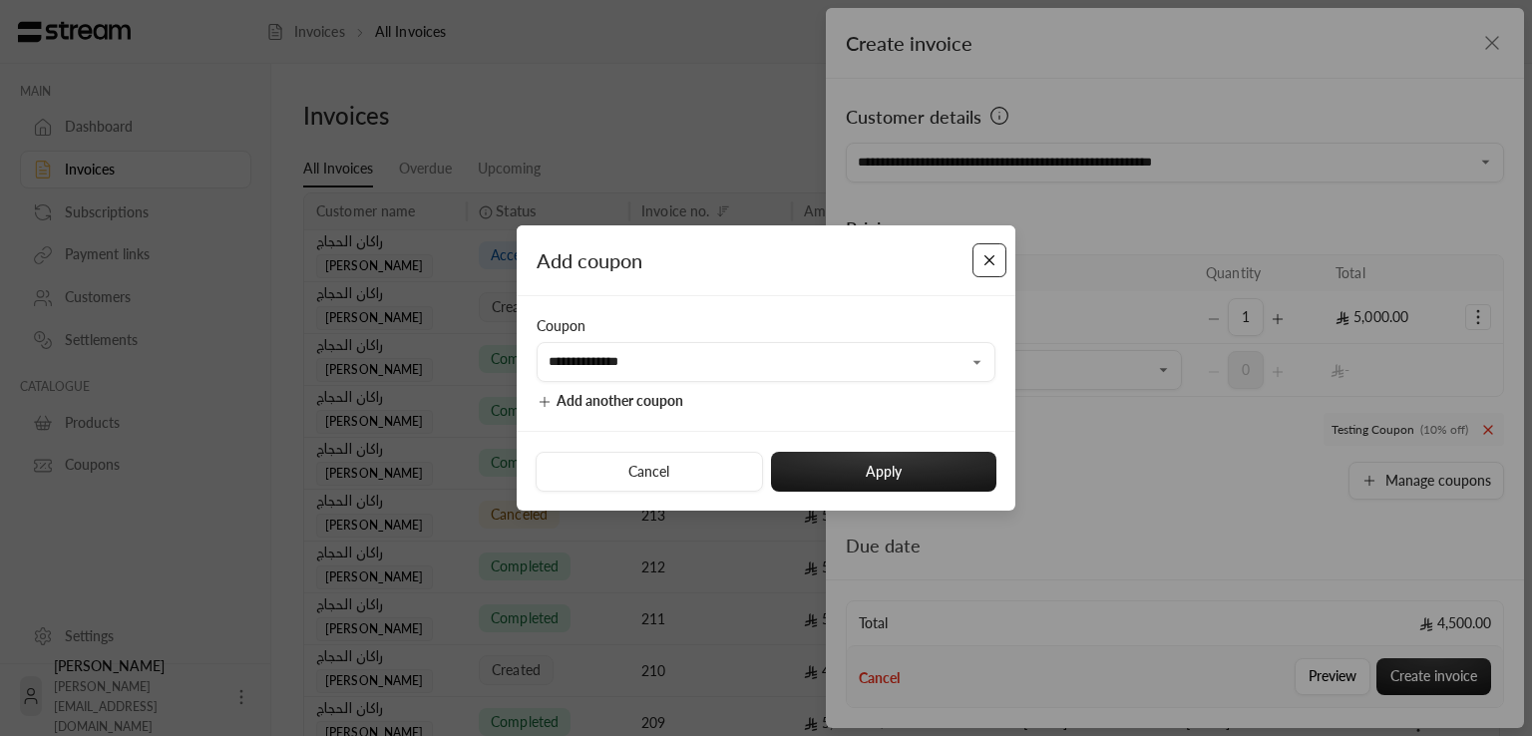
click at [978, 271] on button "Close" at bounding box center [989, 260] width 35 height 35
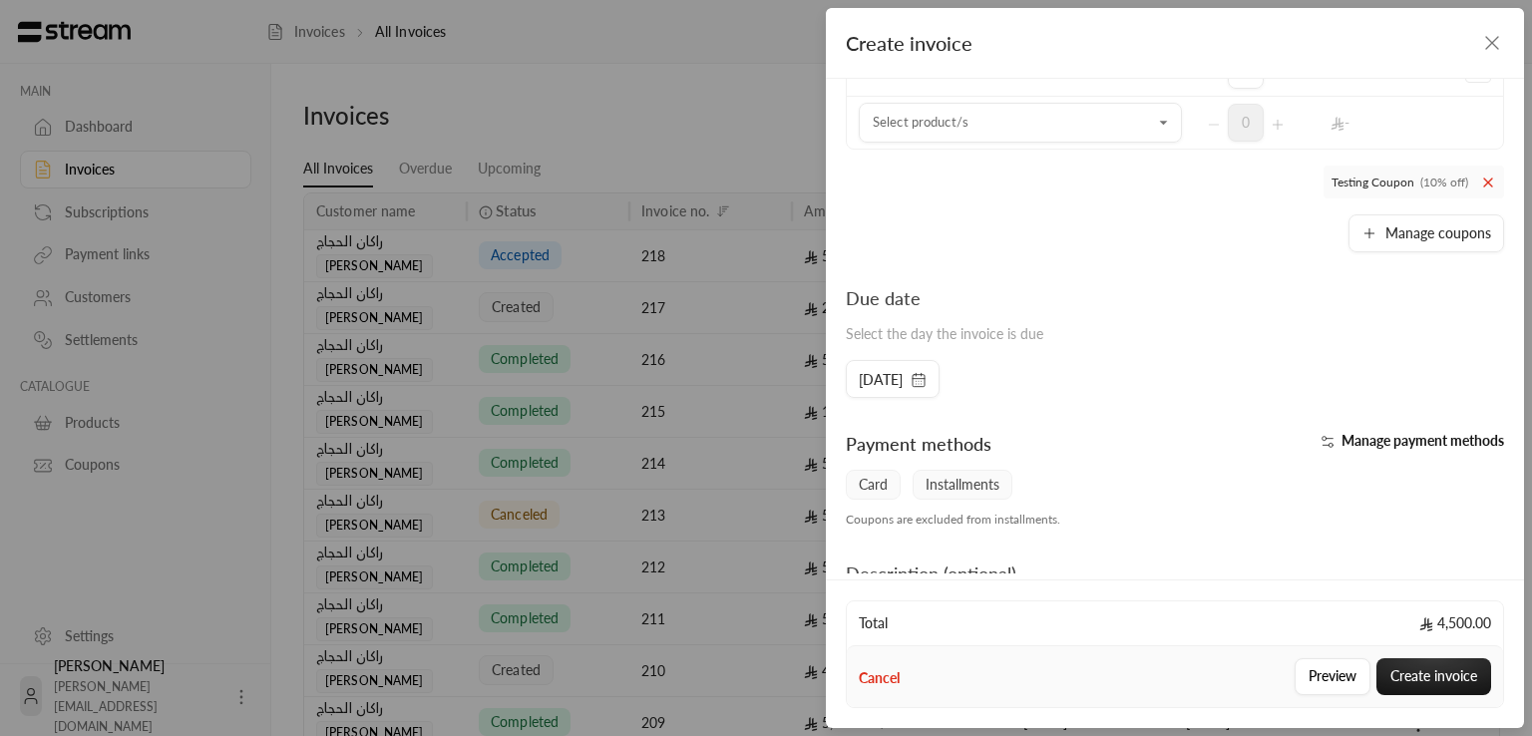
scroll to position [247, 0]
drag, startPoint x: 852, startPoint y: 293, endPoint x: 1050, endPoint y: 346, distance: 205.4
click at [1050, 346] on div "Due date Select the day the invoice is due" at bounding box center [1175, 322] width 678 height 76
click at [1075, 404] on div "**********" at bounding box center [1175, 326] width 698 height 495
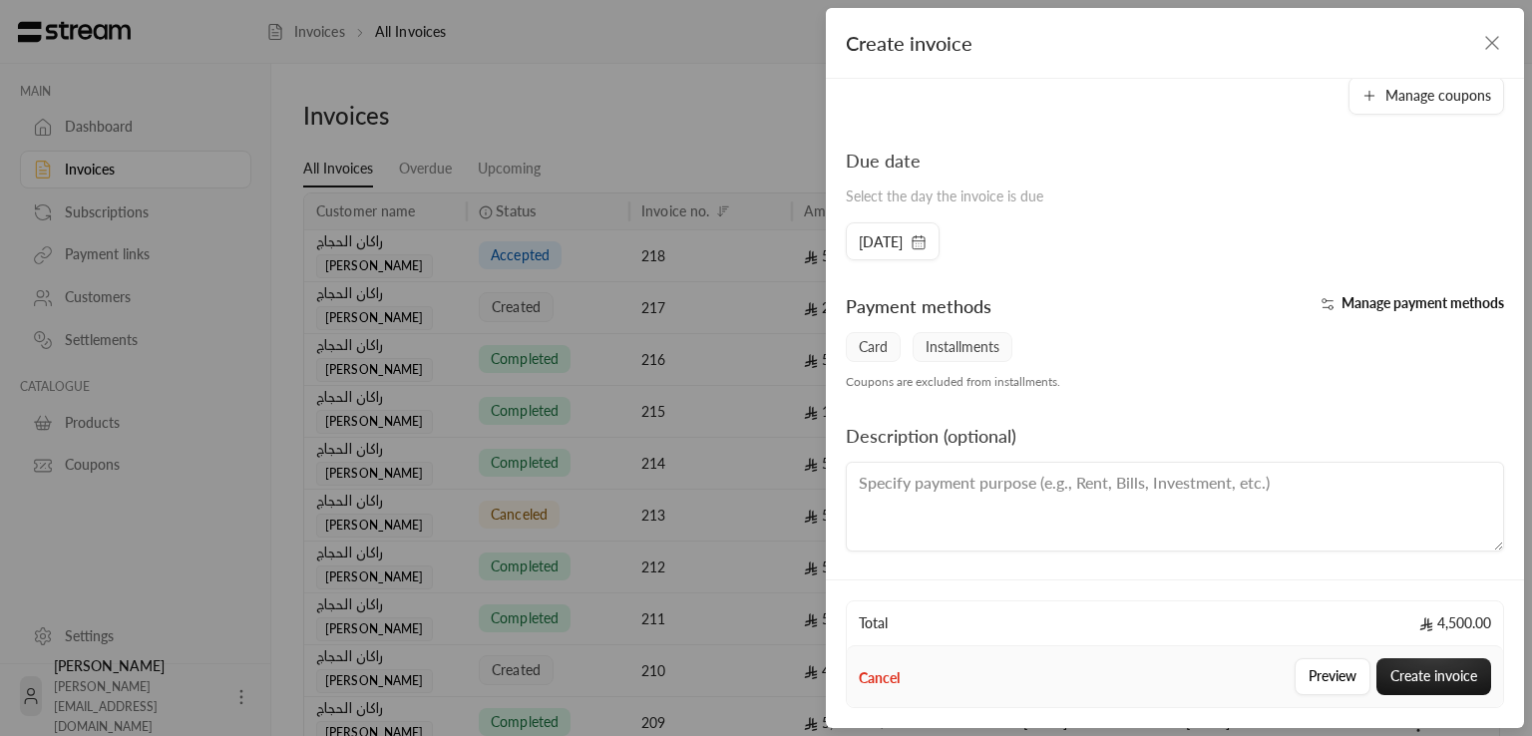
scroll to position [383, 0]
click at [916, 348] on span "Installments" at bounding box center [962, 349] width 100 height 30
click at [926, 352] on span "Installments" at bounding box center [962, 349] width 100 height 30
click at [1077, 341] on div "Card Installments" at bounding box center [1175, 348] width 678 height 30
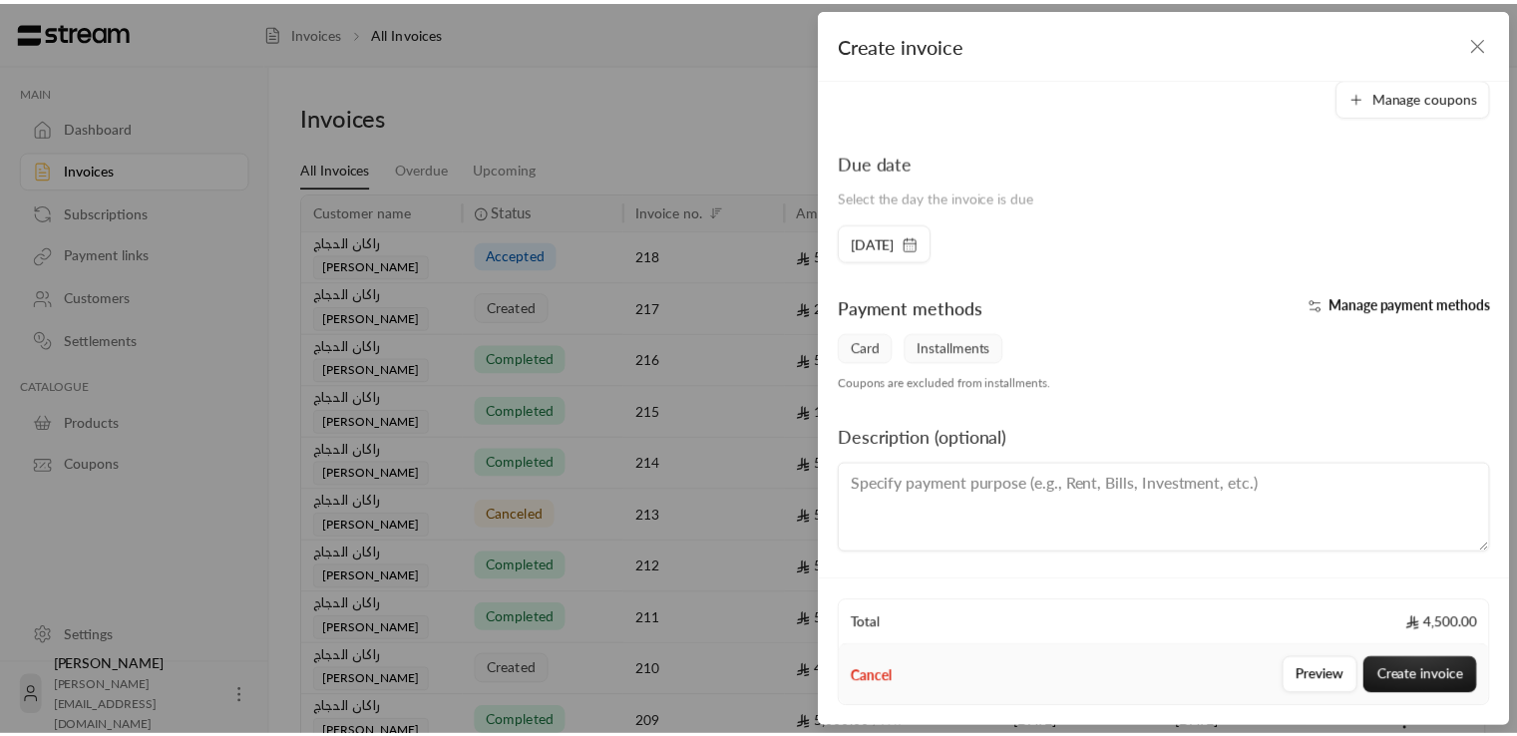
scroll to position [385, 0]
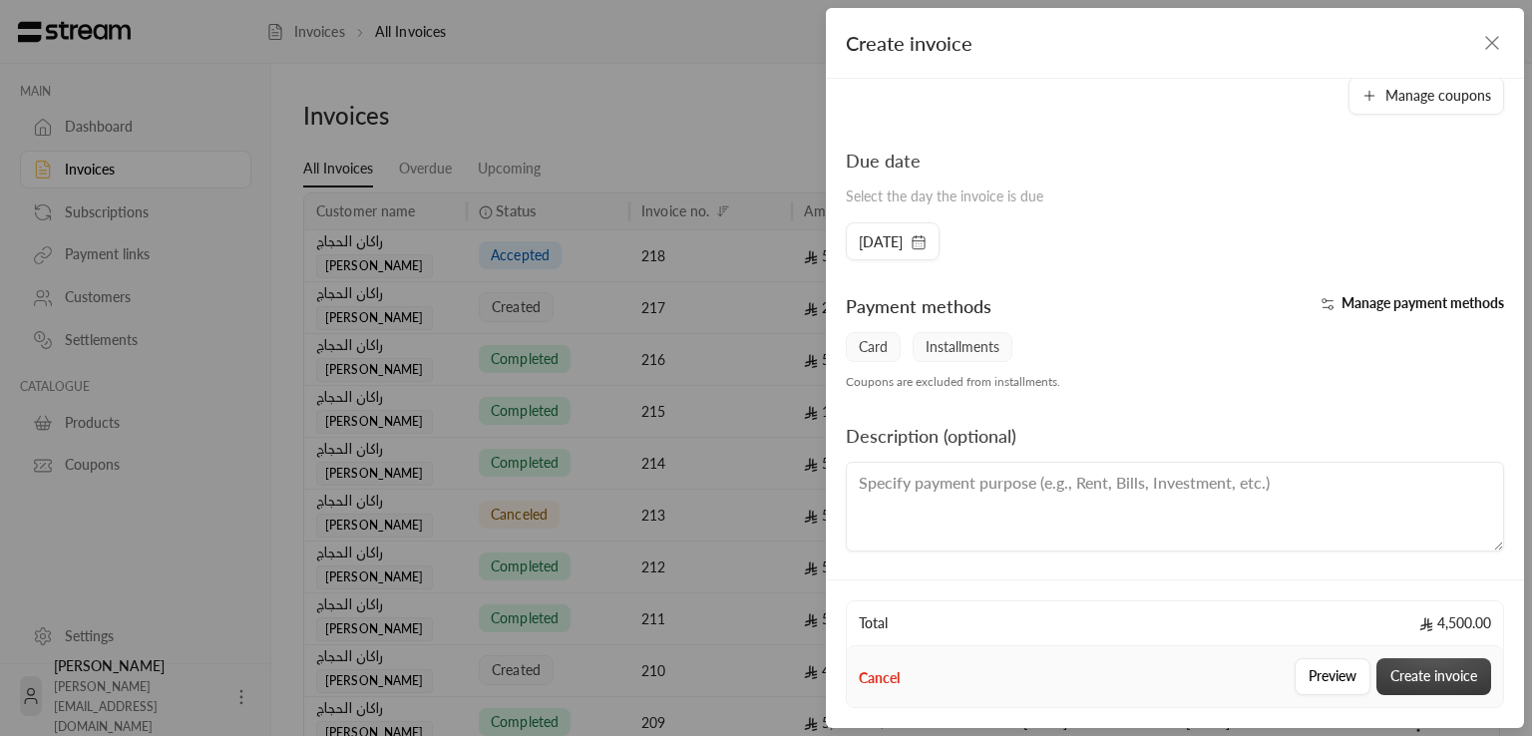
click at [1431, 675] on button "Create invoice" at bounding box center [1433, 676] width 115 height 37
